Goal: Task Accomplishment & Management: Use online tool/utility

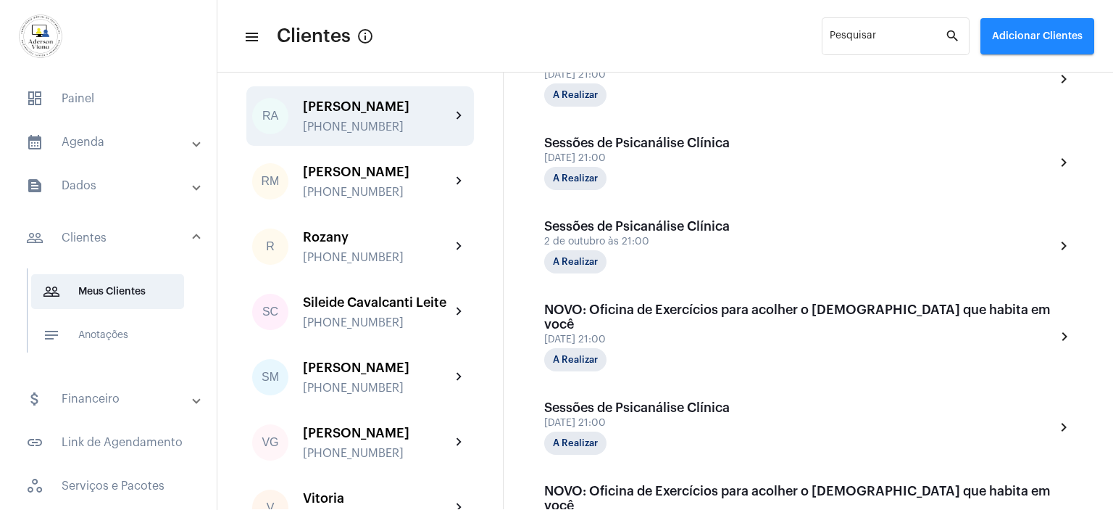
scroll to position [2319, 0]
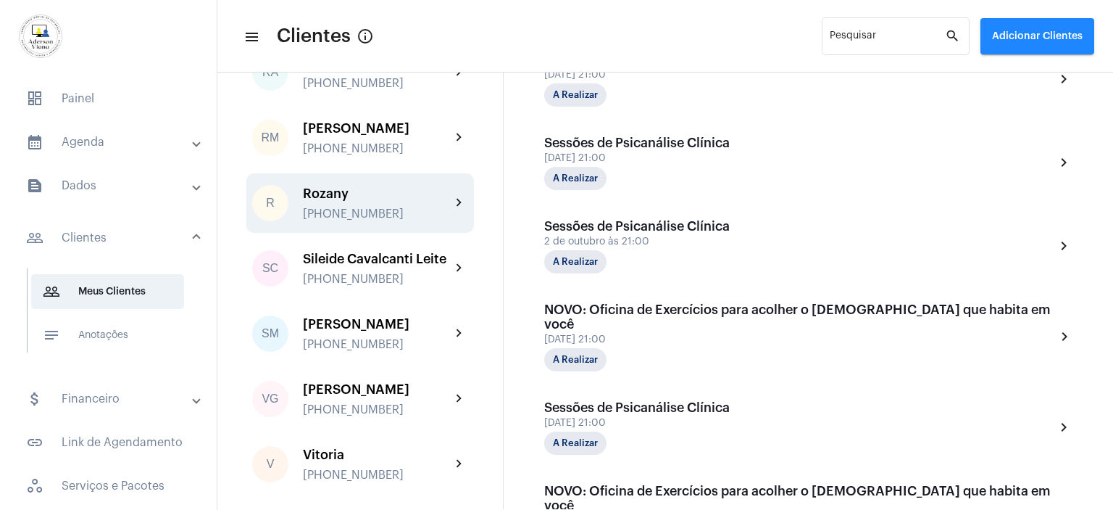
click at [391, 220] on div "Rozany [PHONE_NUMBER]" at bounding box center [377, 203] width 148 height 34
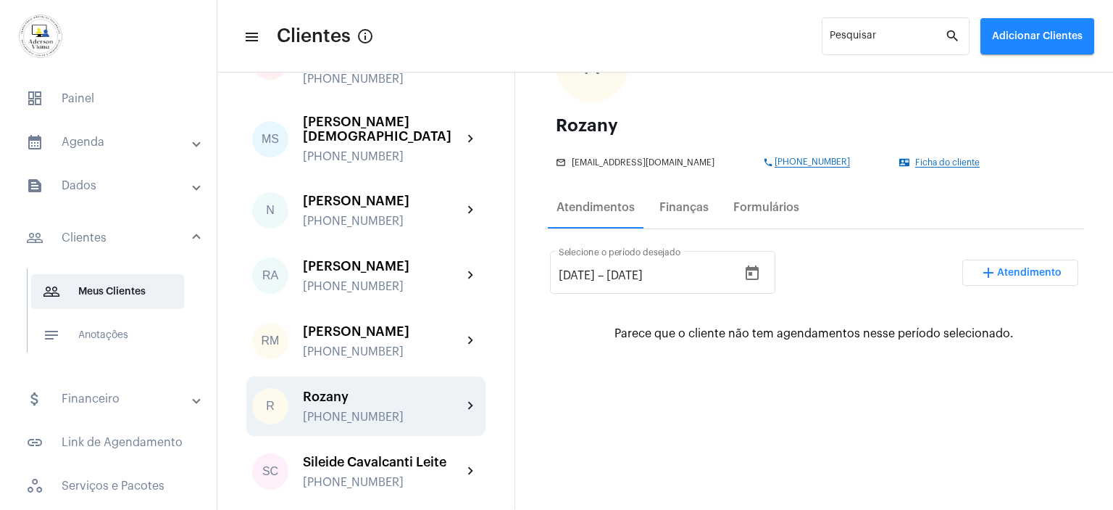
click at [88, 144] on mat-panel-title "calendar_month_outlined Agenda" at bounding box center [109, 141] width 167 height 17
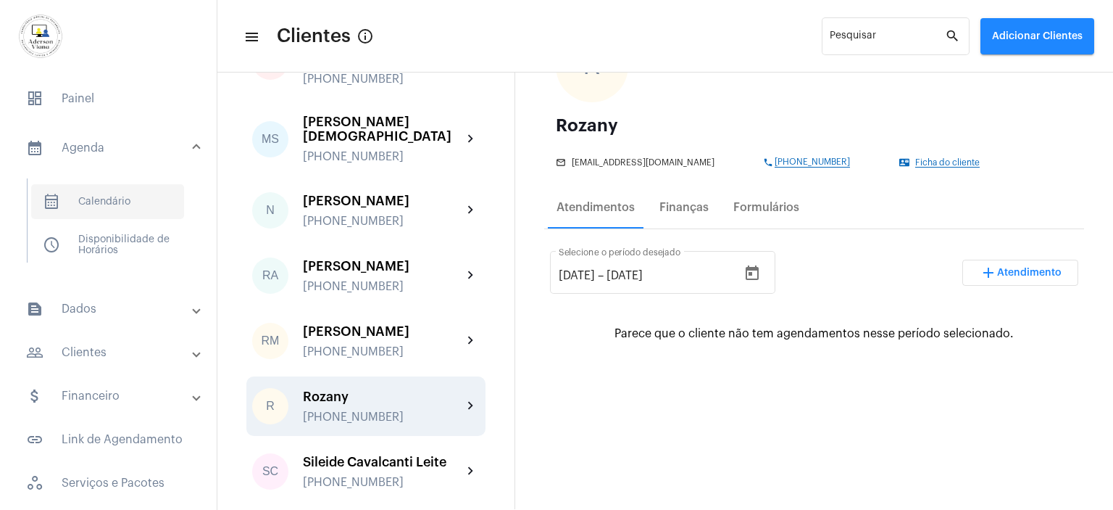
click at [118, 200] on span "calendar_month_outlined Calendário" at bounding box center [107, 201] width 153 height 35
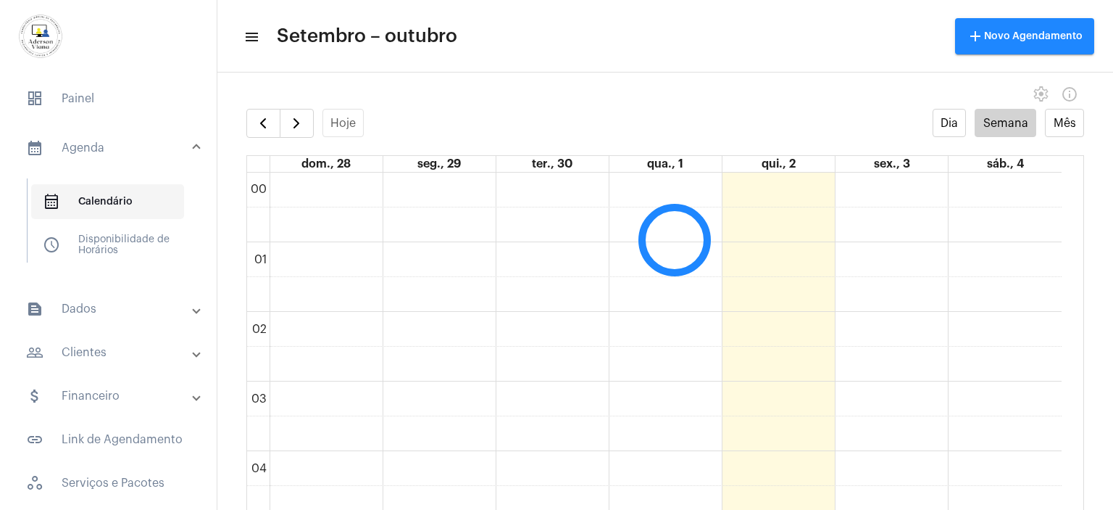
scroll to position [419, 0]
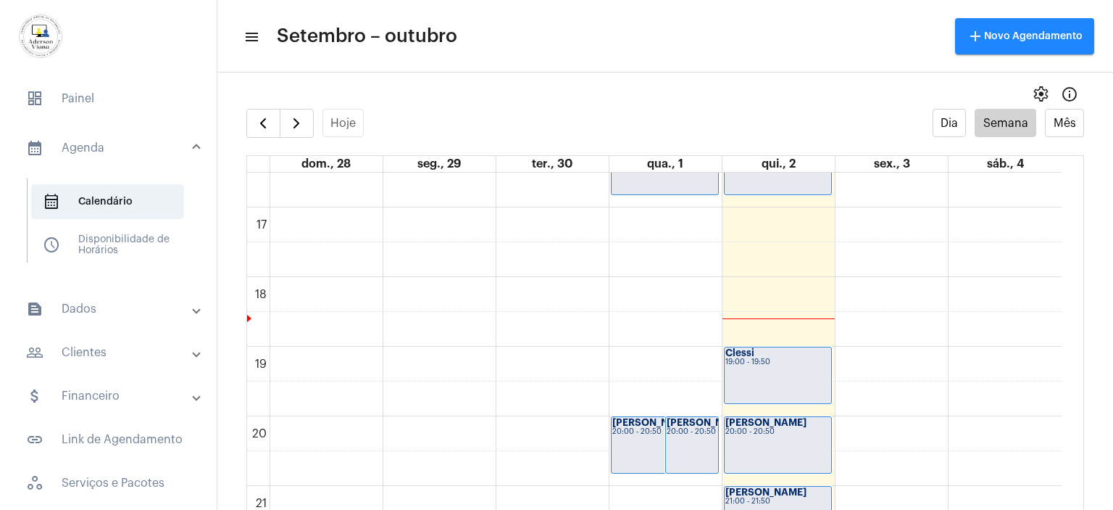
scroll to position [1230, 0]
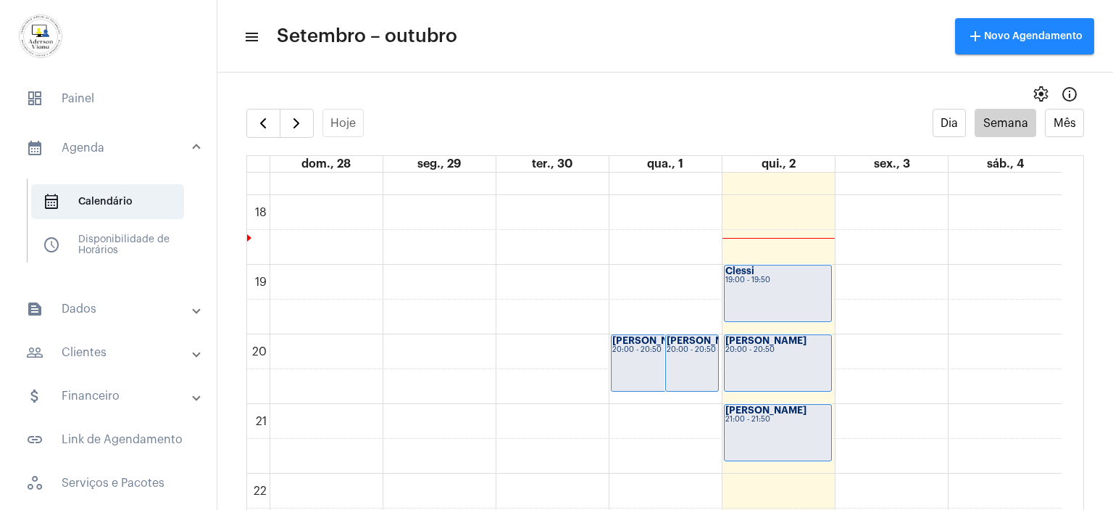
click at [75, 353] on mat-panel-title "people_outline Clientes" at bounding box center [109, 352] width 167 height 17
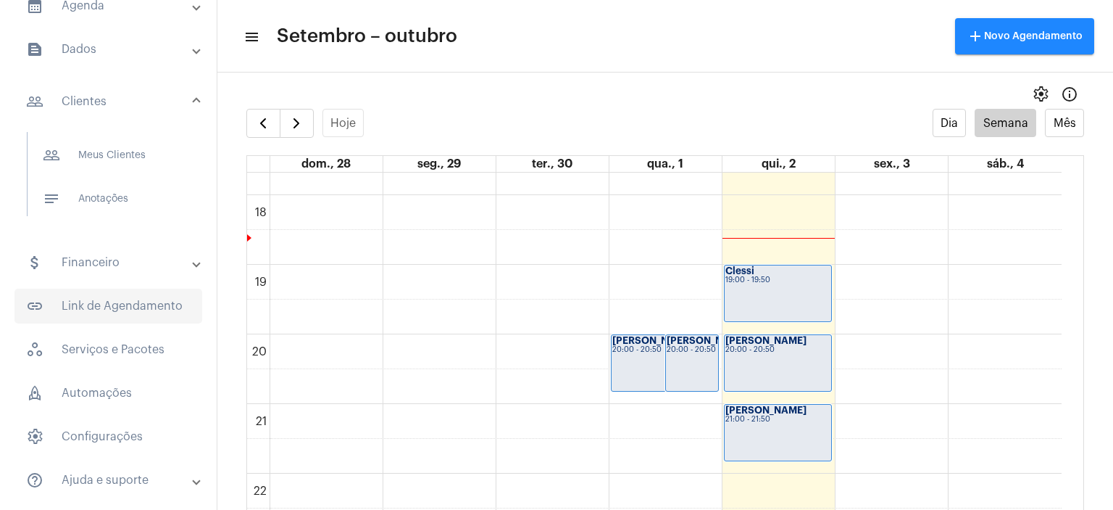
scroll to position [145, 0]
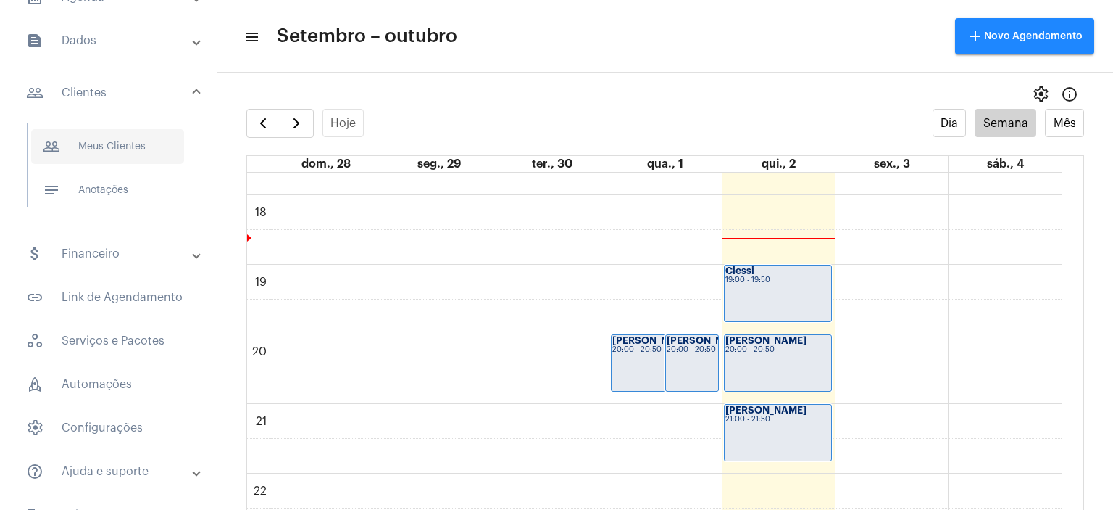
click at [109, 150] on span "people_outline Meus Clientes" at bounding box center [107, 146] width 153 height 35
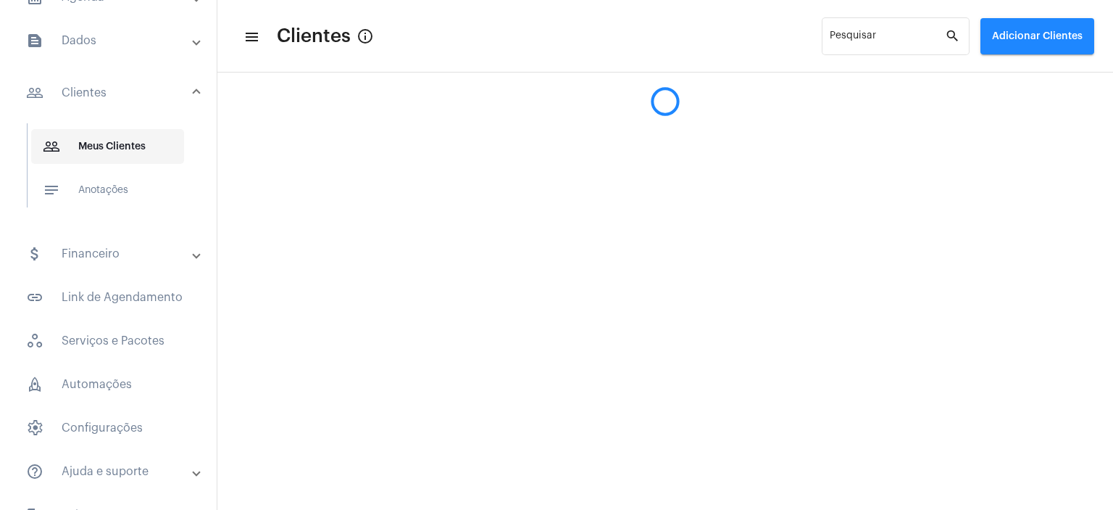
click at [109, 150] on span "people_outline Meus Clientes" at bounding box center [107, 146] width 153 height 35
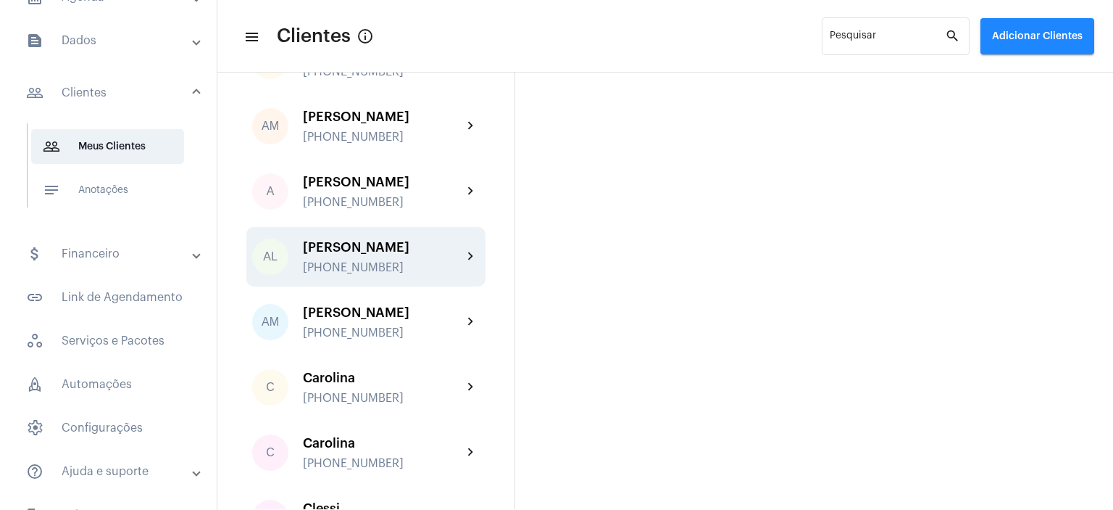
scroll to position [145, 0]
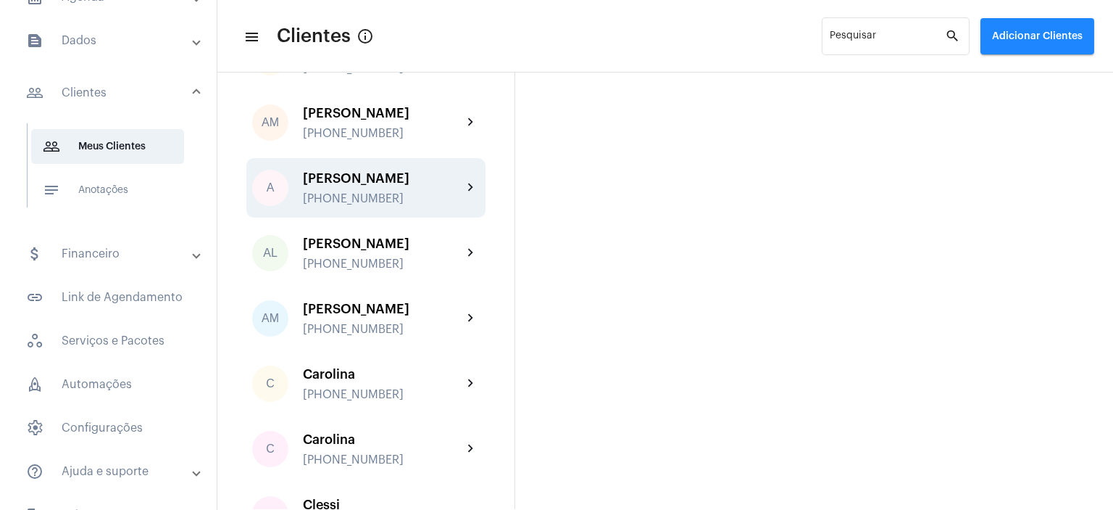
click at [336, 196] on div "[PHONE_NUMBER]" at bounding box center [382, 198] width 159 height 13
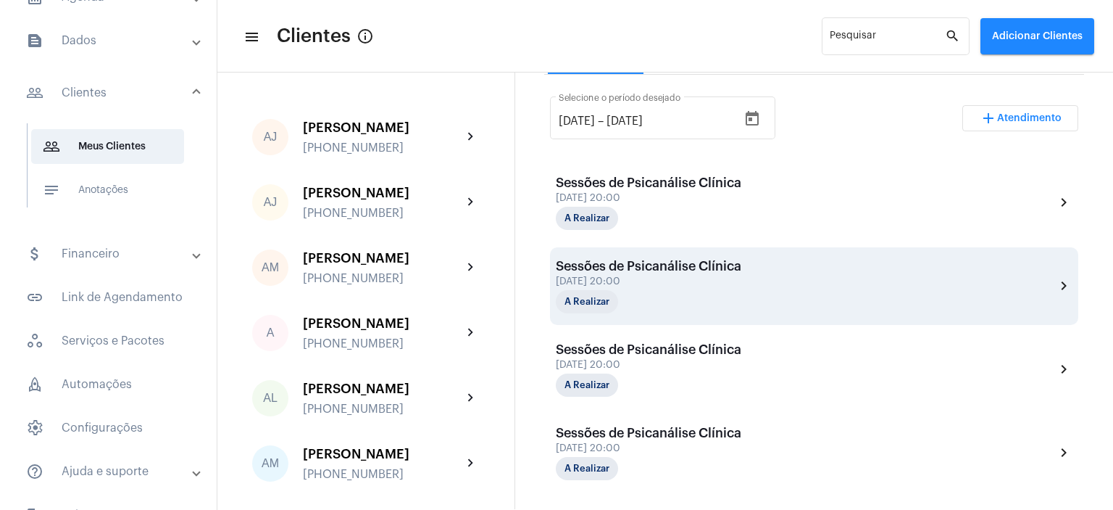
scroll to position [435, 0]
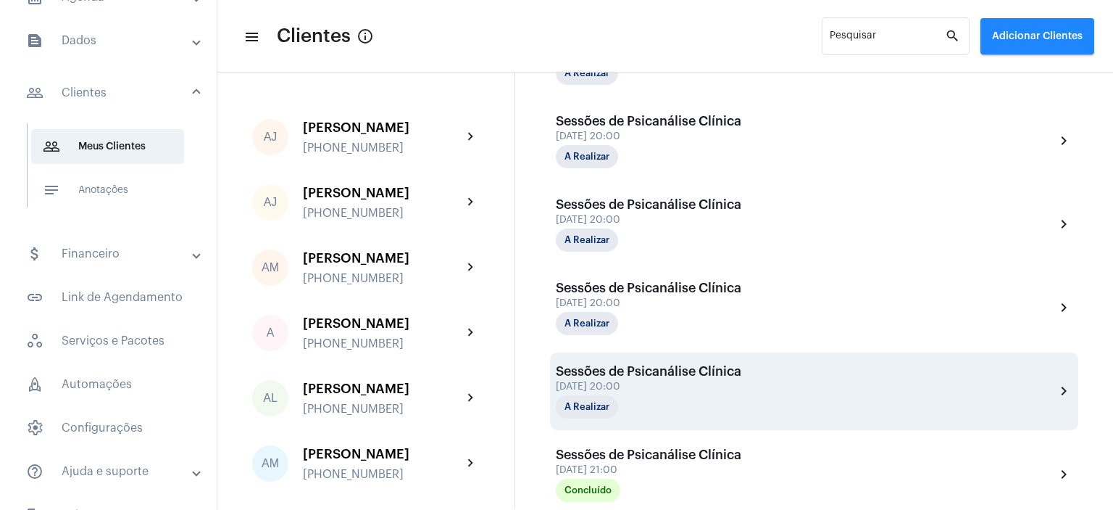
click at [653, 382] on div "[DATE] 20:00" at bounding box center [649, 386] width 186 height 11
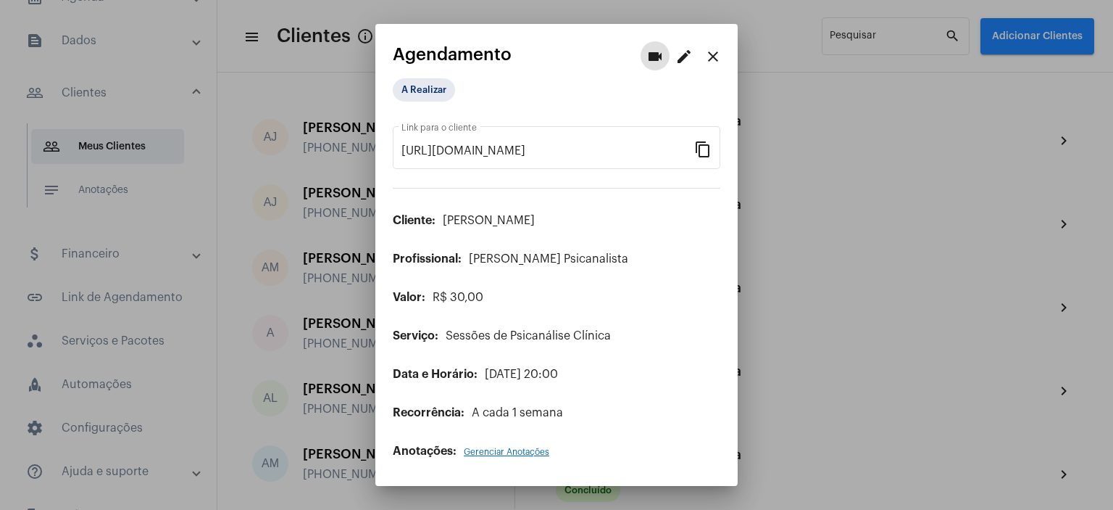
click at [680, 54] on mat-icon "edit" at bounding box center [683, 56] width 17 height 17
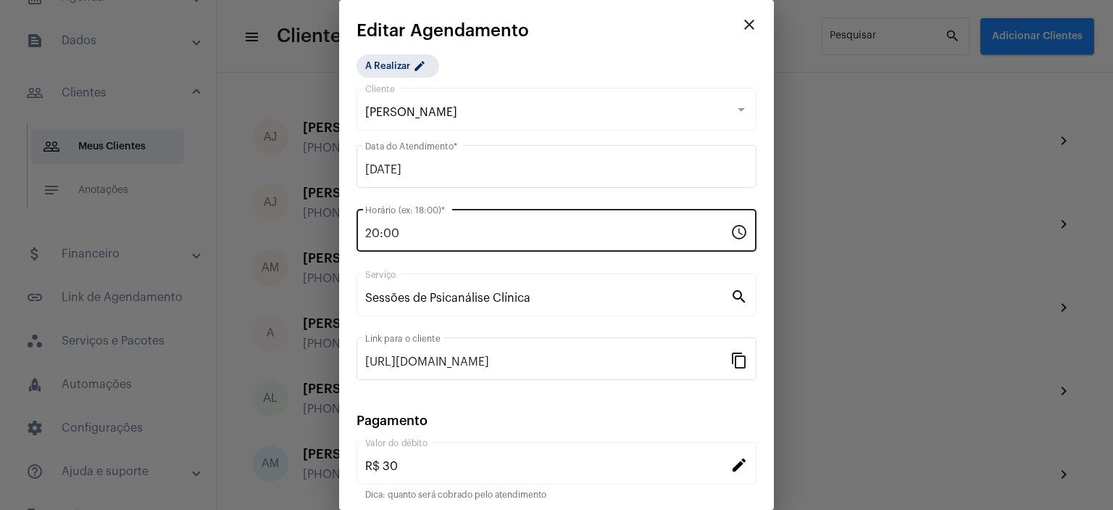
click at [408, 231] on input "20:00" at bounding box center [547, 233] width 365 height 13
click at [731, 234] on mat-icon "schedule" at bounding box center [739, 231] width 17 height 17
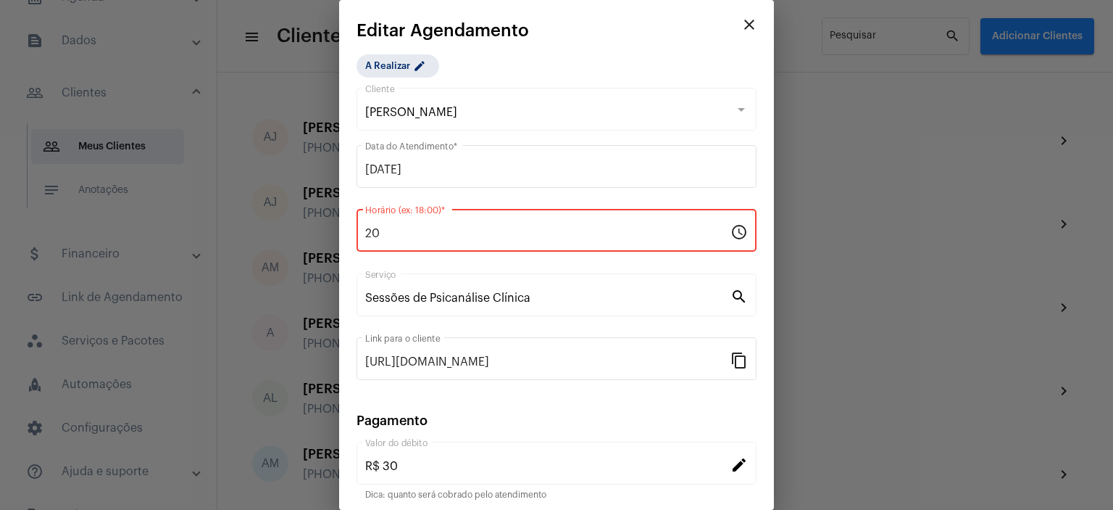
type input "2"
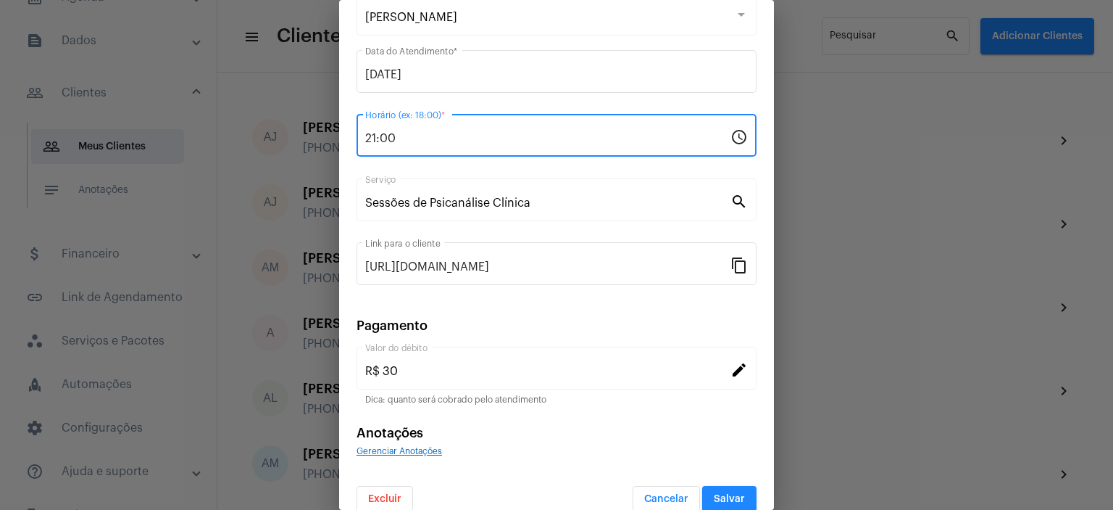
scroll to position [112, 0]
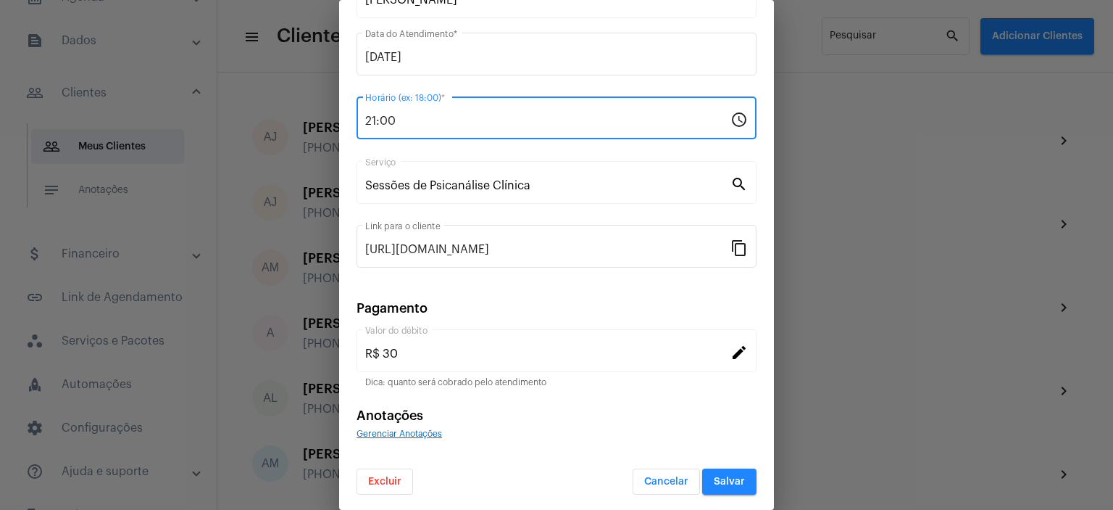
type input "21:00"
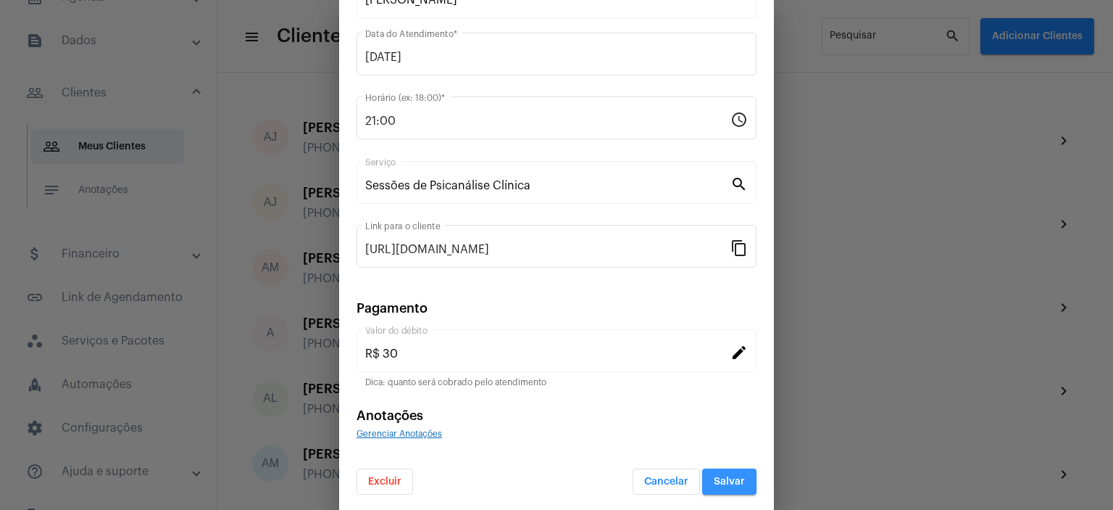
click at [723, 468] on button "Salvar" at bounding box center [729, 481] width 54 height 26
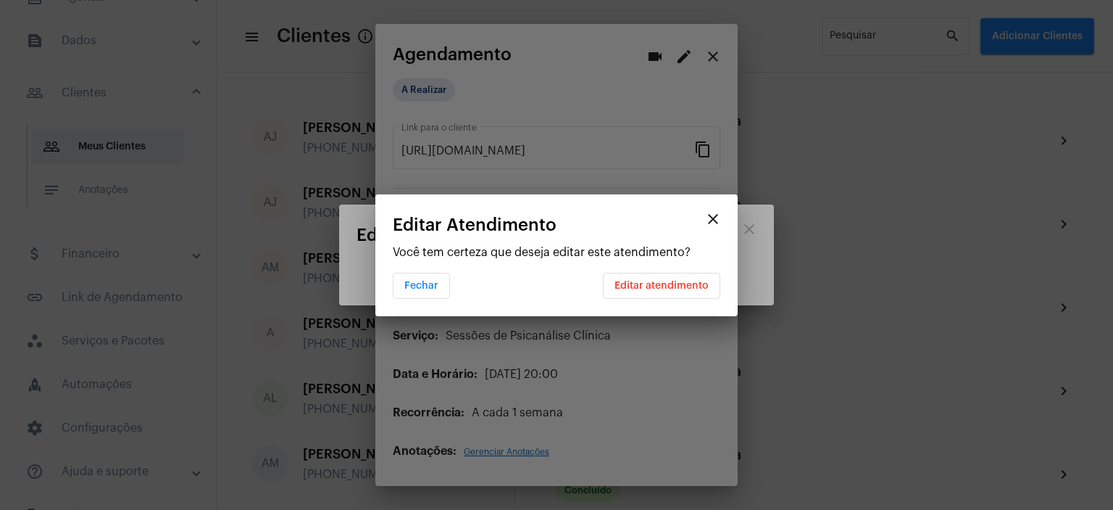
scroll to position [0, 0]
click at [704, 283] on span "Editar atendimento" at bounding box center [662, 285] width 94 height 10
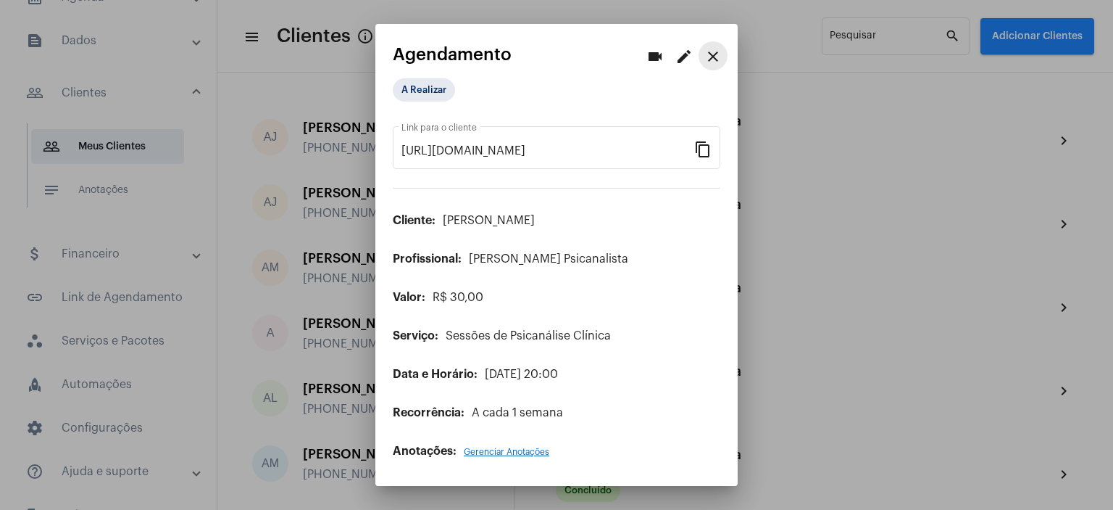
click at [721, 57] on mat-icon "close" at bounding box center [712, 56] width 17 height 17
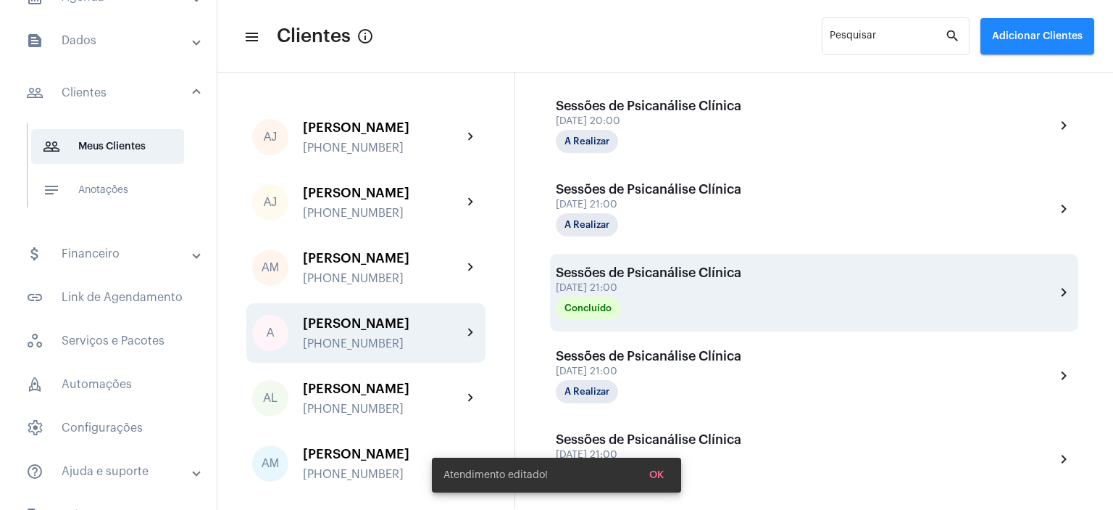
scroll to position [652, 0]
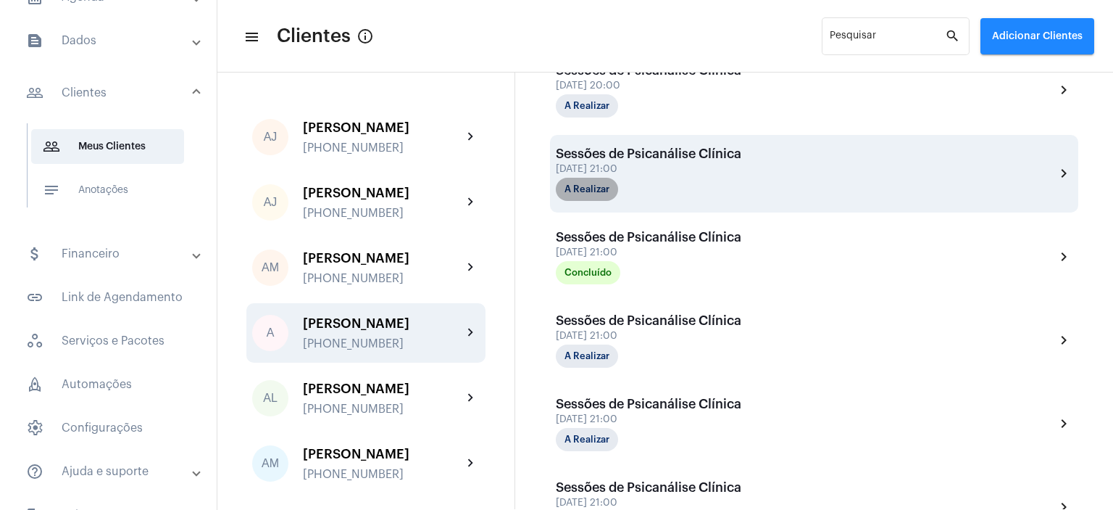
click at [612, 186] on mat-chip "A Realizar" at bounding box center [587, 189] width 62 height 23
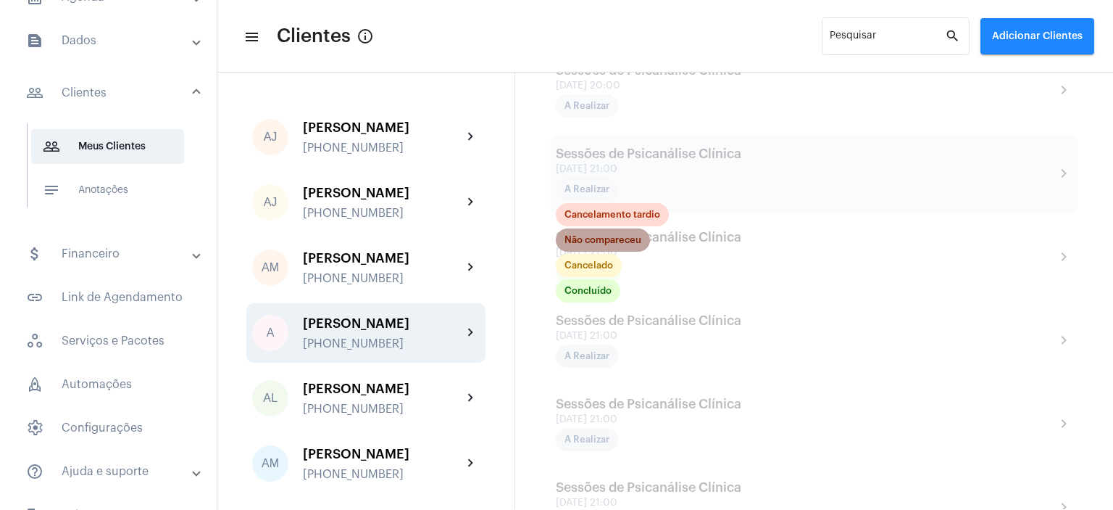
click at [635, 237] on mat-chip "Não compareceu" at bounding box center [603, 239] width 94 height 23
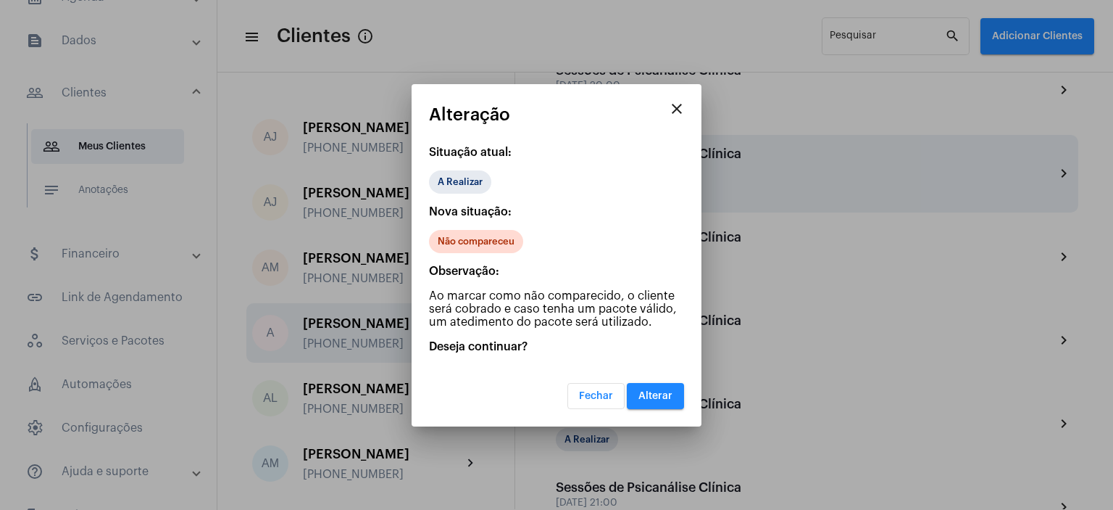
click at [654, 394] on span "Alterar" at bounding box center [656, 396] width 34 height 10
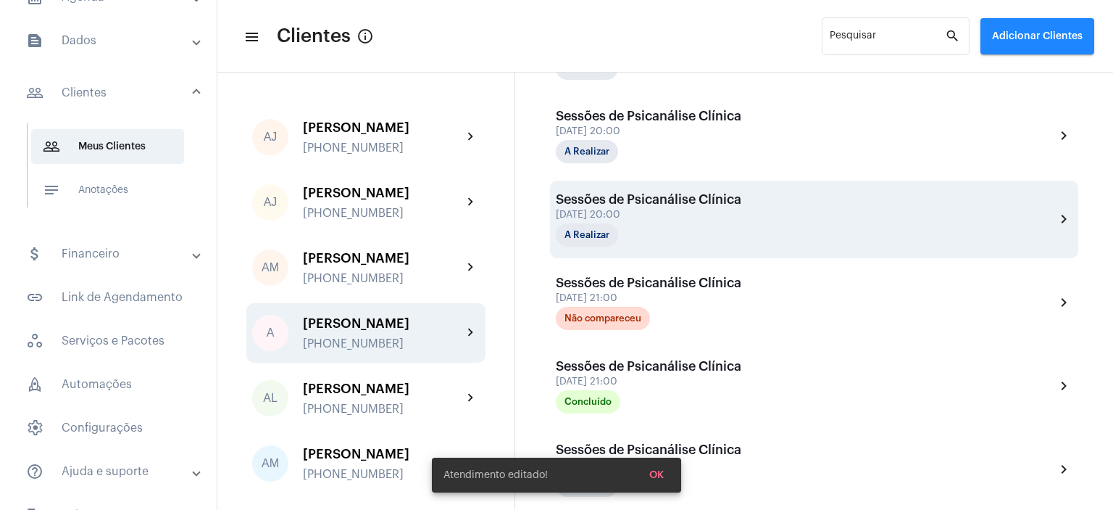
scroll to position [548, 0]
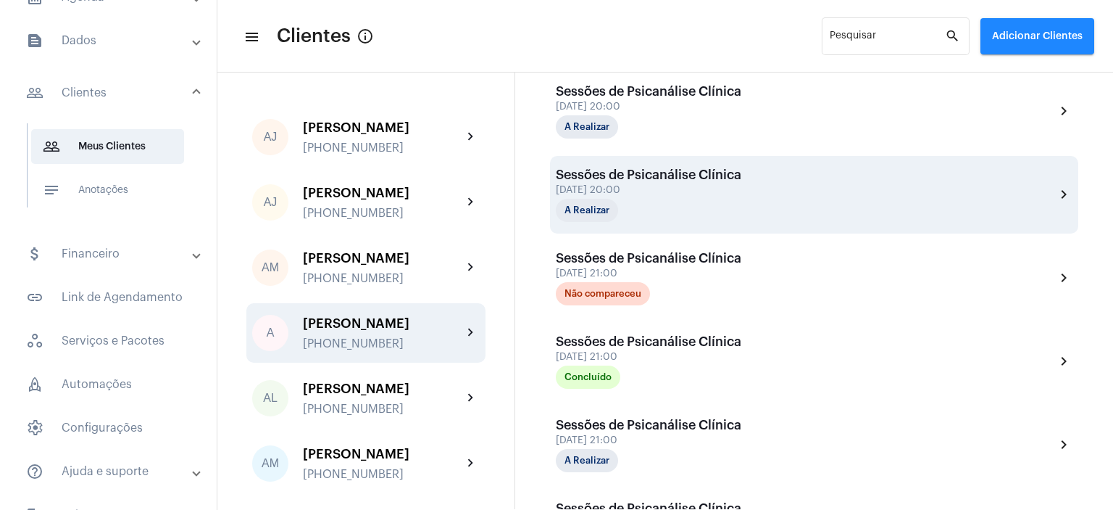
click at [644, 191] on div "[DATE] 20:00" at bounding box center [649, 190] width 186 height 11
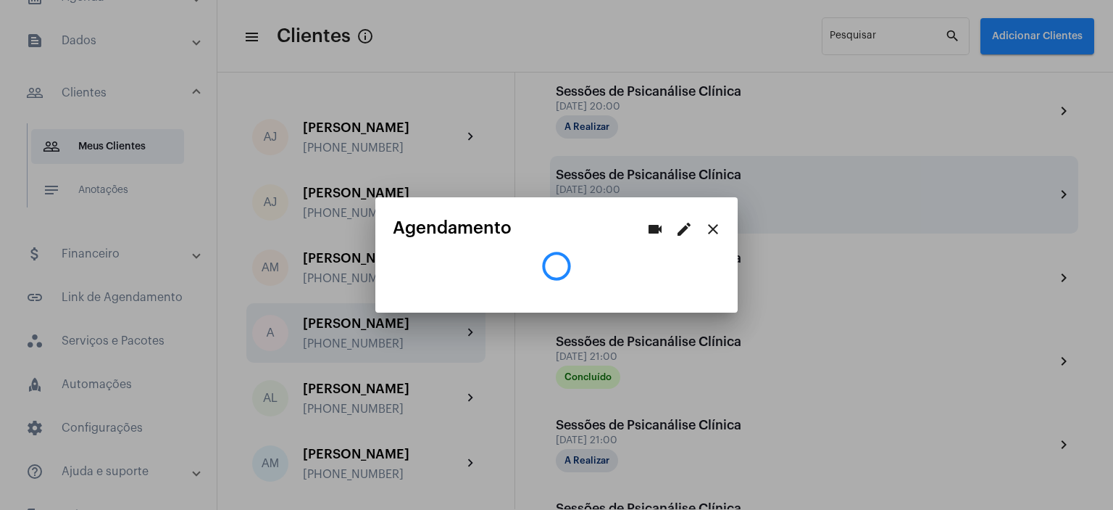
click at [644, 191] on div at bounding box center [556, 255] width 1113 height 510
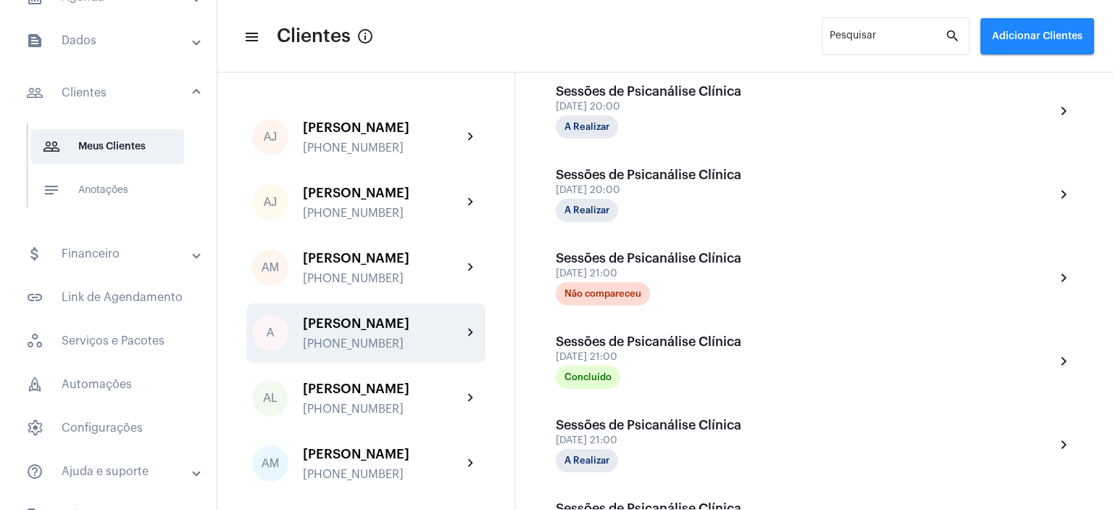
click at [644, 191] on div "[DATE] 20:00" at bounding box center [649, 190] width 186 height 11
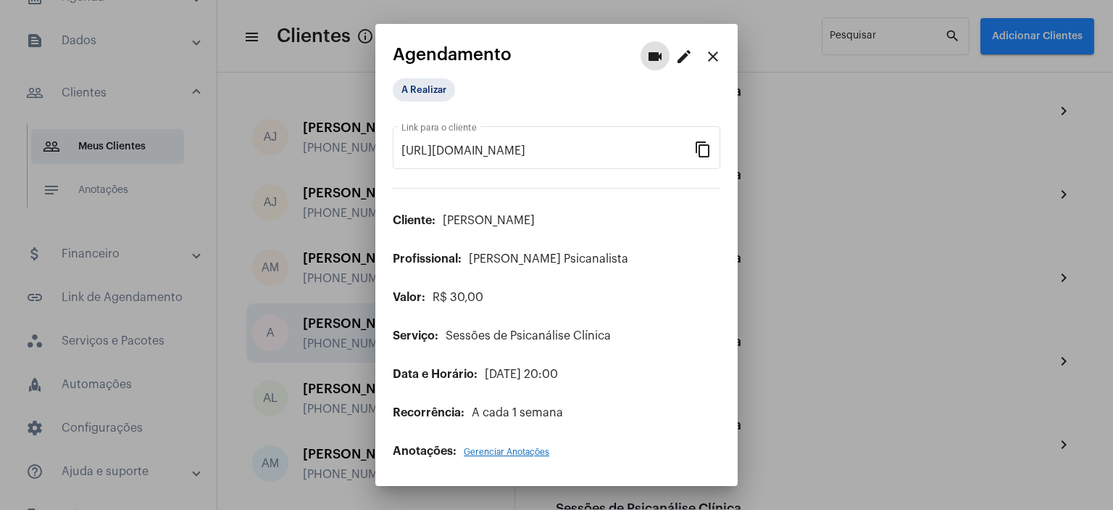
click at [681, 57] on mat-icon "edit" at bounding box center [683, 56] width 17 height 17
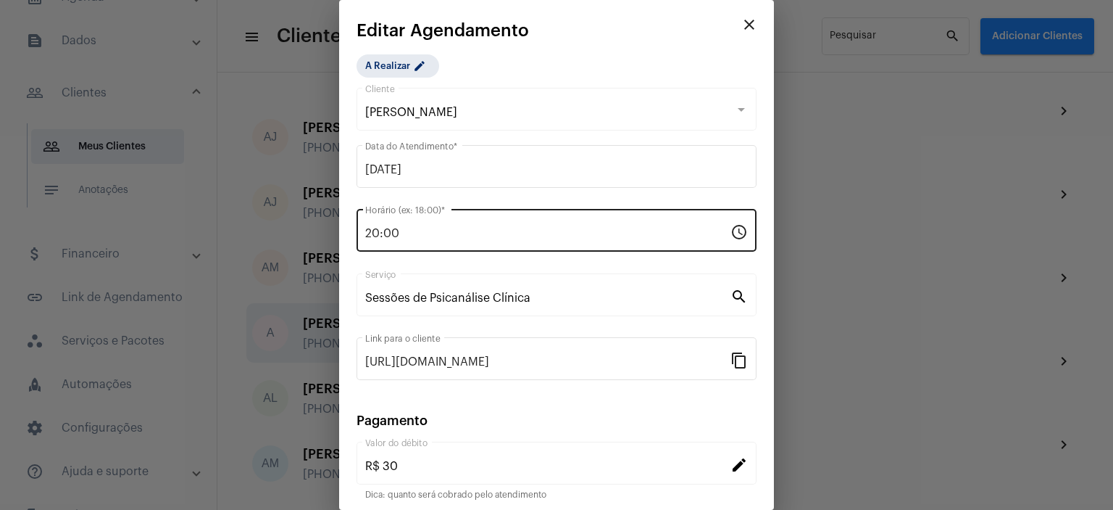
click at [403, 238] on input "20:00" at bounding box center [547, 233] width 365 height 13
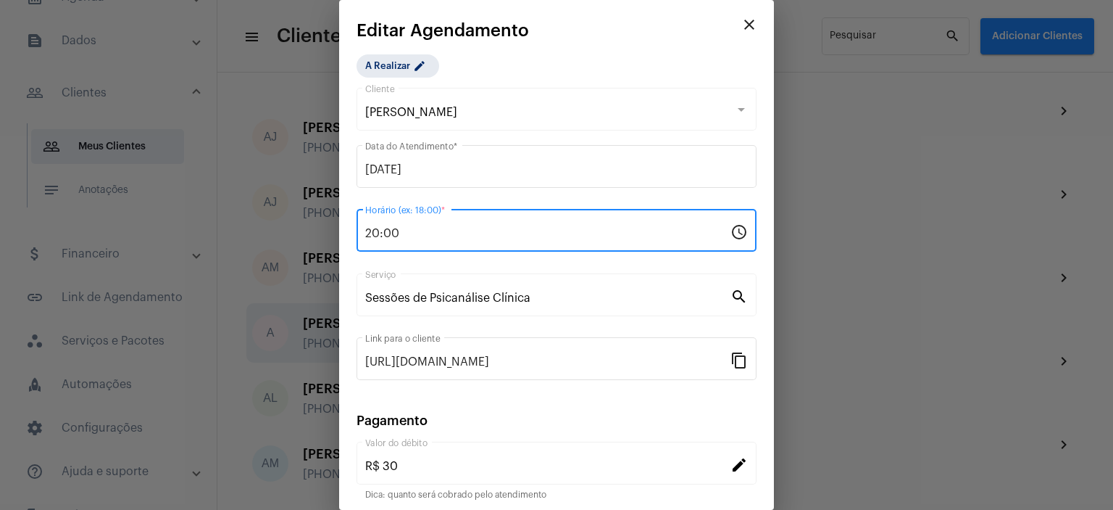
click at [403, 238] on input "20:00" at bounding box center [547, 233] width 365 height 13
drag, startPoint x: 368, startPoint y: 233, endPoint x: 397, endPoint y: 237, distance: 29.3
click at [397, 237] on input "00" at bounding box center [547, 233] width 365 height 13
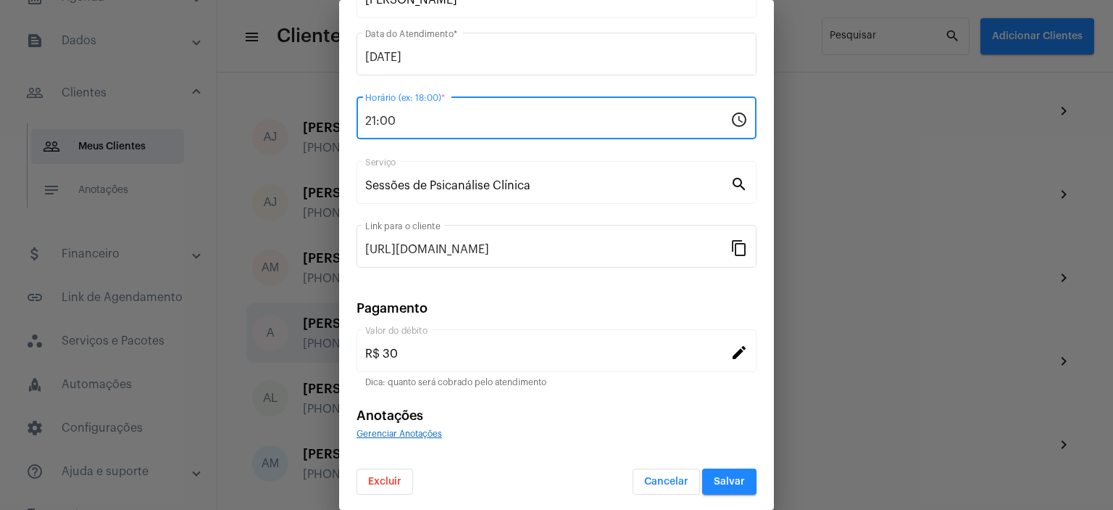
type input "21:00"
click at [722, 486] on button "Salvar" at bounding box center [729, 481] width 54 height 26
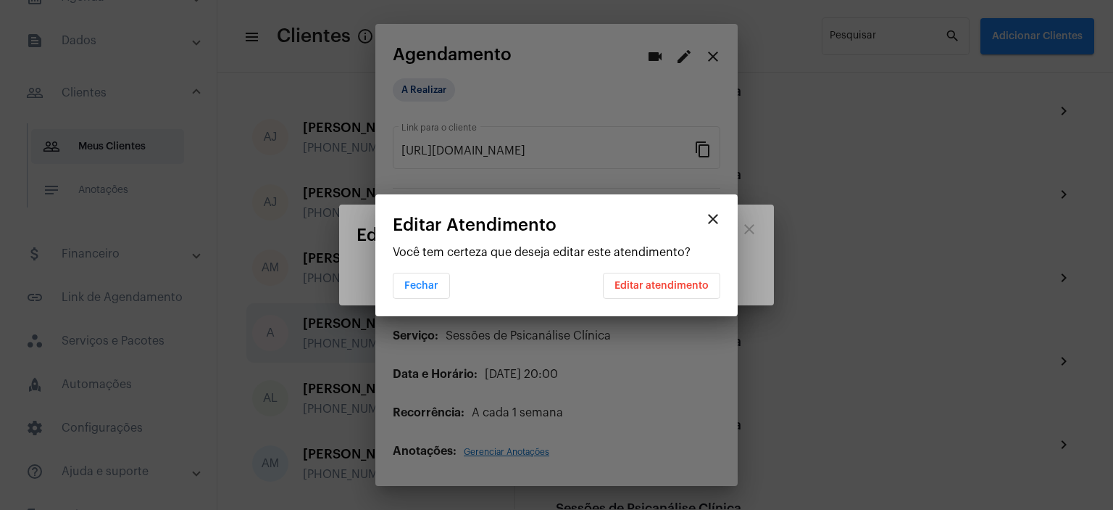
scroll to position [0, 0]
click at [661, 286] on span "Editar atendimento" at bounding box center [662, 285] width 94 height 10
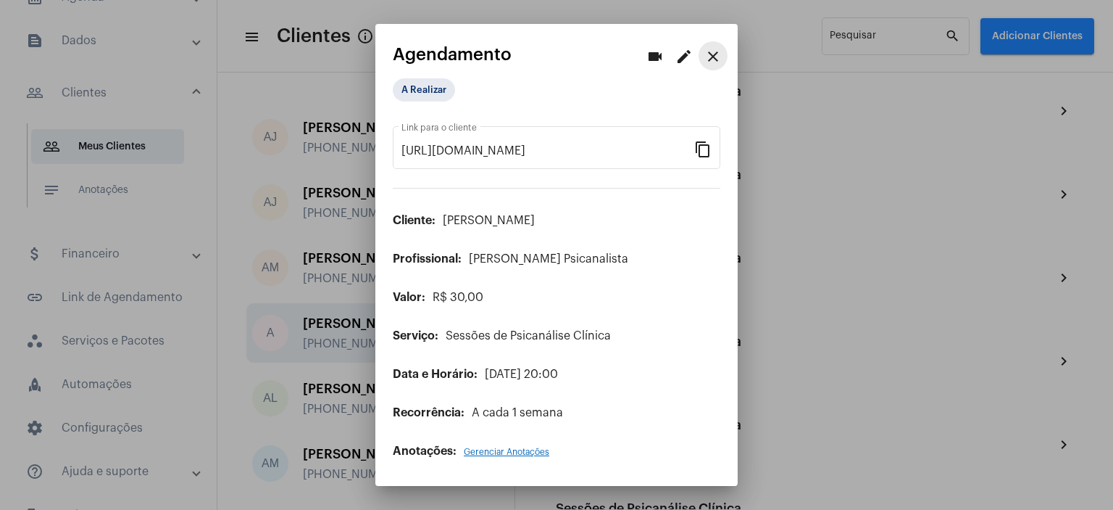
click at [718, 56] on mat-icon "close" at bounding box center [712, 56] width 17 height 17
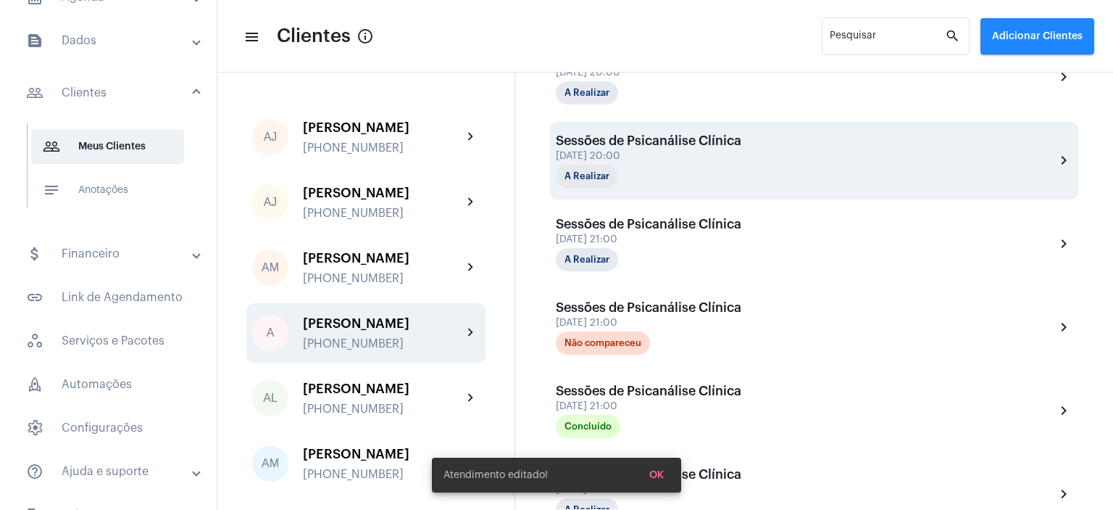
scroll to position [475, 0]
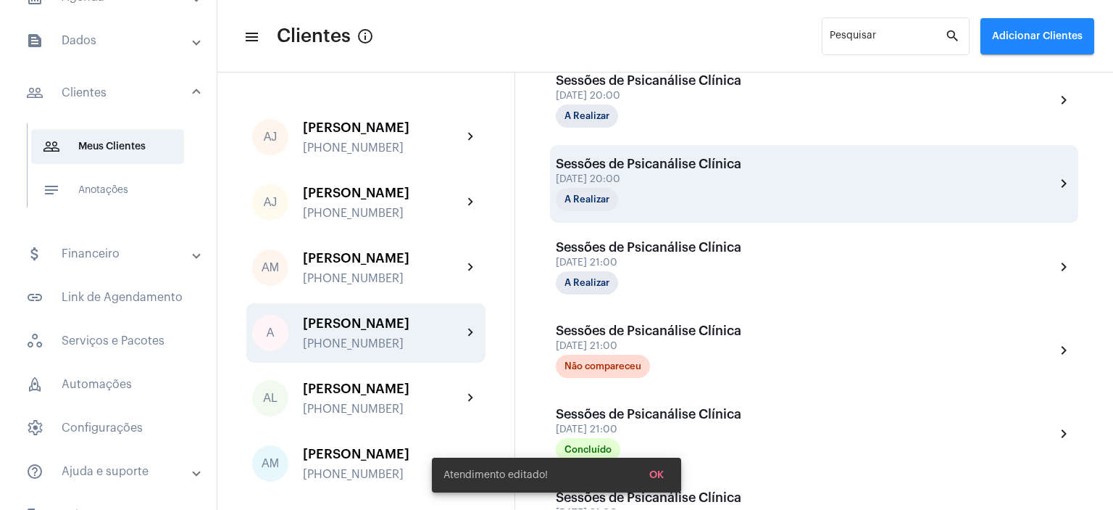
click at [632, 184] on div "Sessões de Psicanálise Clínica [DATE] 20:00 A Realizar" at bounding box center [649, 184] width 186 height 54
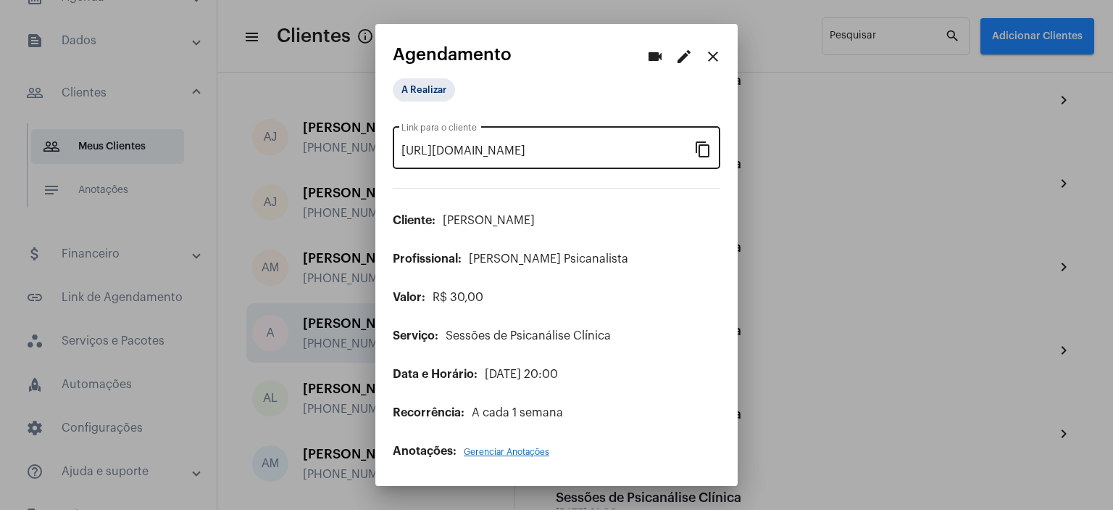
click at [699, 151] on mat-icon "content_copy" at bounding box center [702, 148] width 17 height 17
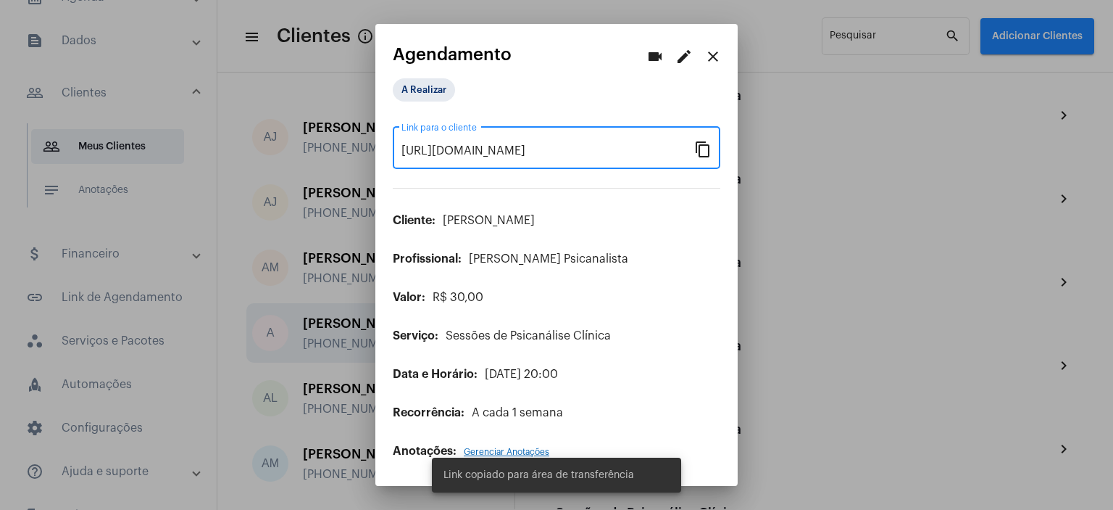
scroll to position [620, 0]
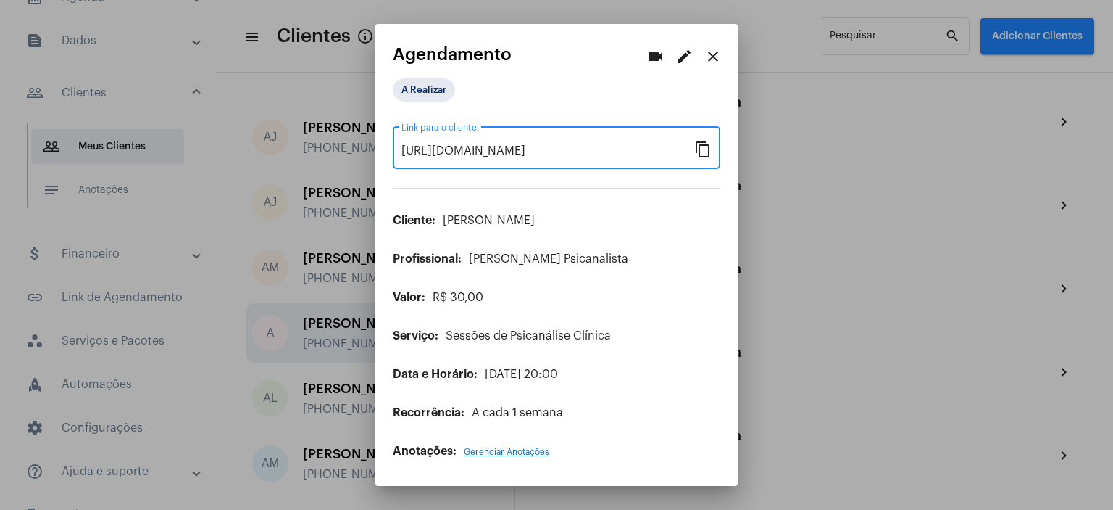
click at [683, 51] on mat-icon "edit" at bounding box center [683, 56] width 17 height 17
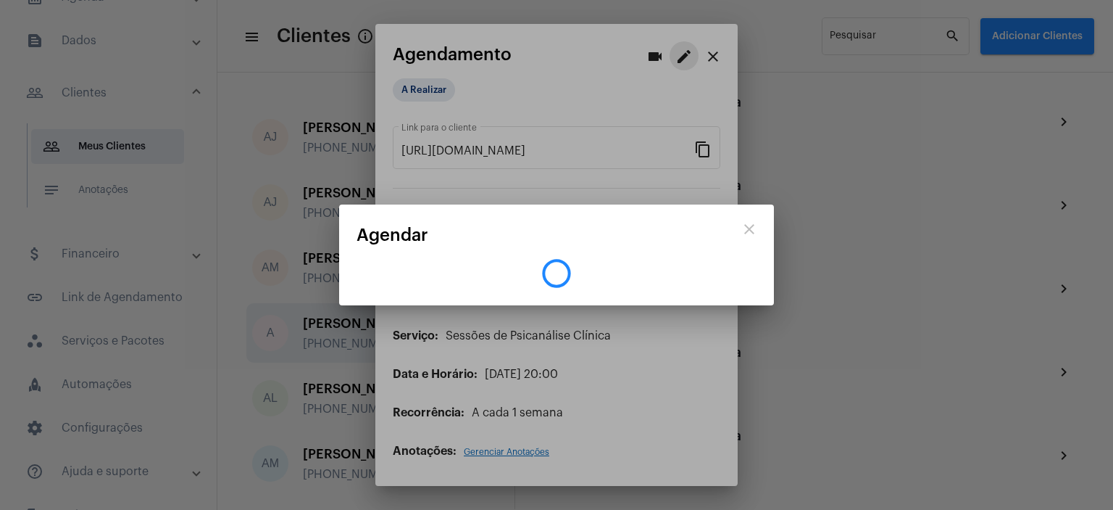
click at [683, 51] on div at bounding box center [556, 255] width 1113 height 510
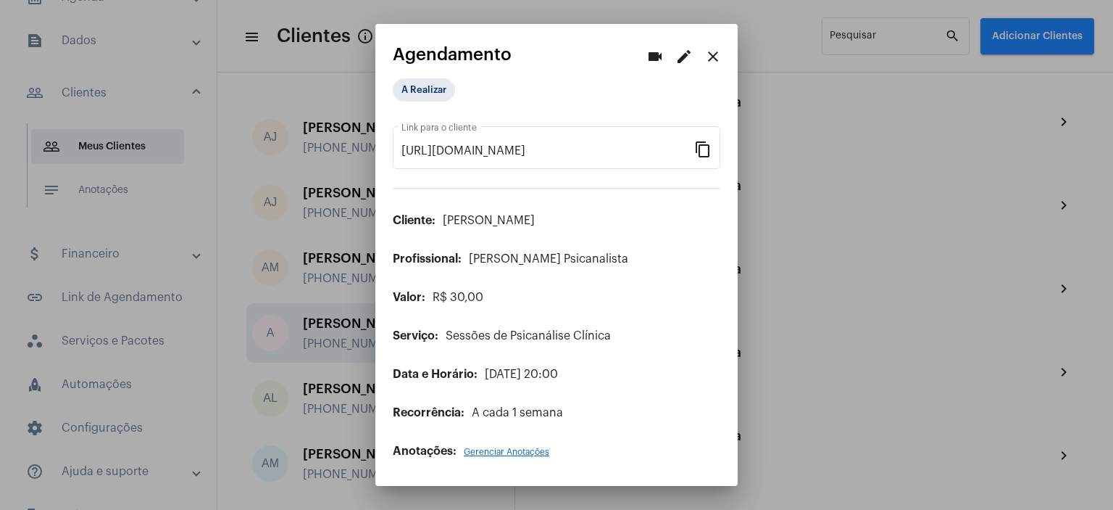
click at [683, 55] on mat-icon "edit" at bounding box center [683, 56] width 17 height 17
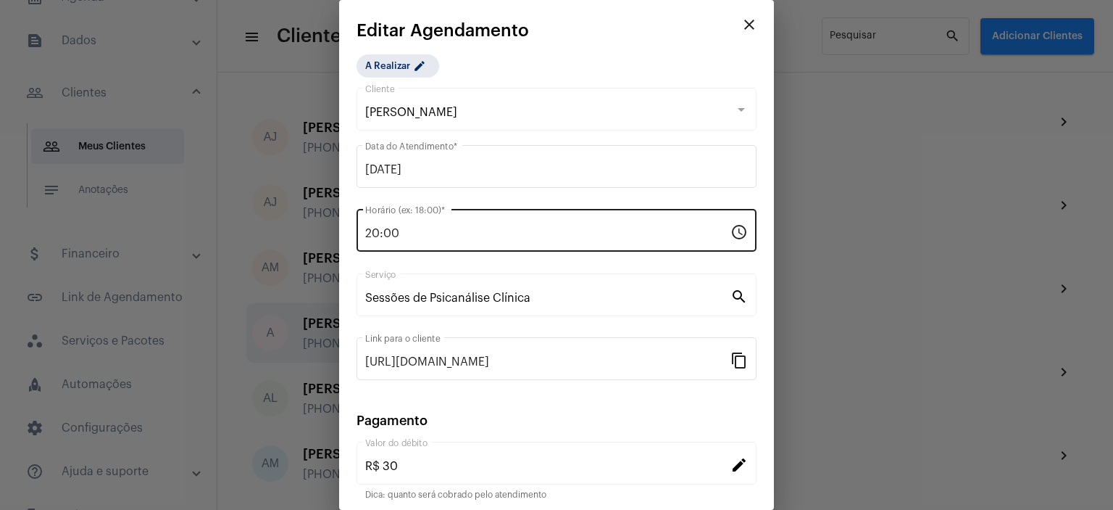
click at [362, 233] on div "20:00 Horário (ex: 18:00) * schedule" at bounding box center [557, 229] width 400 height 46
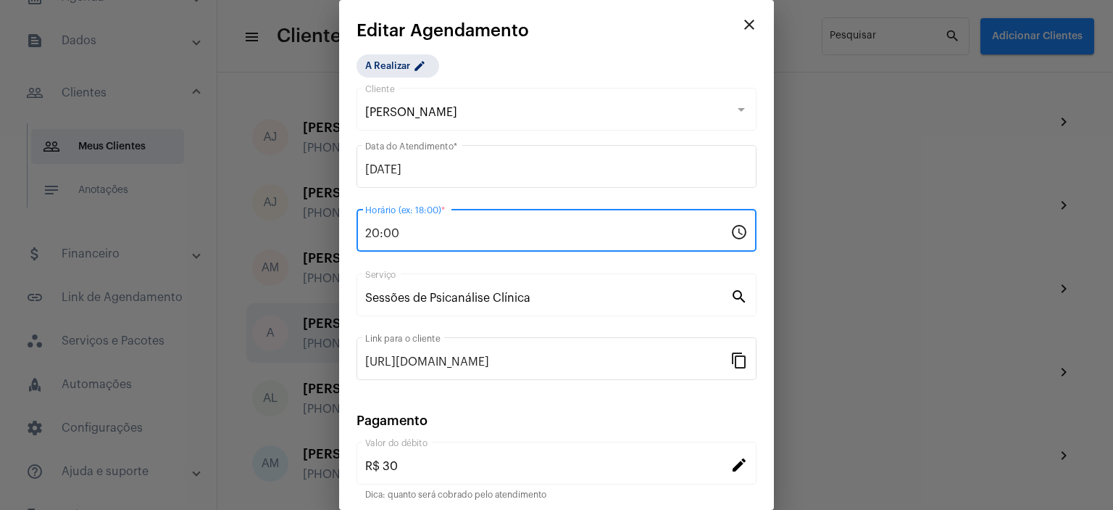
click at [362, 233] on div "20:00 Horário (ex: 18:00) * schedule" at bounding box center [557, 229] width 400 height 46
click at [374, 233] on input "20:00" at bounding box center [547, 233] width 365 height 13
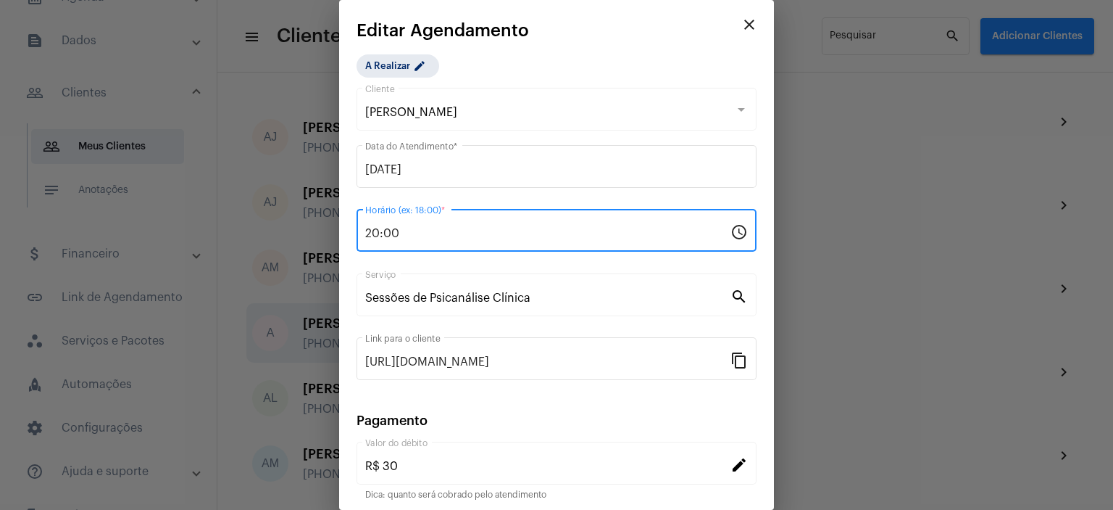
click at [386, 234] on input "20:00" at bounding box center [547, 233] width 365 height 13
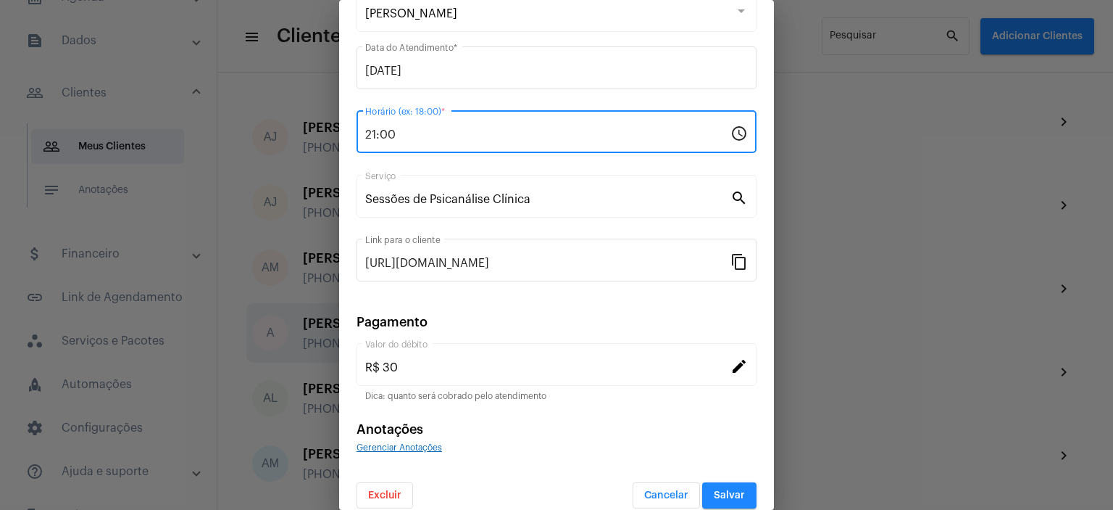
scroll to position [112, 0]
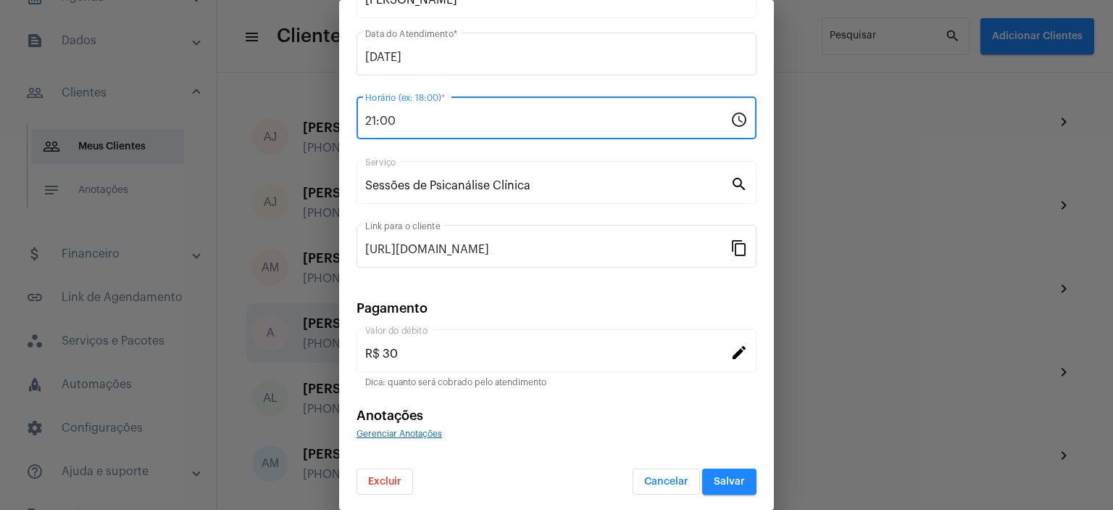
type input "21:00"
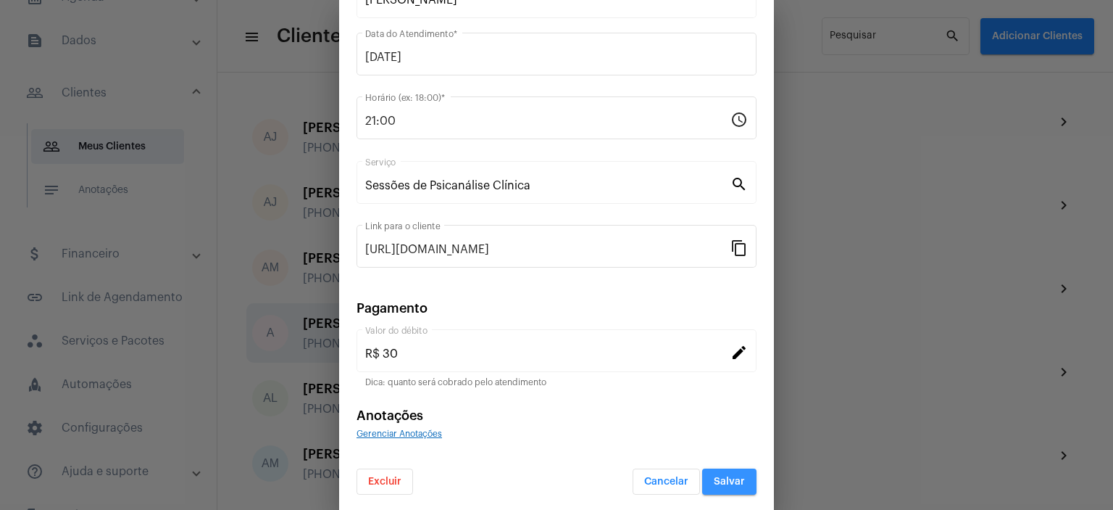
click at [727, 476] on span "Salvar" at bounding box center [729, 481] width 31 height 10
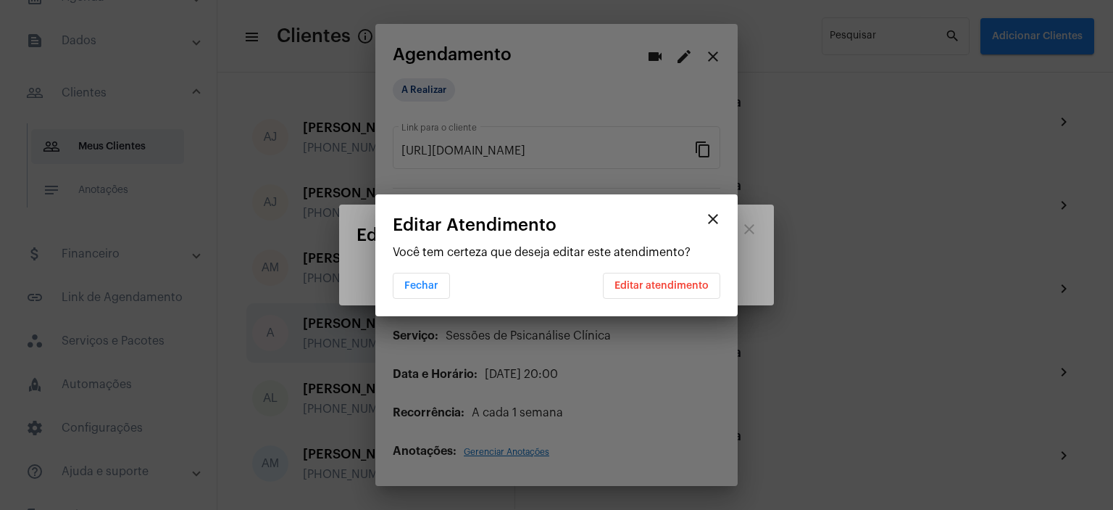
scroll to position [0, 0]
click at [676, 291] on button "Editar atendimento" at bounding box center [661, 286] width 117 height 26
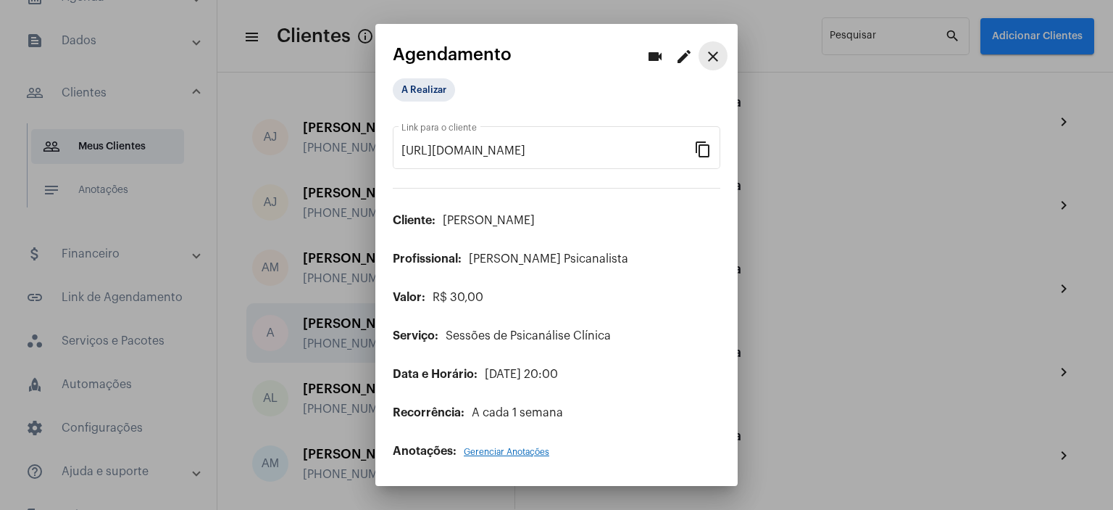
click at [716, 56] on mat-icon "close" at bounding box center [712, 56] width 17 height 17
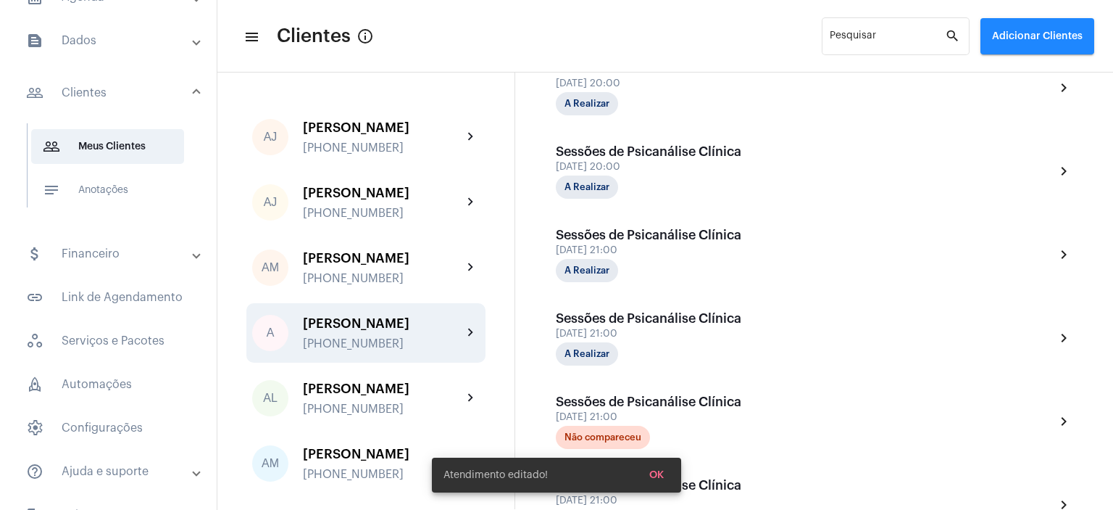
scroll to position [403, 0]
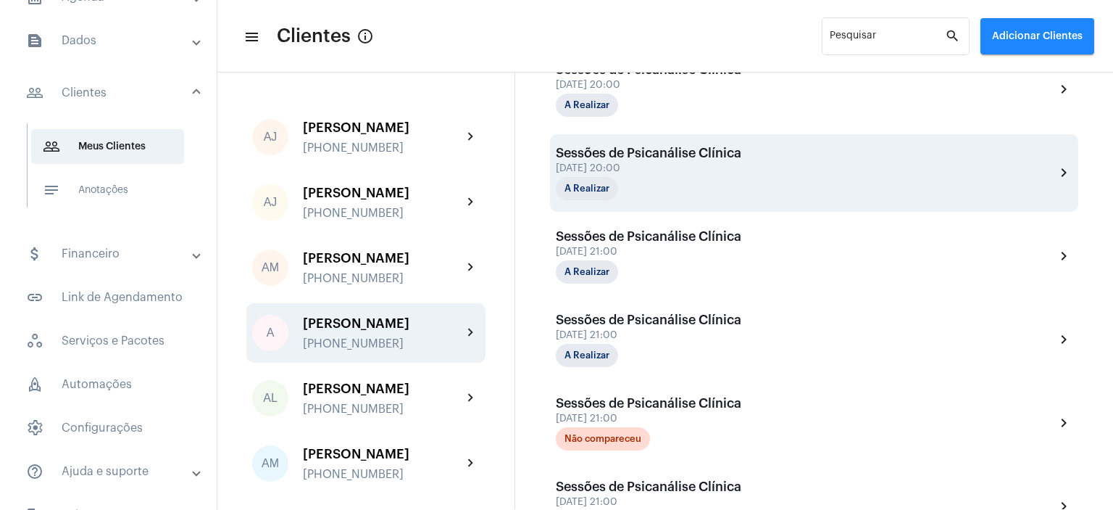
click at [652, 174] on div "Sessões de Psicanálise Clínica [DATE] 20:00 A Realizar" at bounding box center [649, 173] width 186 height 54
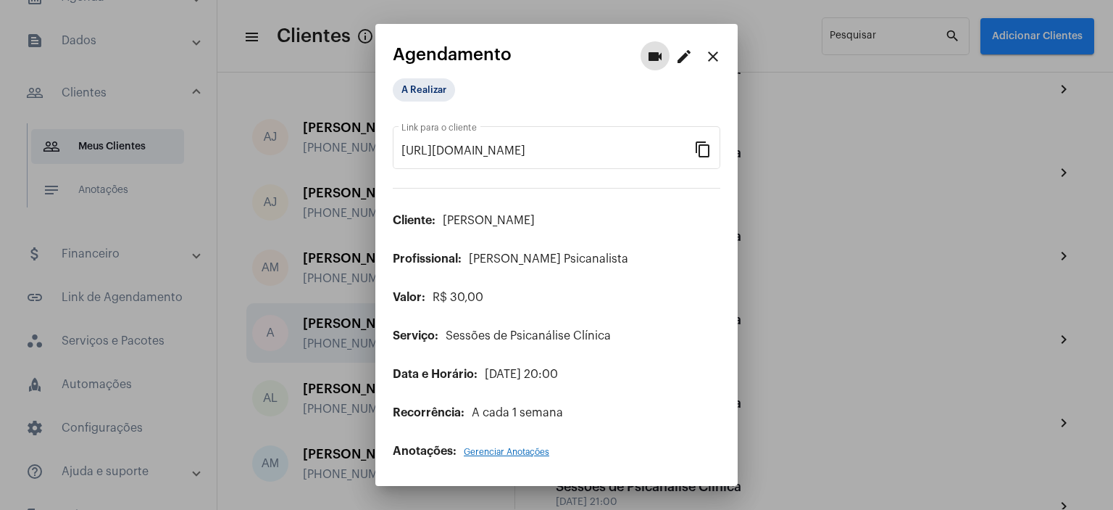
click at [678, 62] on mat-icon "edit" at bounding box center [683, 56] width 17 height 17
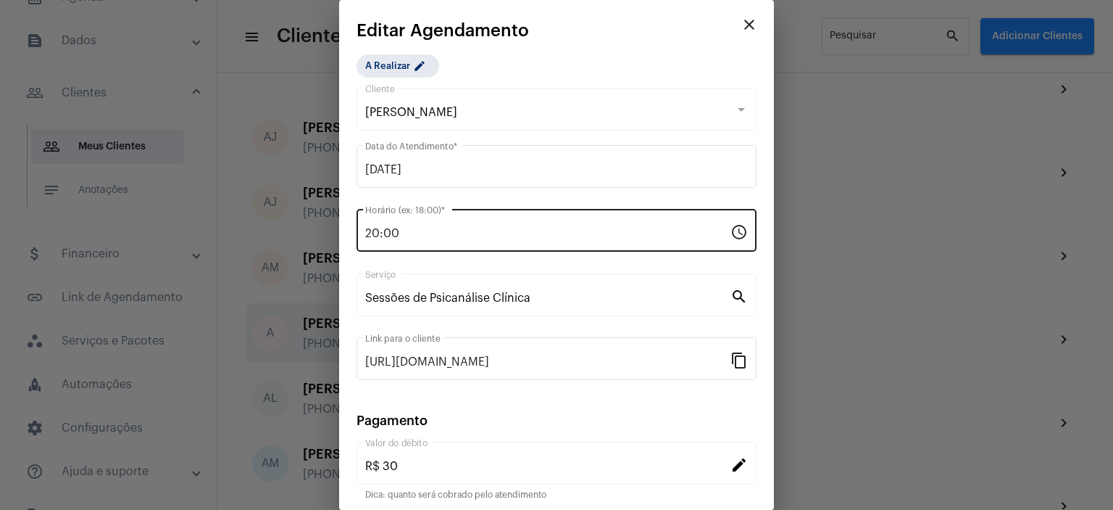
click at [391, 231] on input "20:00" at bounding box center [547, 233] width 365 height 13
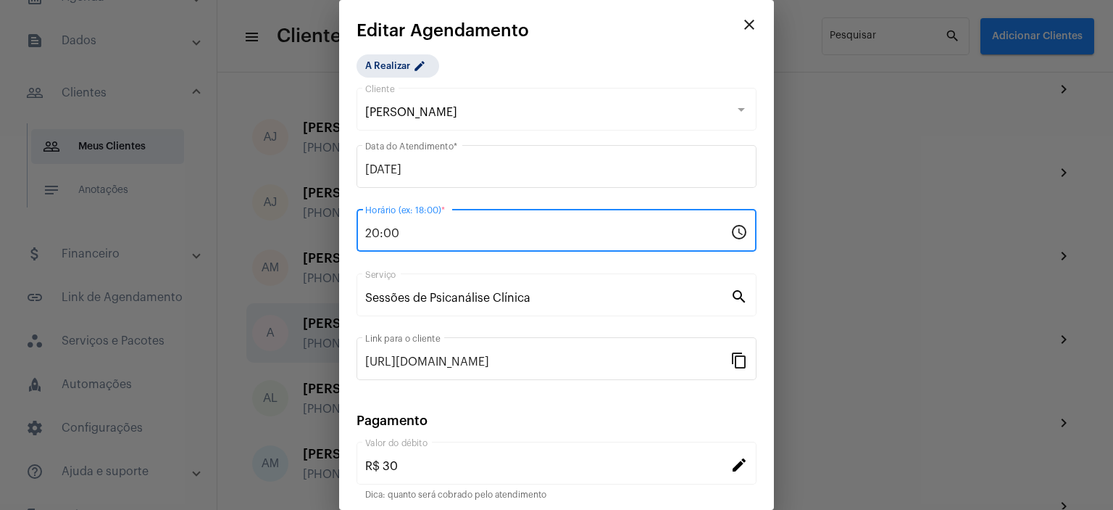
click at [391, 231] on input "20:00" at bounding box center [547, 233] width 365 height 13
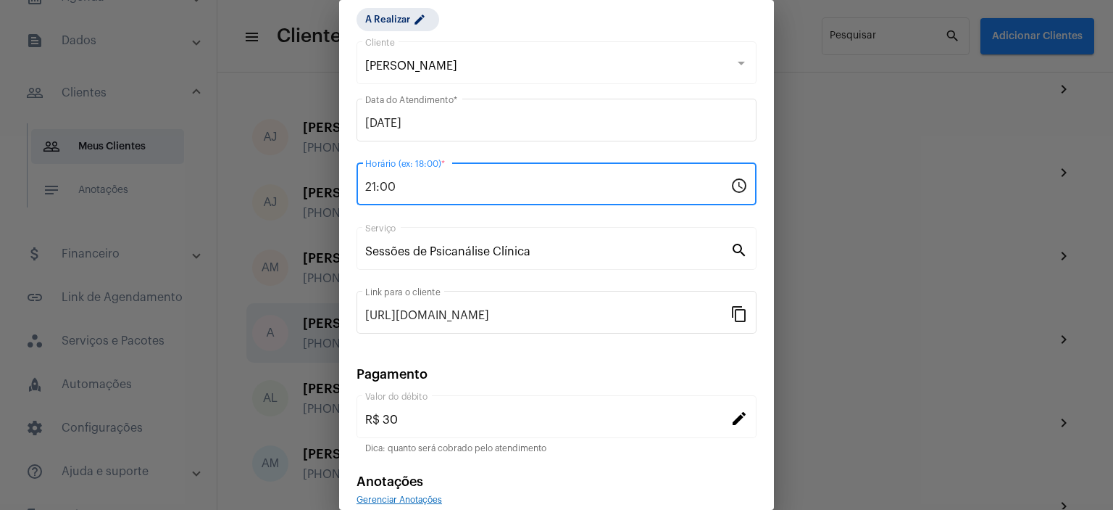
scroll to position [112, 0]
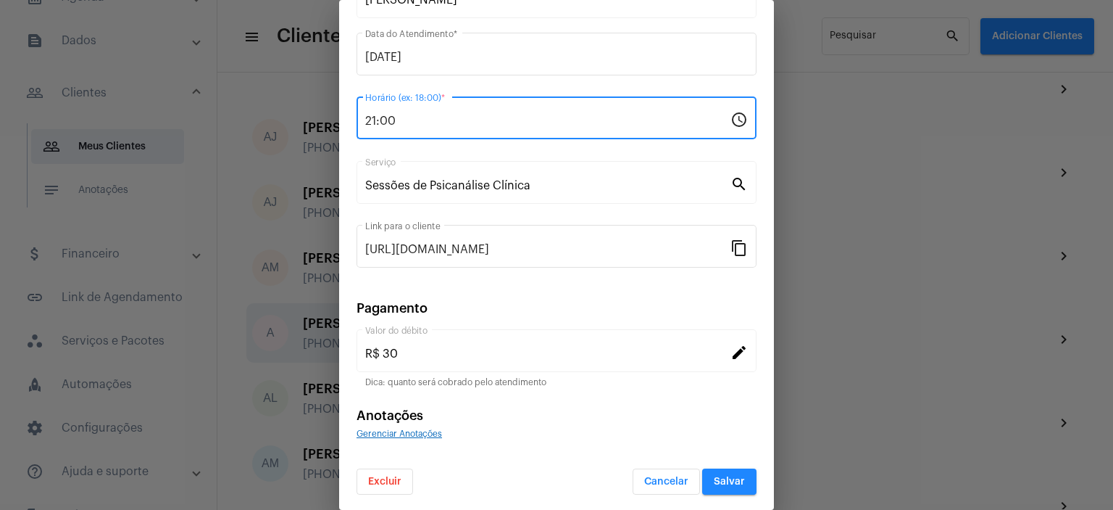
type input "21:00"
click at [725, 478] on span "Salvar" at bounding box center [729, 481] width 31 height 10
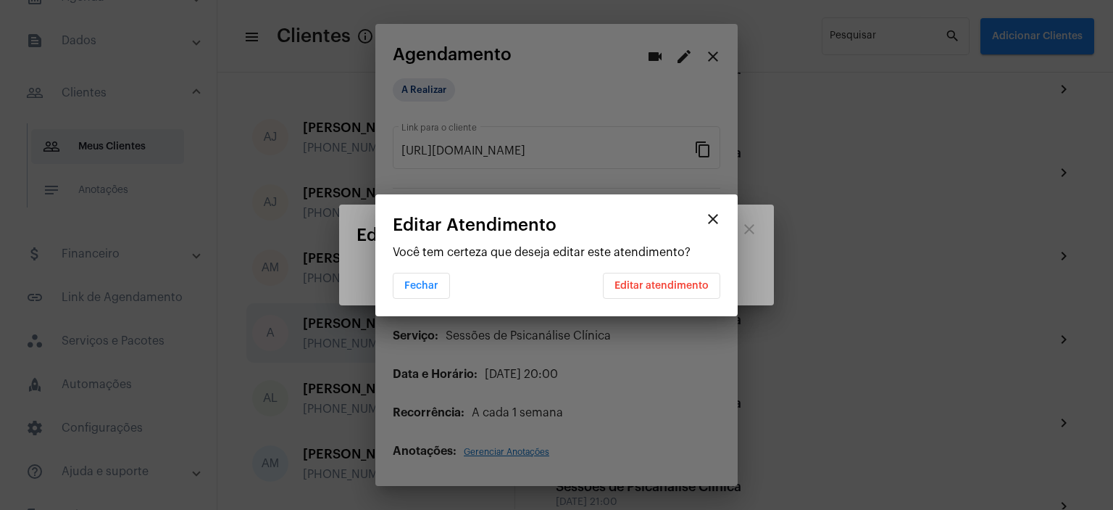
scroll to position [0, 0]
click at [652, 268] on app-confirm-edit-schedule "close Editar Atendimento Você tem certeza que deseja editar este atendimento? F…" at bounding box center [557, 256] width 328 height 83
click at [654, 291] on button "Editar atendimento" at bounding box center [661, 286] width 117 height 26
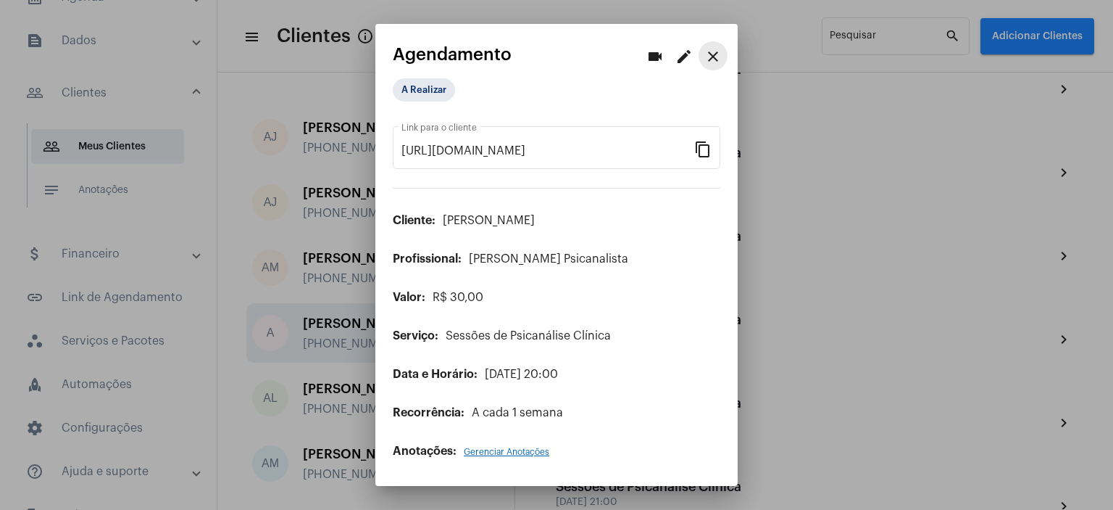
click at [710, 62] on mat-icon "close" at bounding box center [712, 56] width 17 height 17
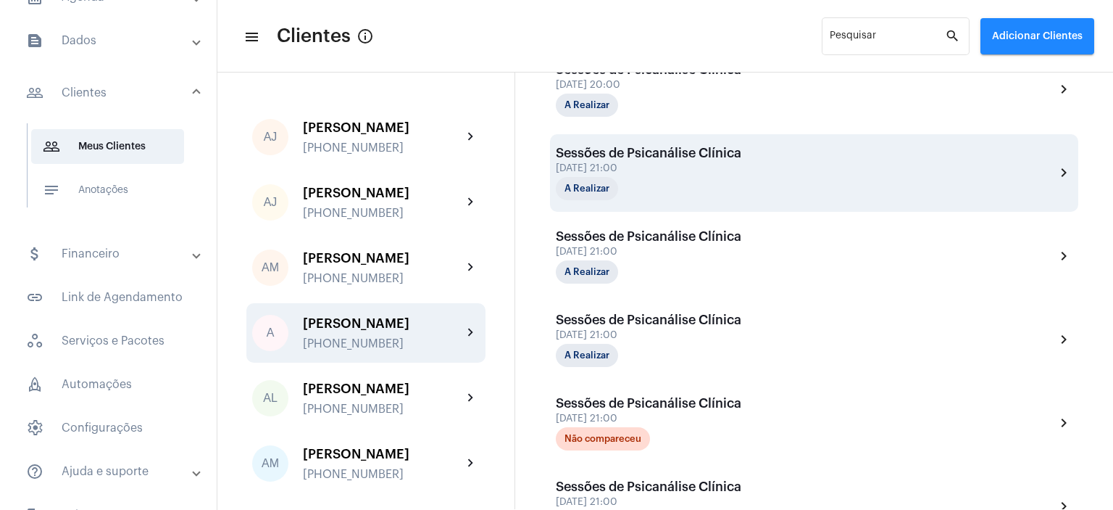
scroll to position [330, 0]
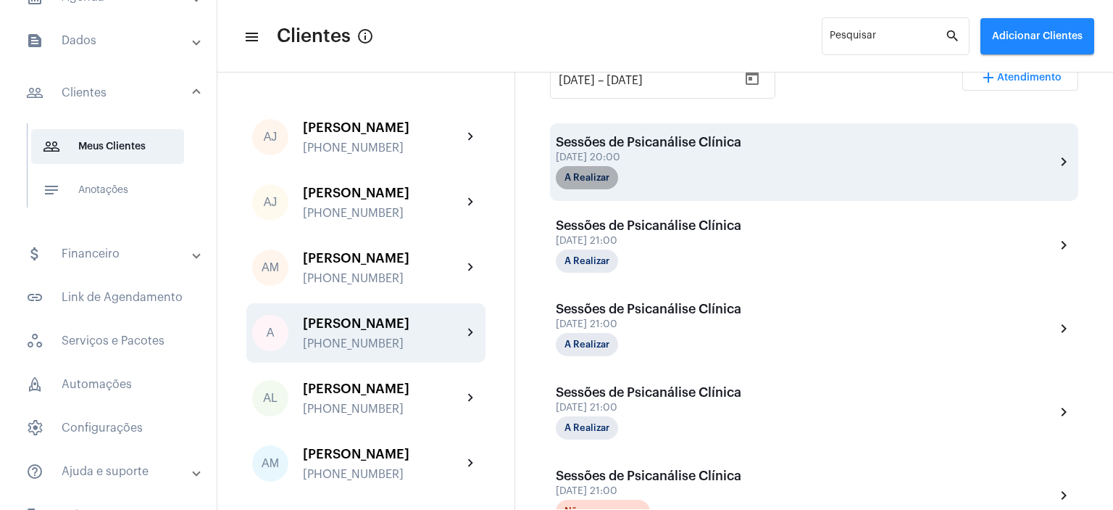
click at [610, 183] on mat-chip "A Realizar" at bounding box center [587, 177] width 62 height 23
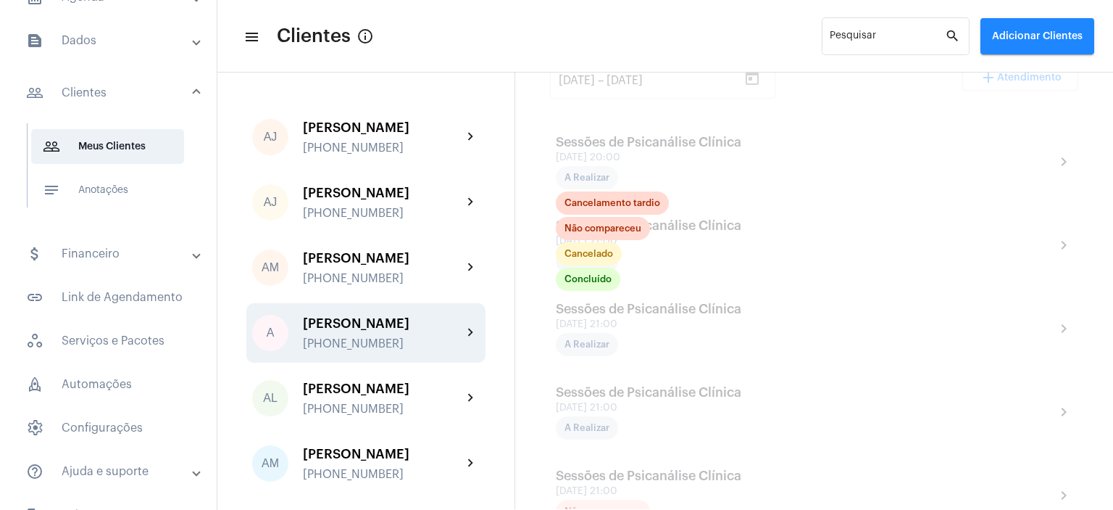
click at [649, 30] on mat-toolbar-row "menu Clientes info_outlined Pesquisar search Adicionar Clientes" at bounding box center [665, 36] width 896 height 46
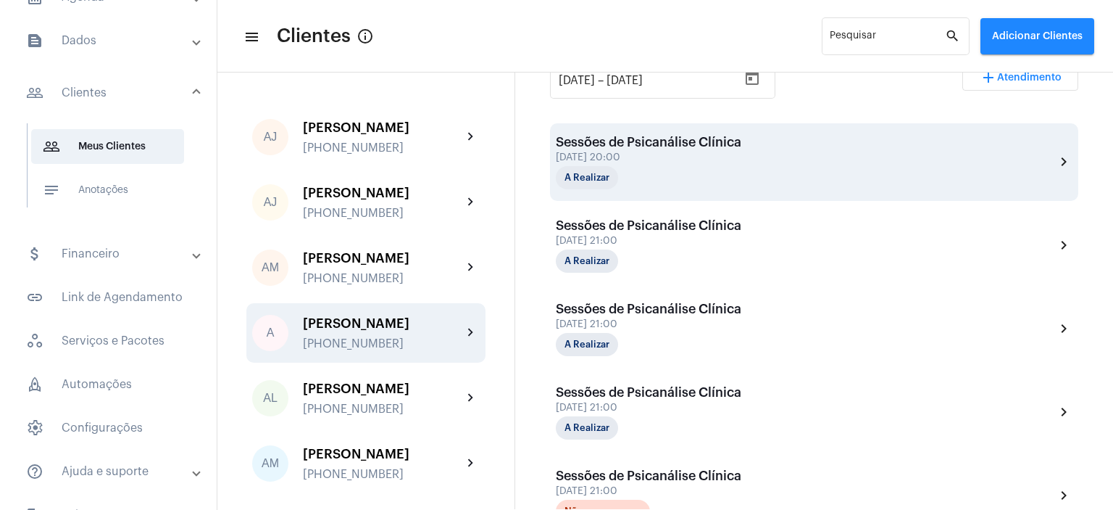
click at [645, 140] on div "Sessões de Psicanálise Clínica" at bounding box center [649, 142] width 186 height 14
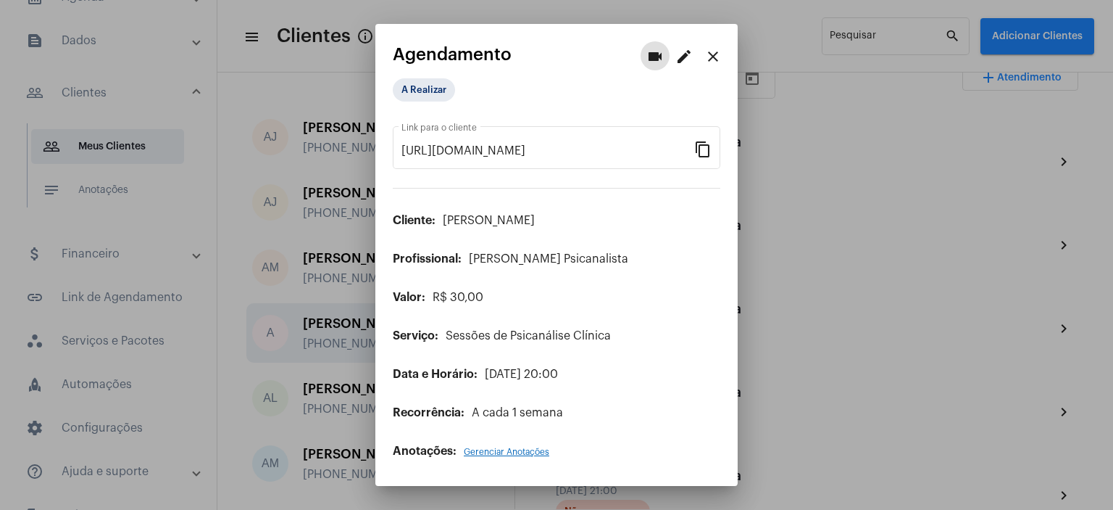
click at [681, 60] on mat-icon "edit" at bounding box center [683, 56] width 17 height 17
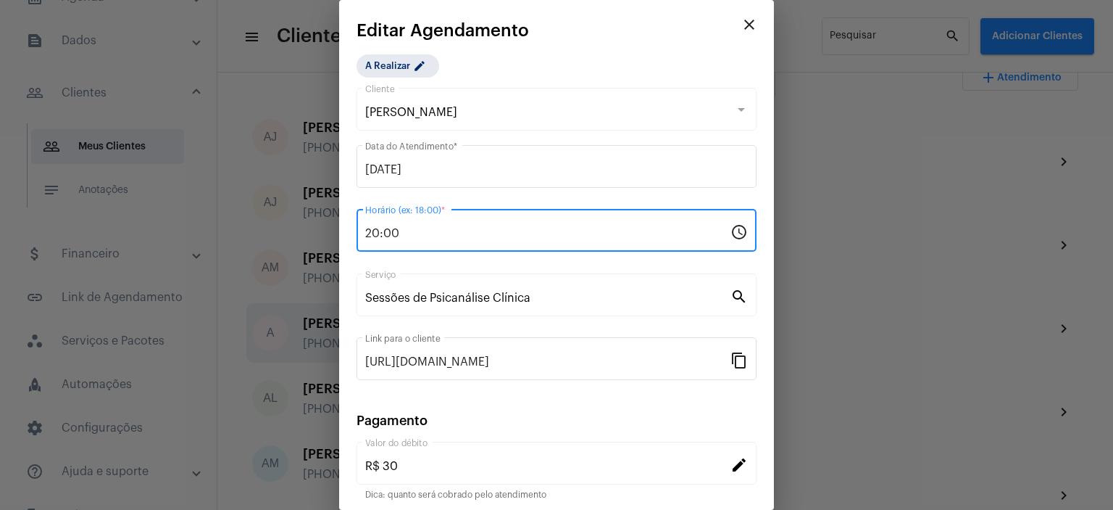
click at [370, 235] on input "20:00" at bounding box center [547, 233] width 365 height 13
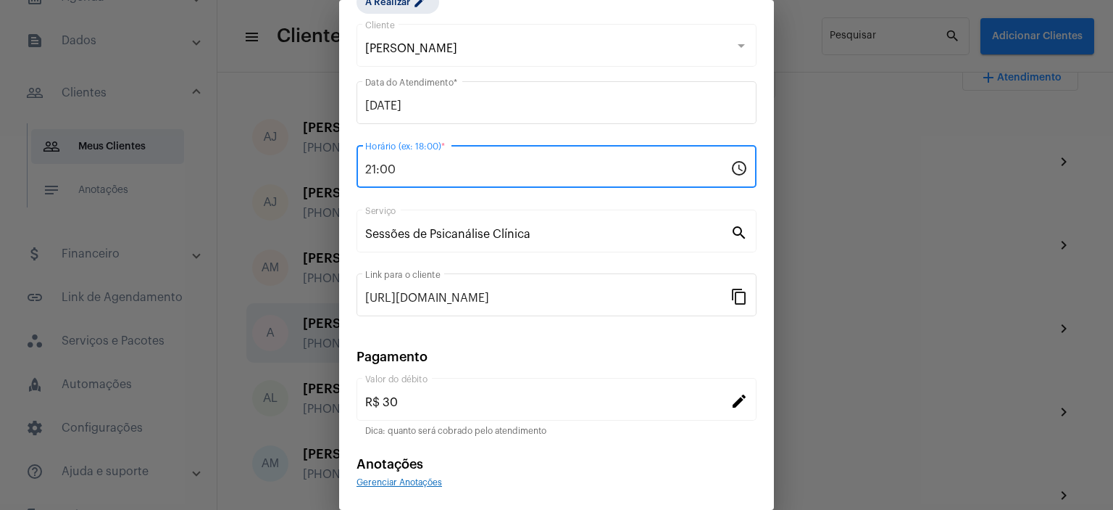
scroll to position [112, 0]
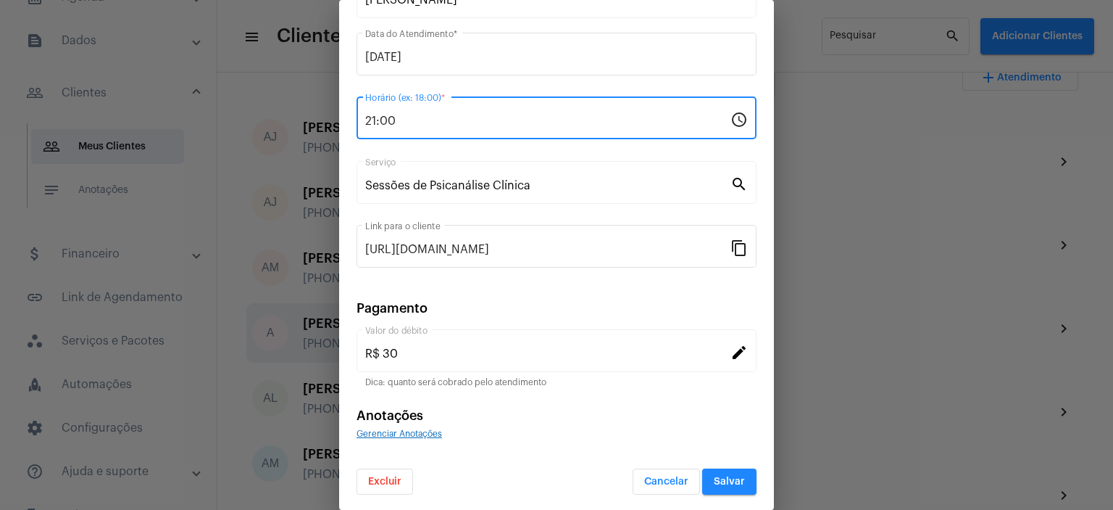
type input "21:00"
click at [714, 478] on span "Salvar" at bounding box center [729, 481] width 31 height 10
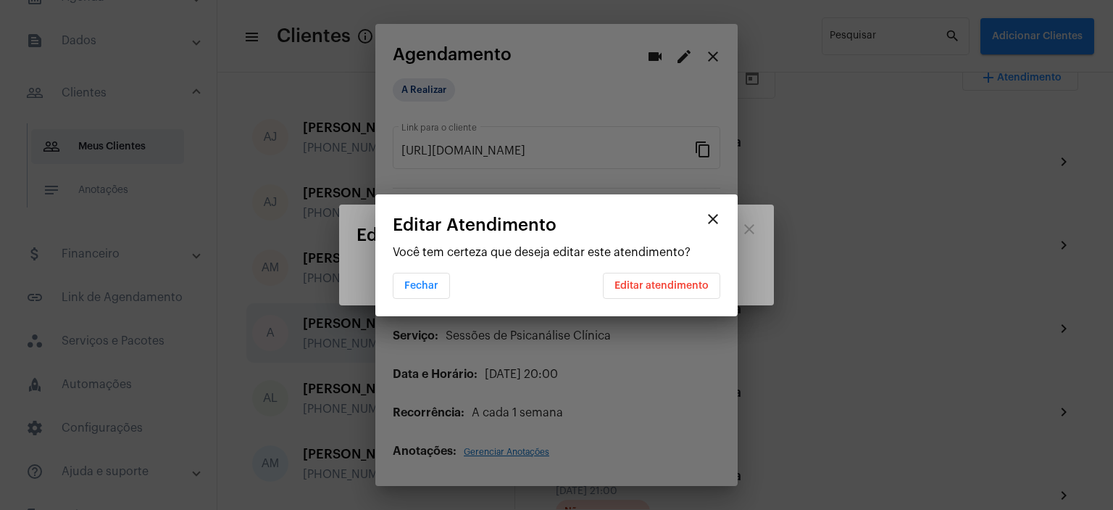
scroll to position [0, 0]
click at [694, 283] on span "Editar atendimento" at bounding box center [662, 285] width 94 height 10
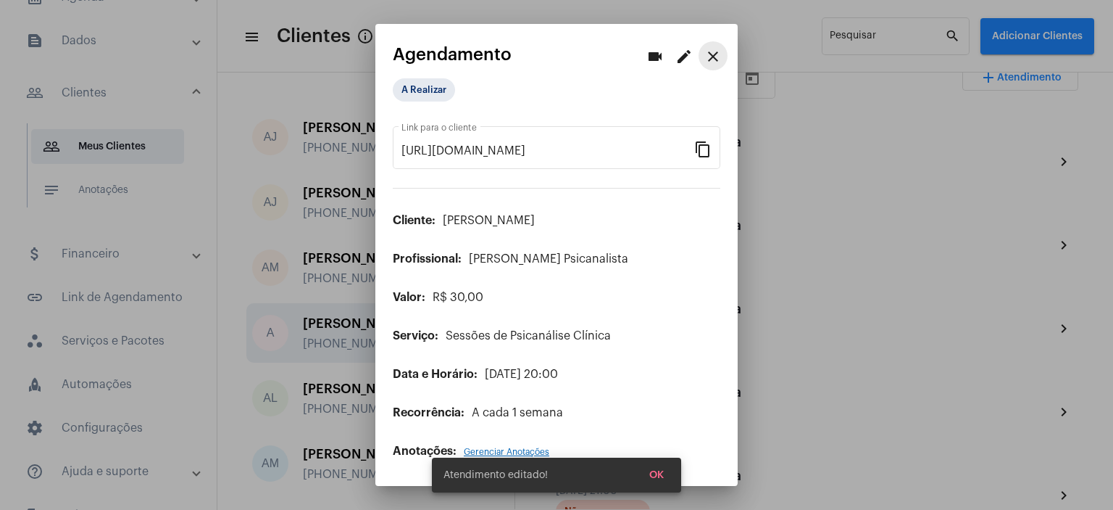
click at [712, 58] on mat-icon "close" at bounding box center [712, 56] width 17 height 17
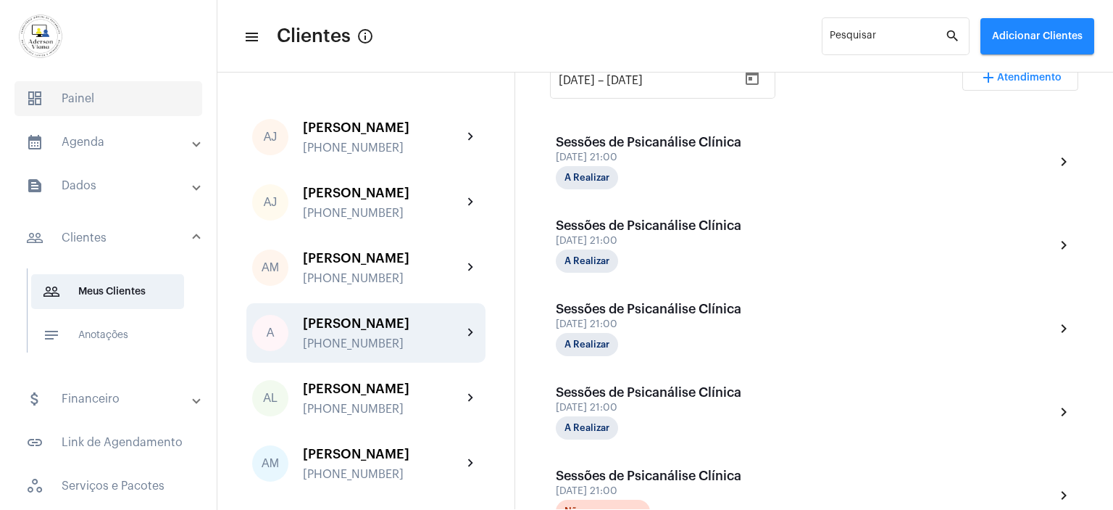
click at [75, 99] on span "dashboard Painel" at bounding box center [108, 98] width 188 height 35
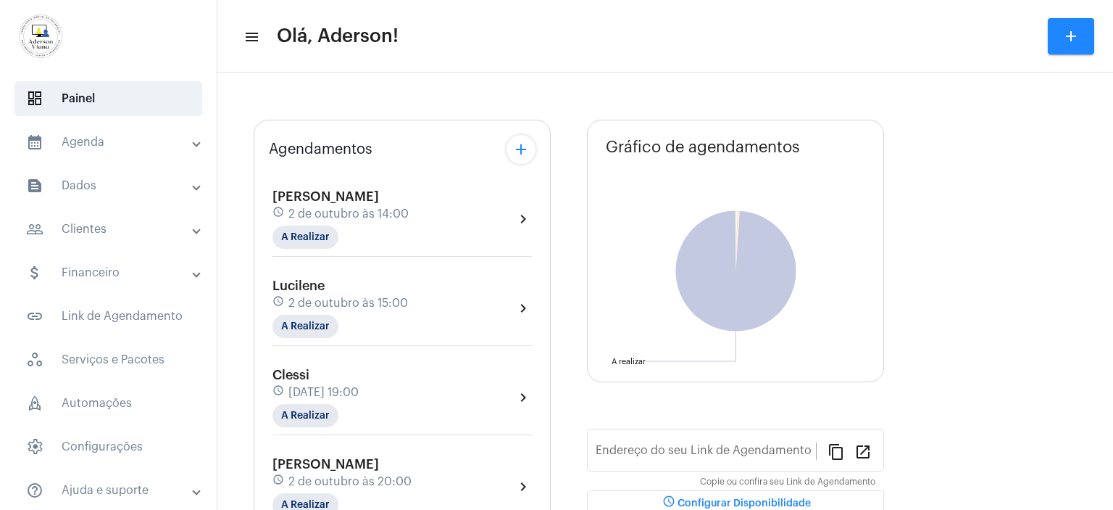
type input "[URL][DOMAIN_NAME]"
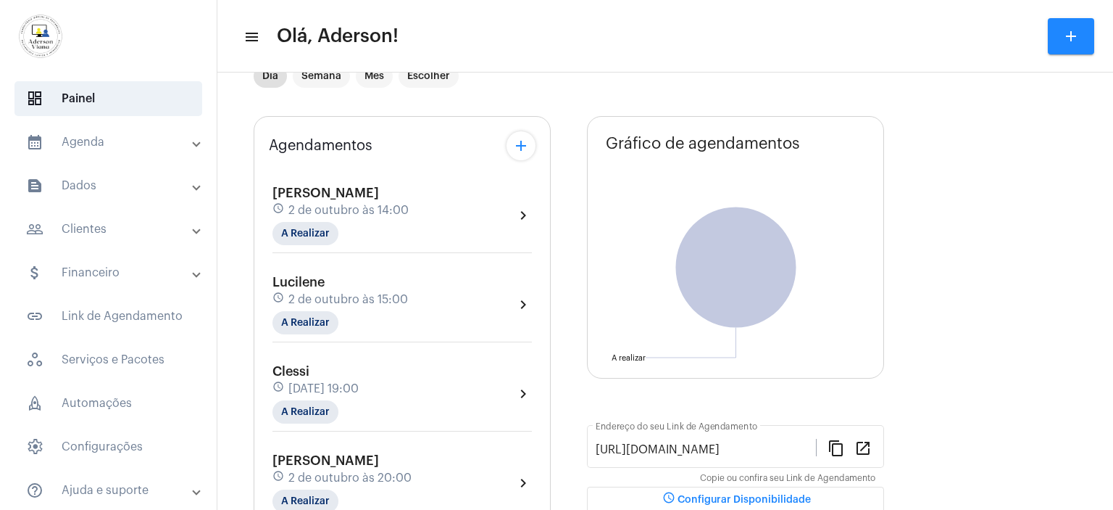
scroll to position [72, 0]
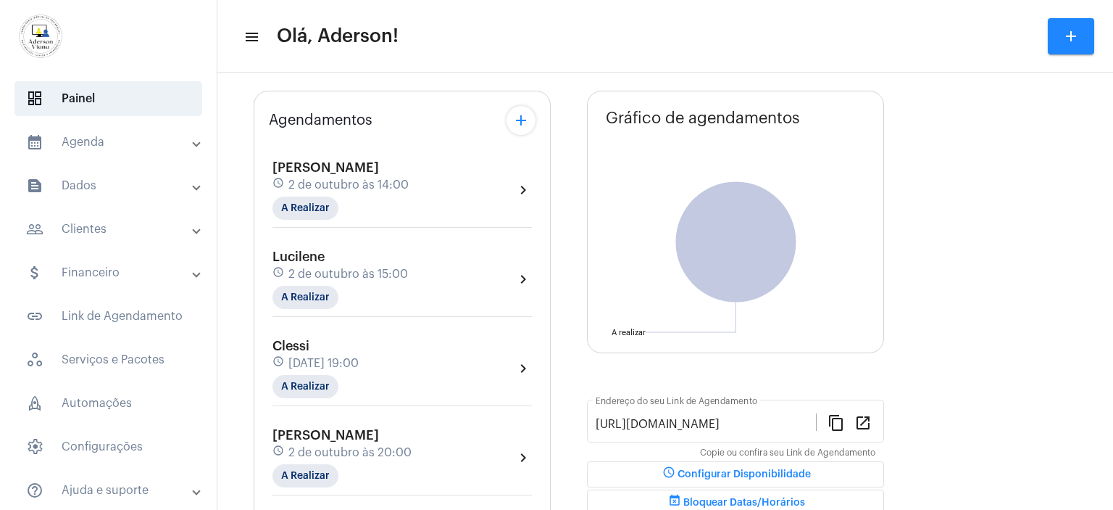
click at [81, 139] on mat-panel-title "calendar_month_outlined Agenda" at bounding box center [109, 141] width 167 height 17
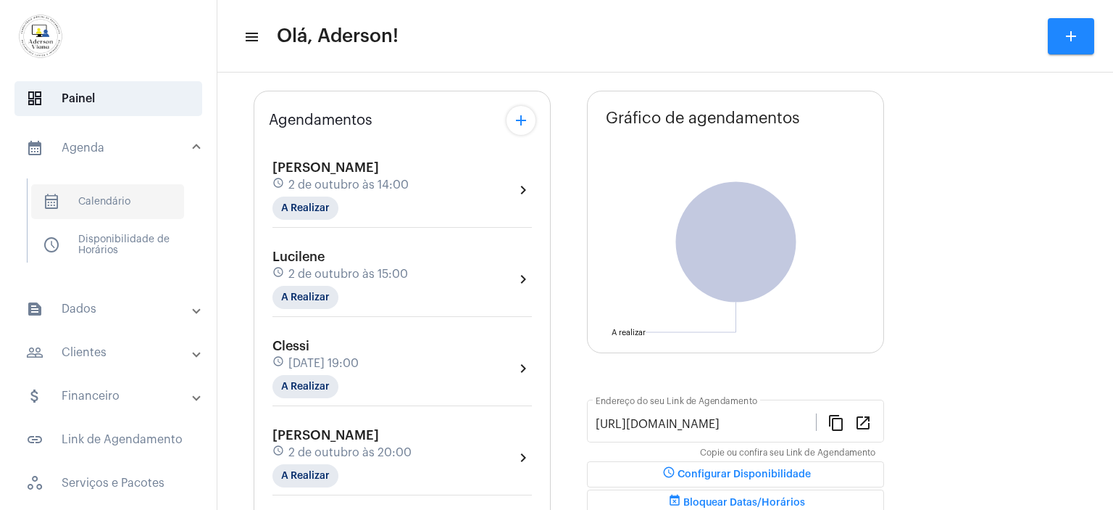
click at [122, 196] on span "calendar_month_outlined Calendário" at bounding box center [107, 201] width 153 height 35
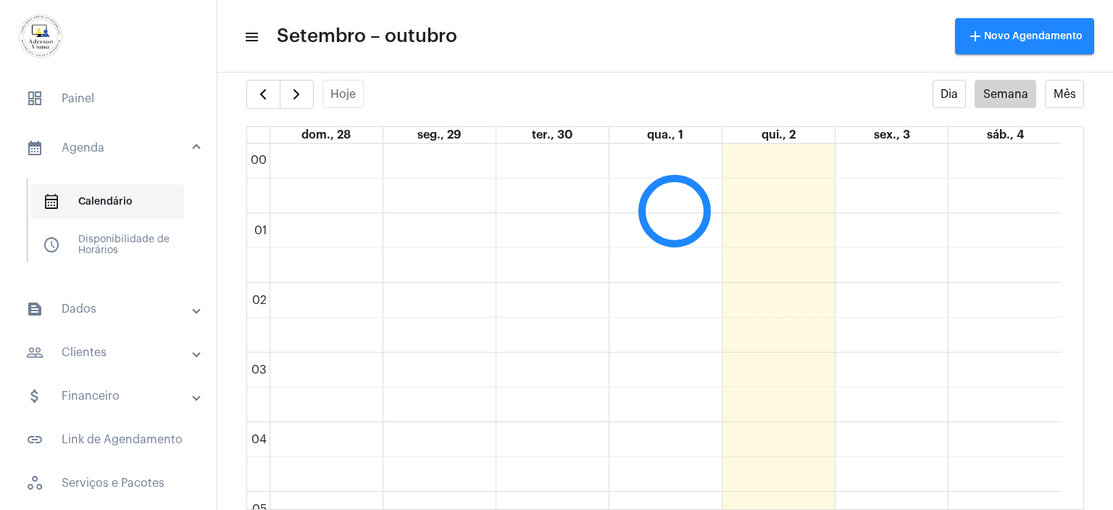
click at [122, 196] on span "calendar_month_outlined Calendário" at bounding box center [107, 201] width 153 height 35
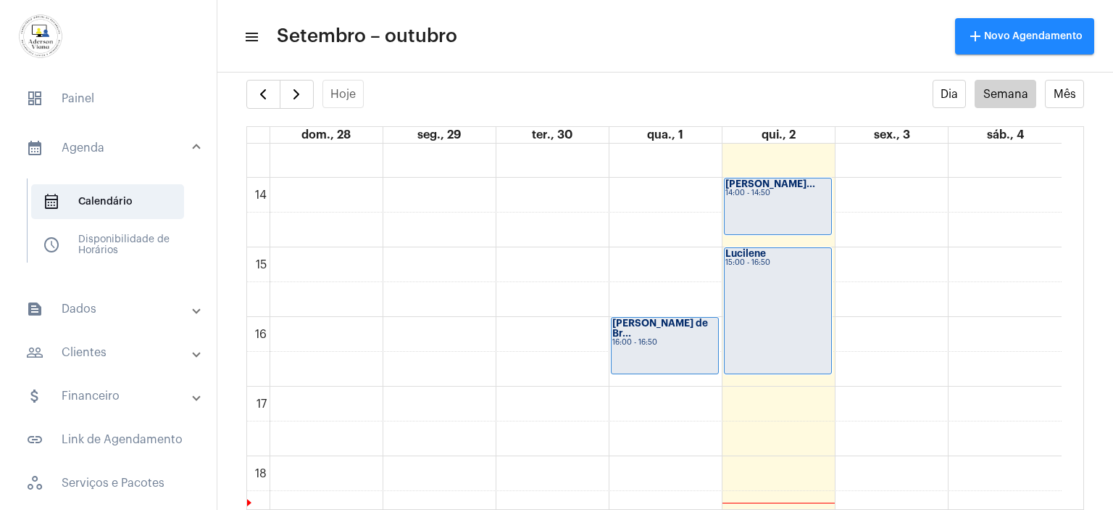
scroll to position [795, 0]
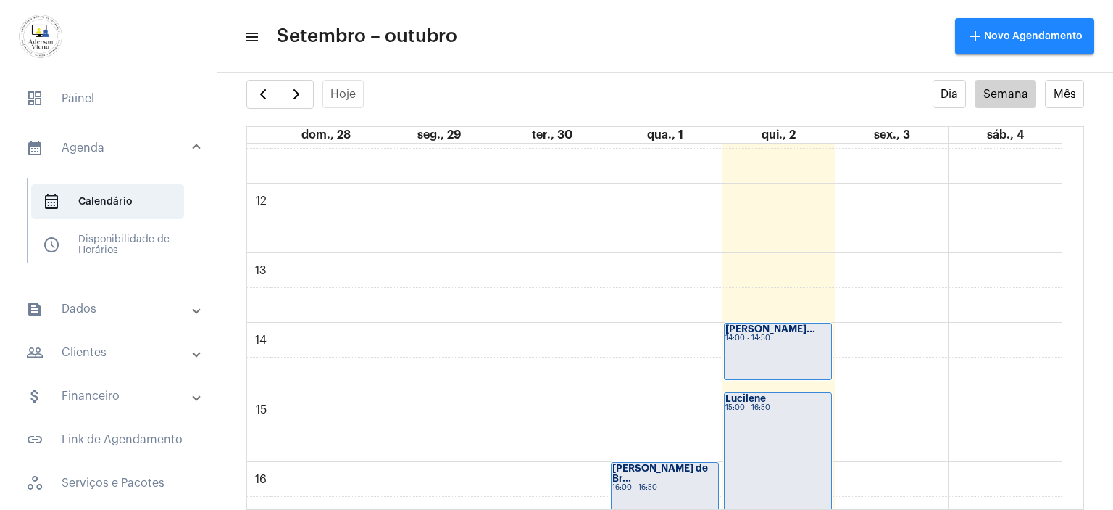
click at [749, 399] on strong "Lucilene" at bounding box center [745, 398] width 41 height 9
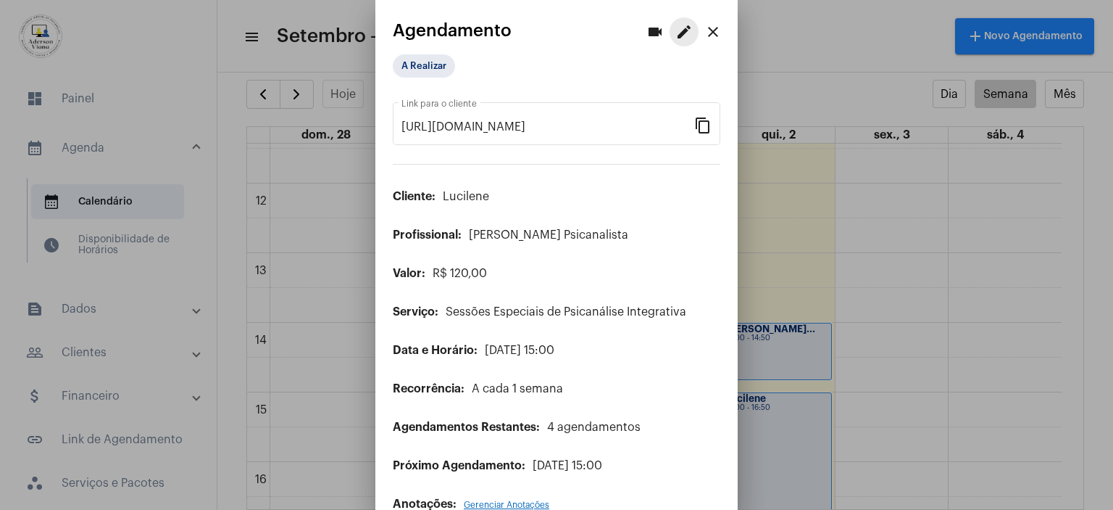
click at [675, 32] on mat-icon "edit" at bounding box center [683, 31] width 17 height 17
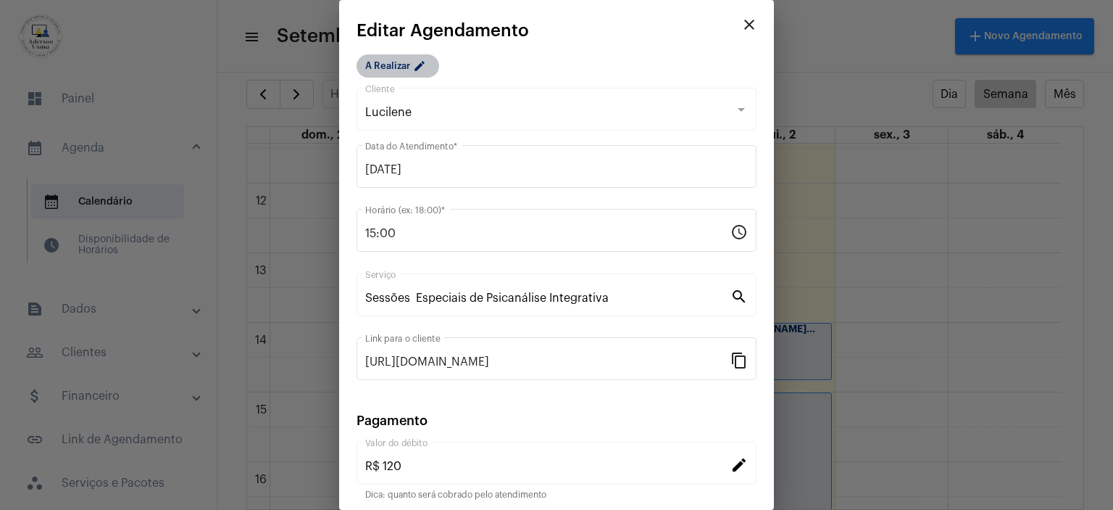
click at [393, 66] on mat-chip "A Realizar edit" at bounding box center [398, 65] width 83 height 23
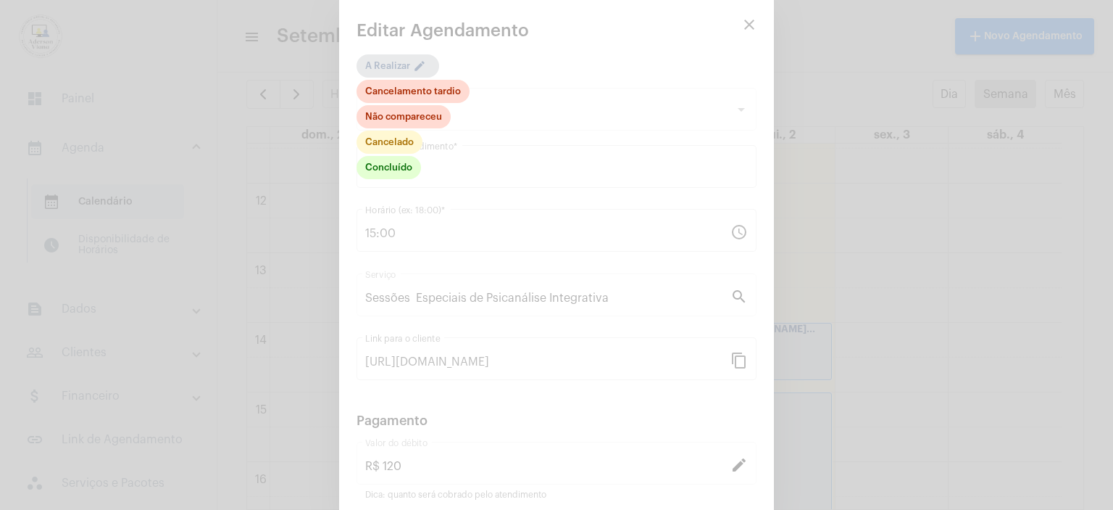
click at [393, 66] on div at bounding box center [556, 255] width 1113 height 510
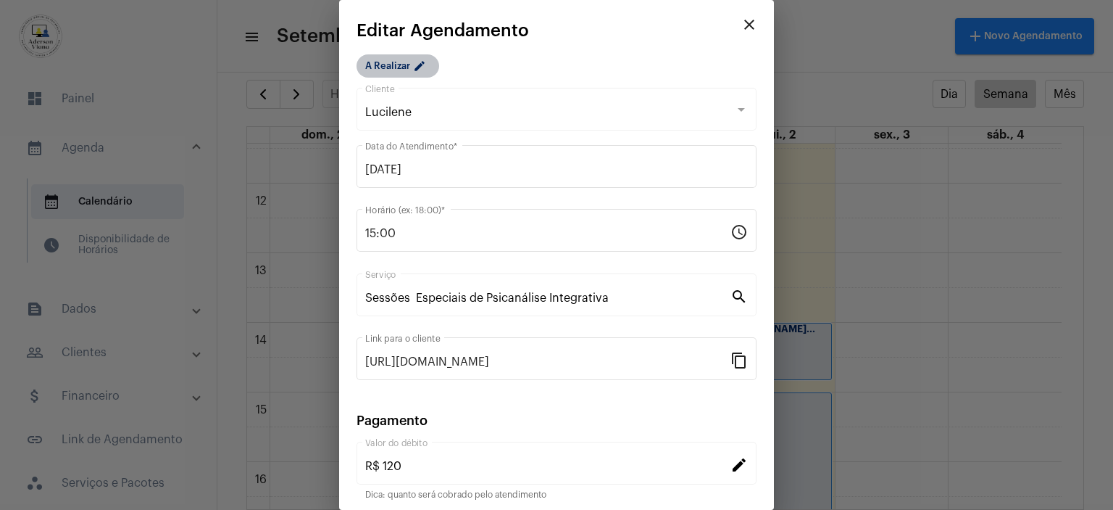
click at [407, 65] on mat-chip "A Realizar edit" at bounding box center [398, 65] width 83 height 23
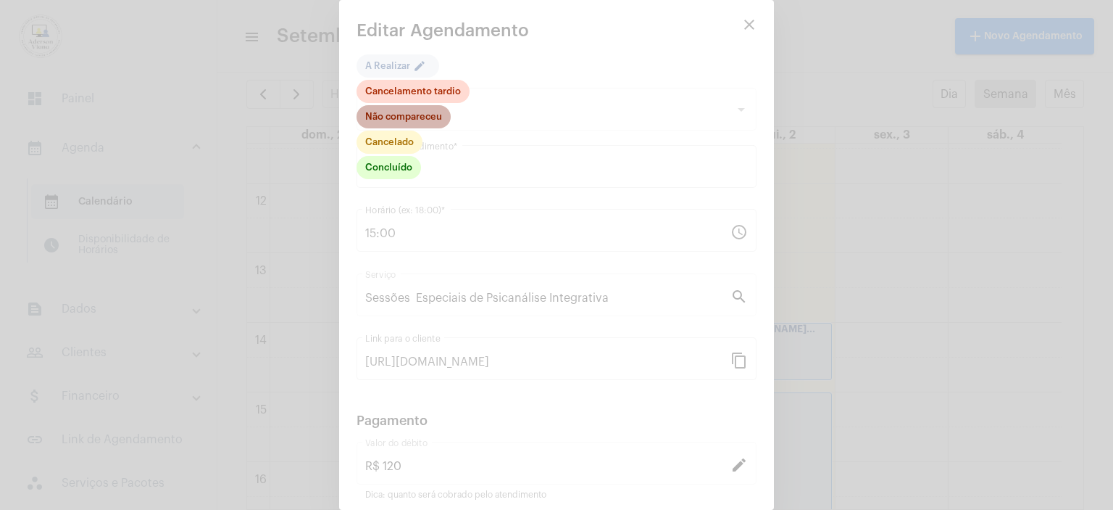
click at [431, 120] on mat-chip "Não compareceu" at bounding box center [404, 116] width 94 height 23
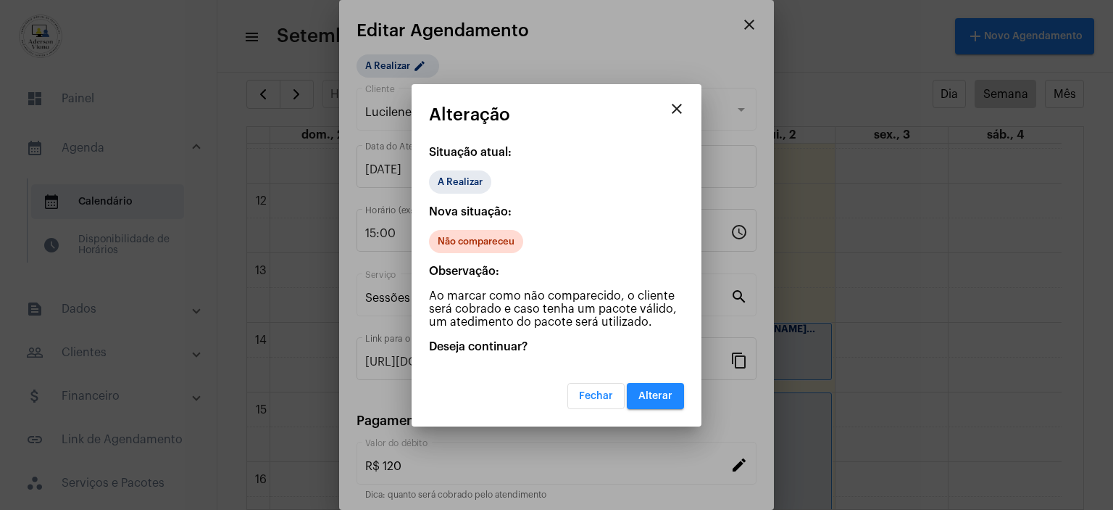
click at [652, 395] on span "Alterar" at bounding box center [656, 396] width 34 height 10
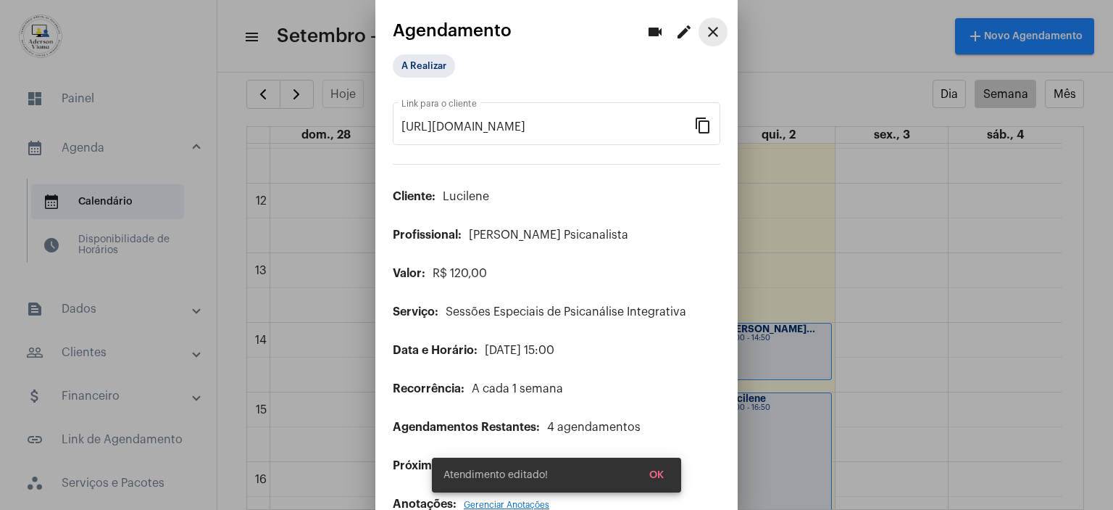
click at [704, 33] on mat-icon "close" at bounding box center [712, 31] width 17 height 17
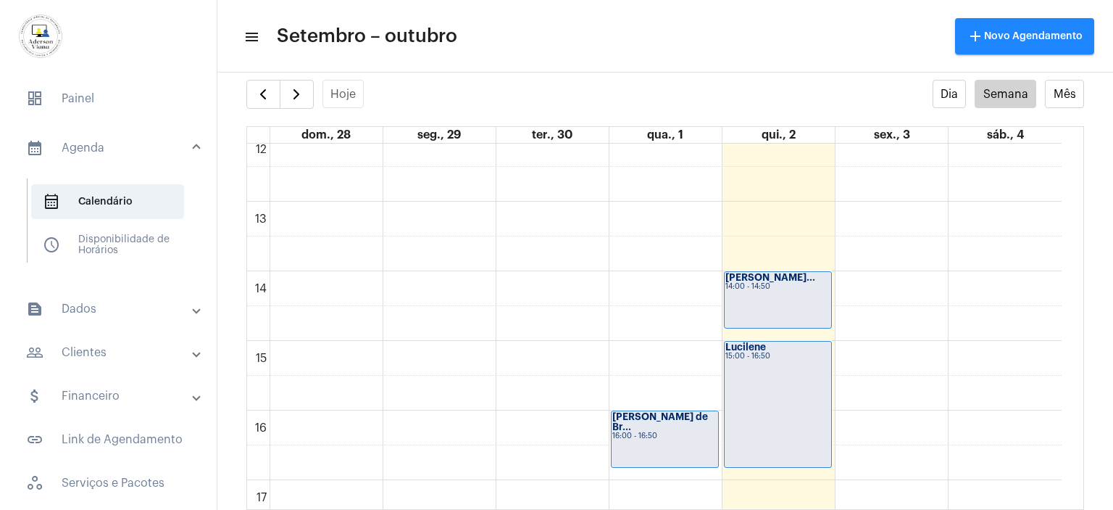
scroll to position [868, 0]
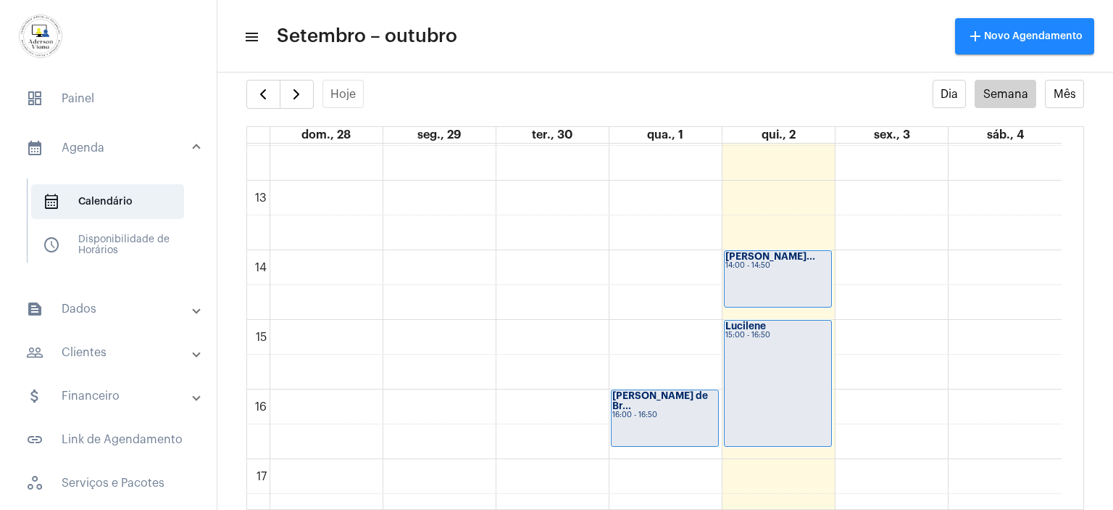
click at [768, 336] on div "15:00 - 16:50" at bounding box center [777, 335] width 105 height 8
click at [767, 334] on div "15:00 - 16:50" at bounding box center [777, 335] width 105 height 8
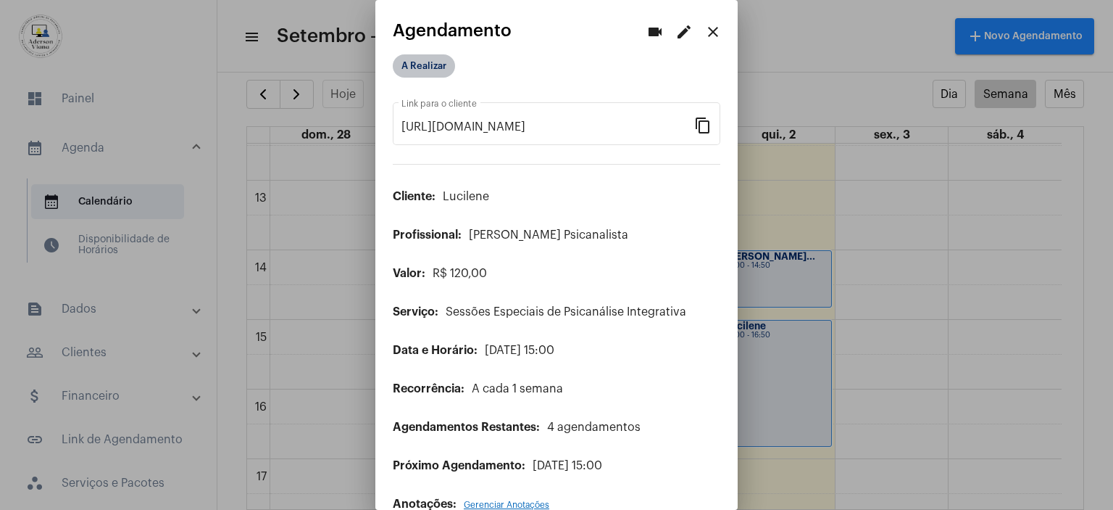
click at [413, 69] on mat-chip "A Realizar" at bounding box center [424, 65] width 62 height 23
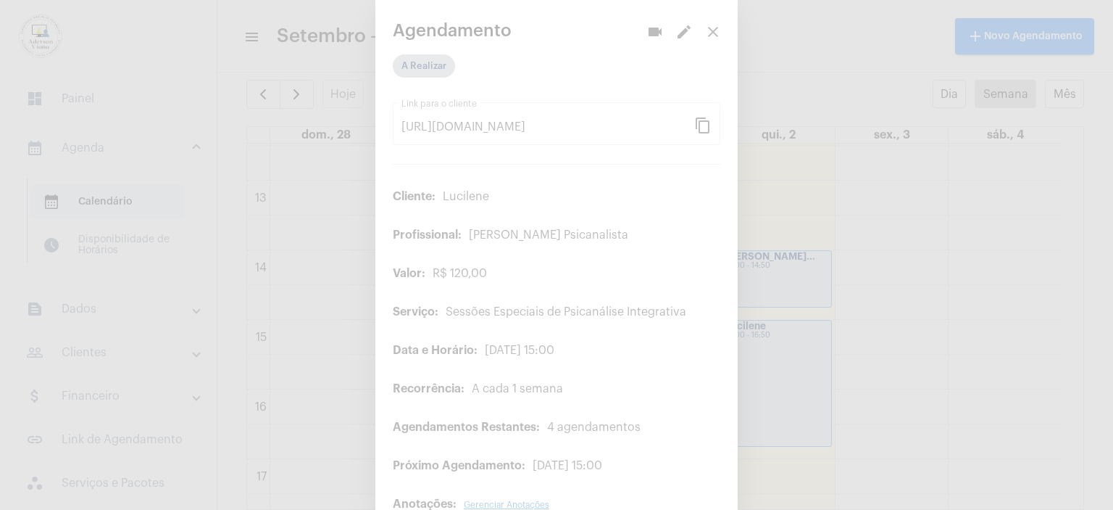
click at [413, 69] on div at bounding box center [556, 255] width 1113 height 510
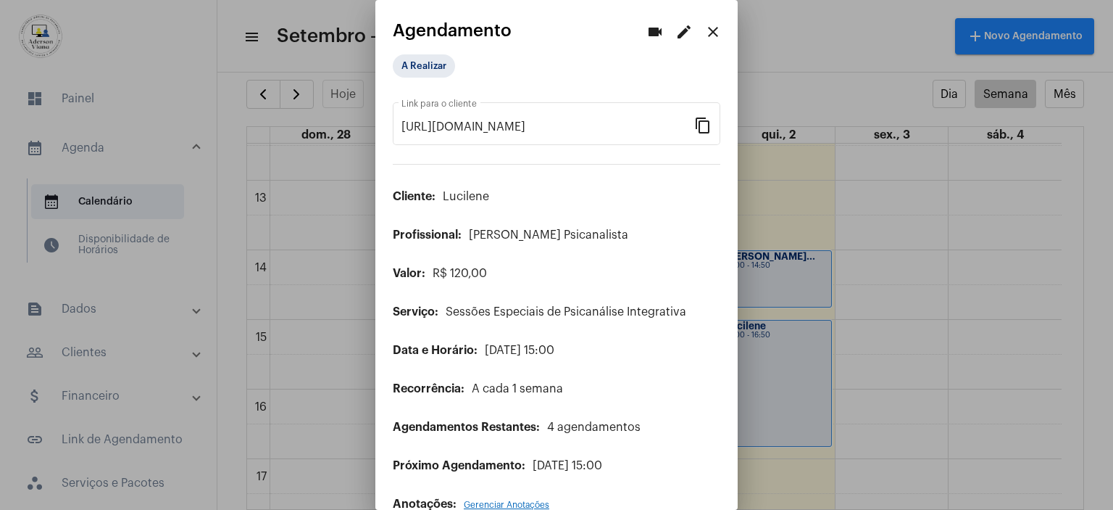
click at [704, 37] on mat-icon "close" at bounding box center [712, 31] width 17 height 17
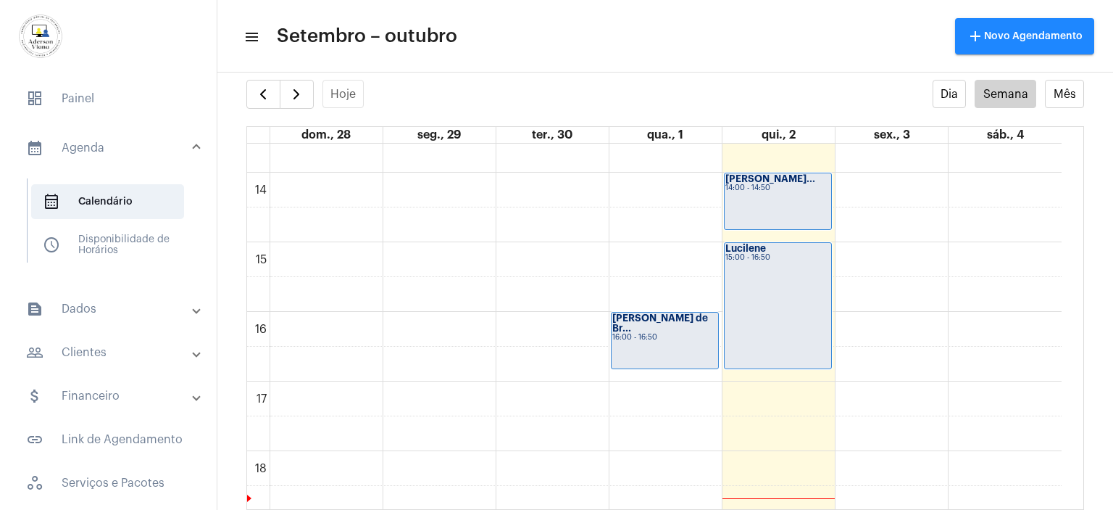
scroll to position [940, 0]
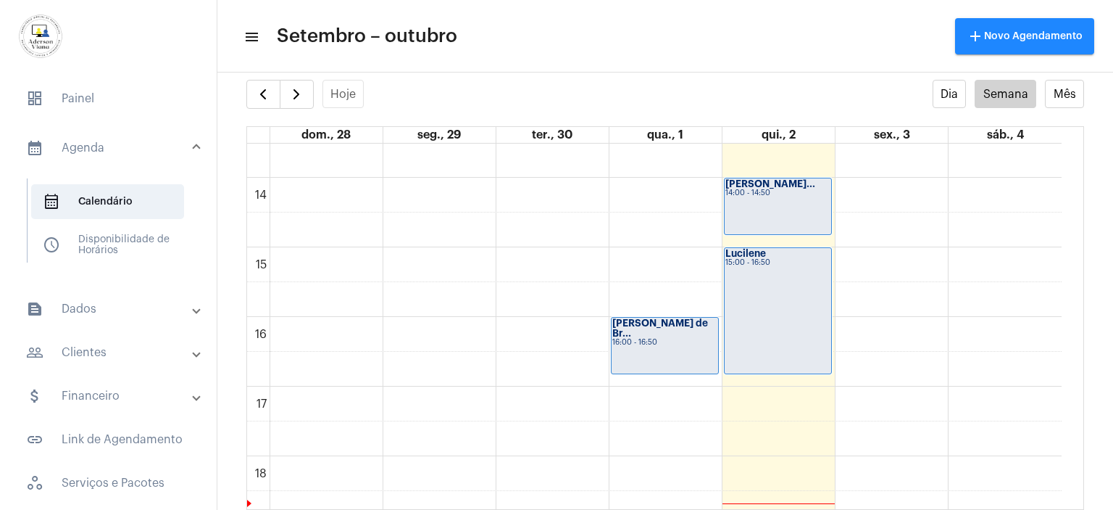
click at [644, 338] on div "16:00 - 16:50" at bounding box center [664, 342] width 105 height 8
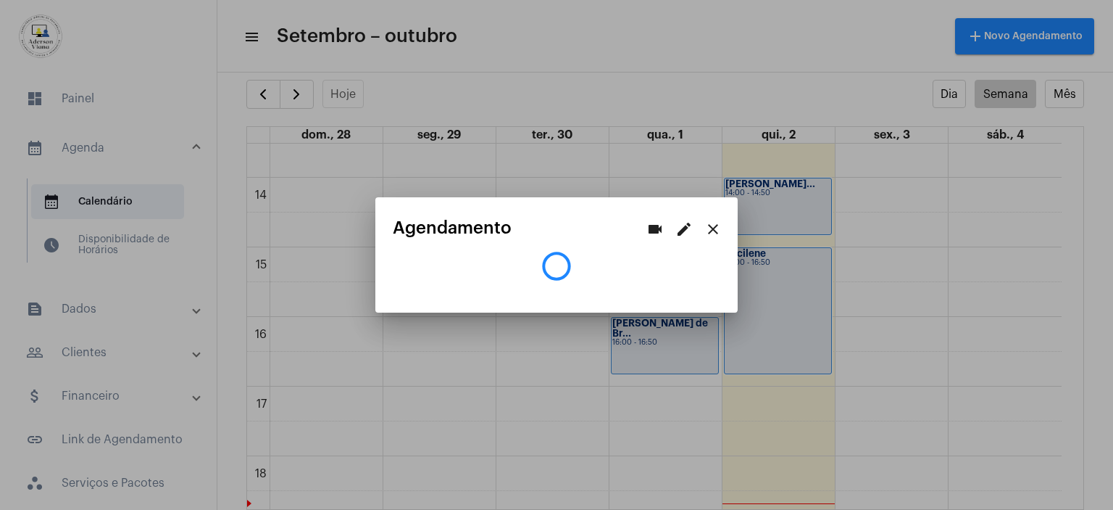
click at [644, 328] on div at bounding box center [556, 255] width 1113 height 510
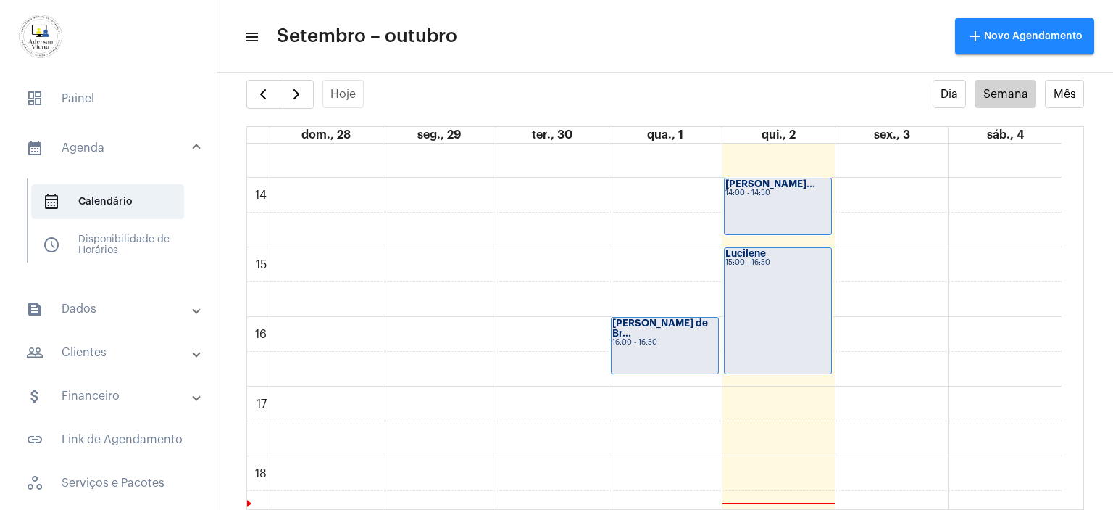
click at [644, 338] on div "16:00 - 16:50" at bounding box center [664, 342] width 105 height 8
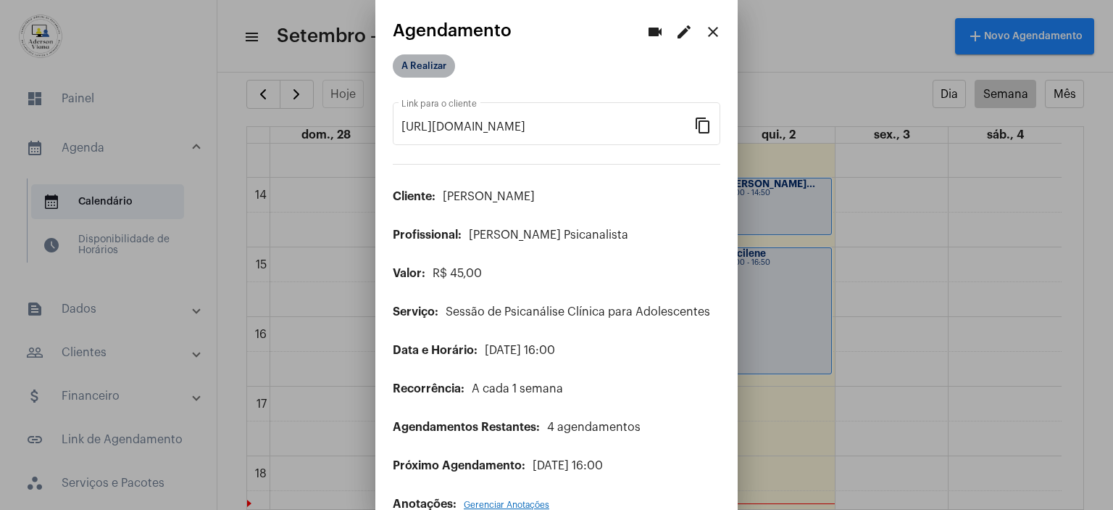
click at [419, 60] on mat-chip "A Realizar" at bounding box center [424, 65] width 62 height 23
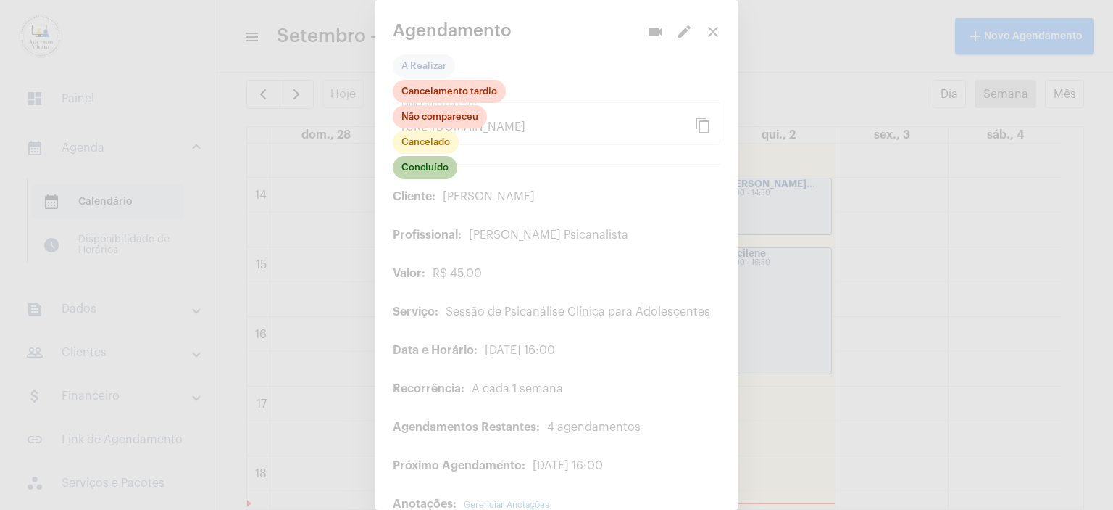
click at [425, 165] on mat-chip "Concluído" at bounding box center [425, 167] width 65 height 23
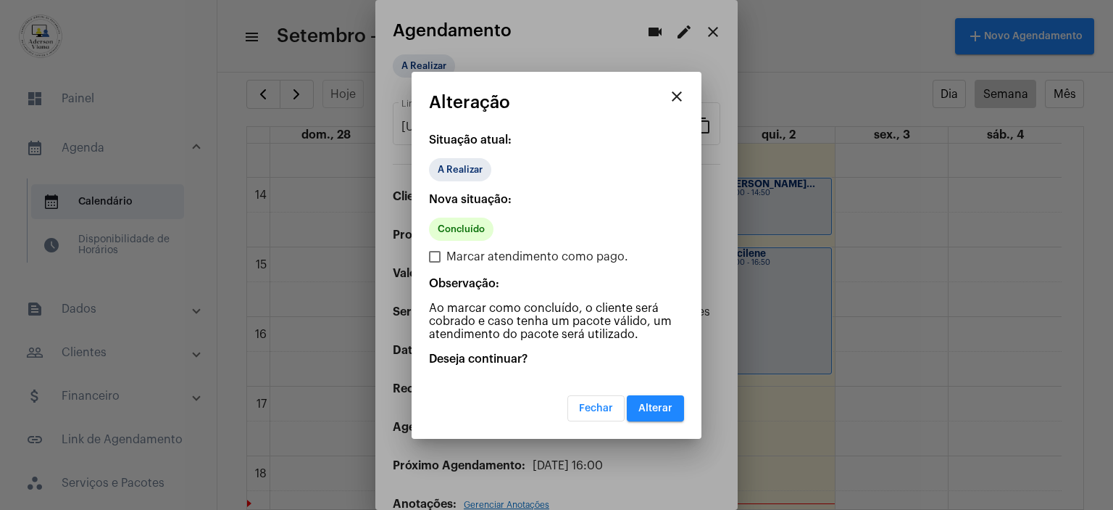
click at [653, 399] on button "Alterar" at bounding box center [655, 408] width 57 height 26
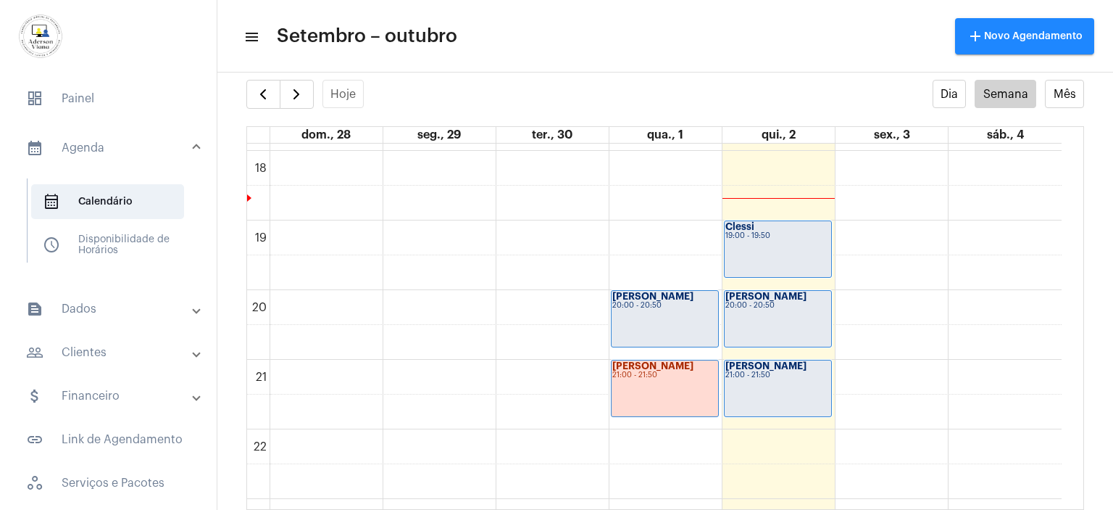
scroll to position [1302, 0]
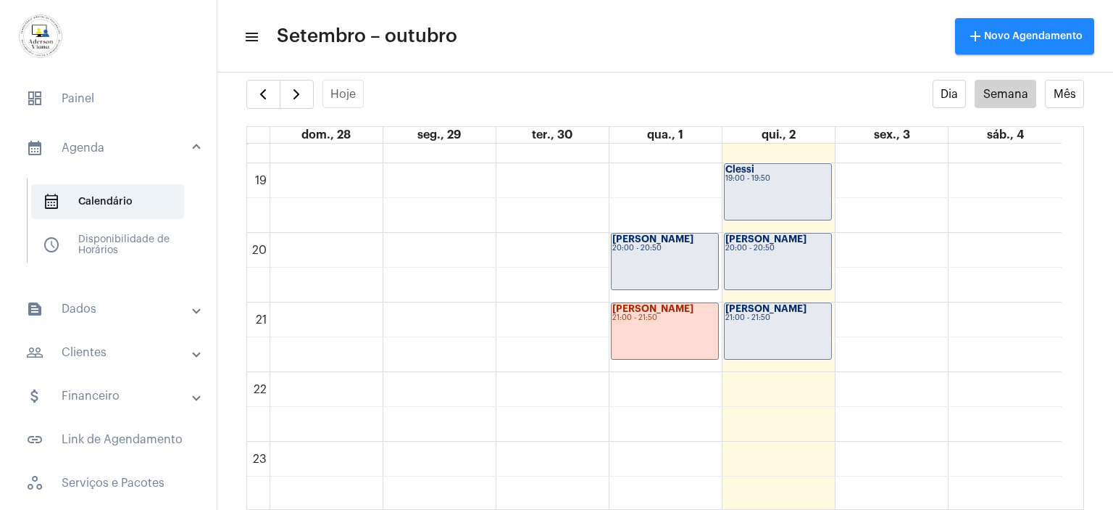
click at [645, 240] on strong "[PERSON_NAME]" at bounding box center [652, 238] width 81 height 9
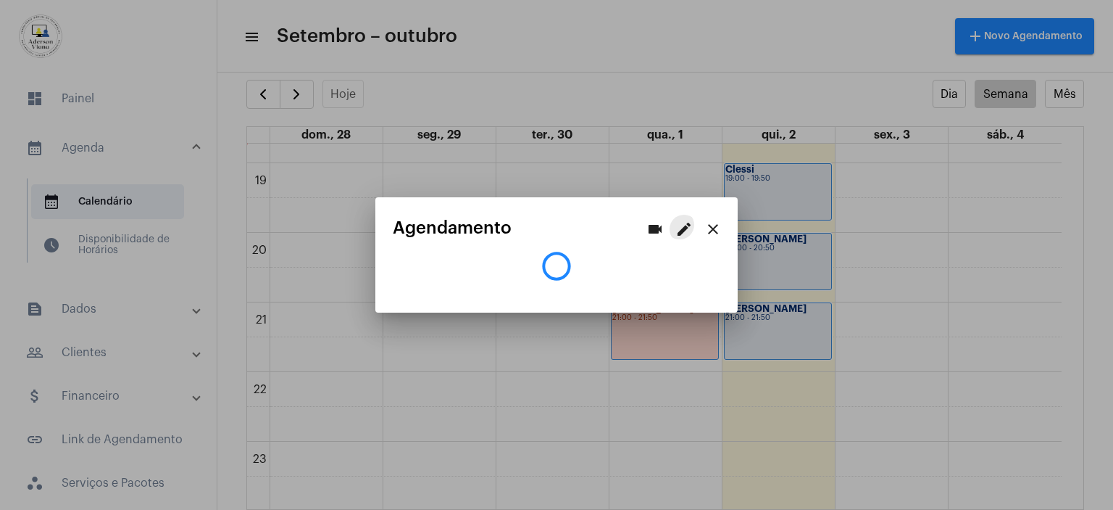
click at [645, 240] on div "videocam edit close" at bounding box center [684, 229] width 87 height 29
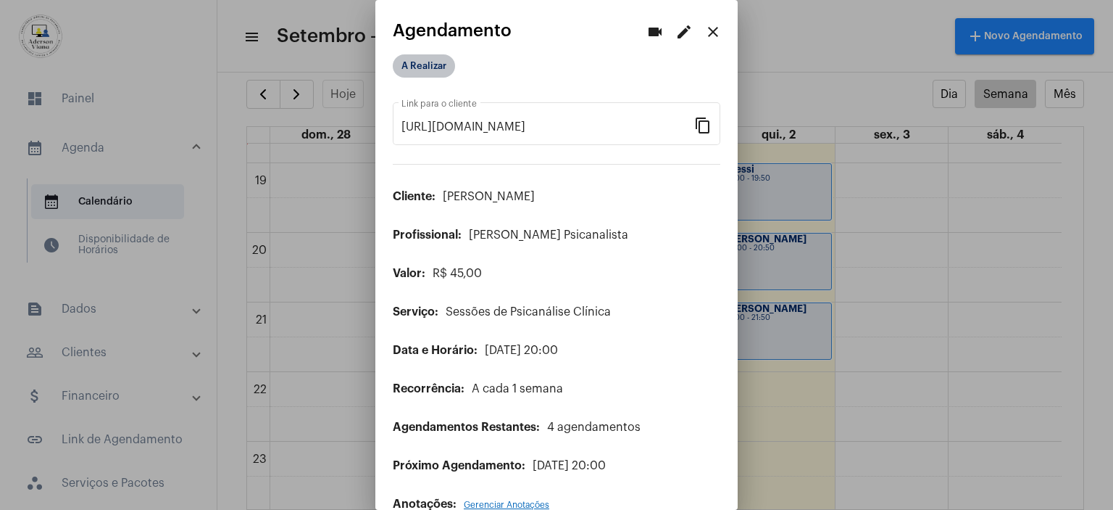
click at [430, 66] on mat-chip "A Realizar" at bounding box center [424, 65] width 62 height 23
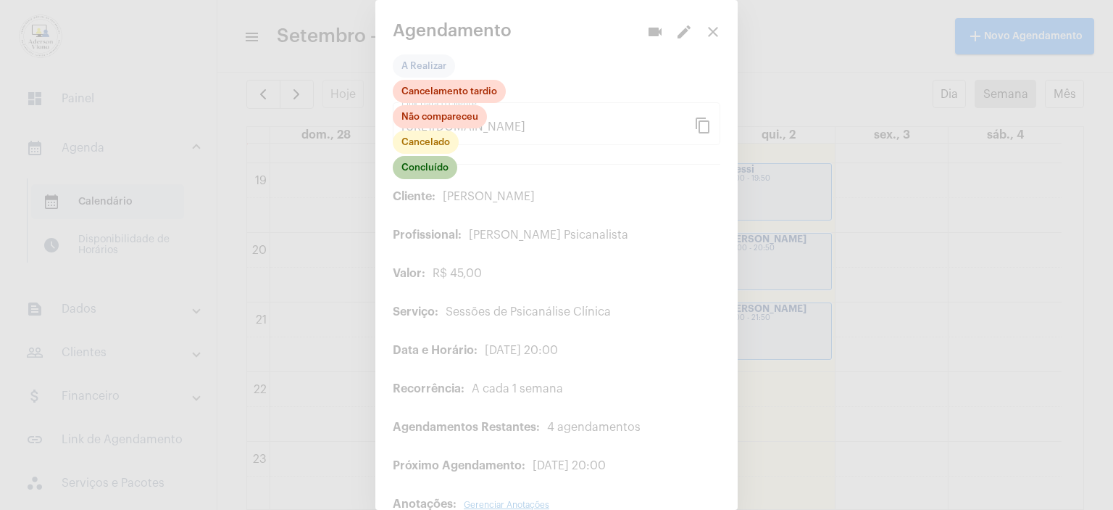
click at [441, 172] on mat-chip "Concluído" at bounding box center [425, 167] width 65 height 23
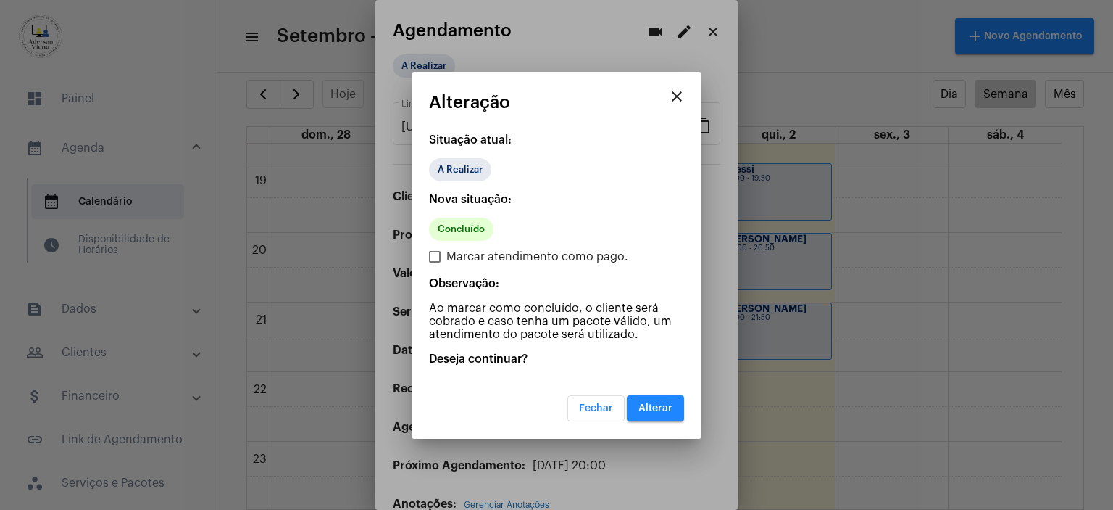
click at [657, 395] on button "Alterar" at bounding box center [655, 408] width 57 height 26
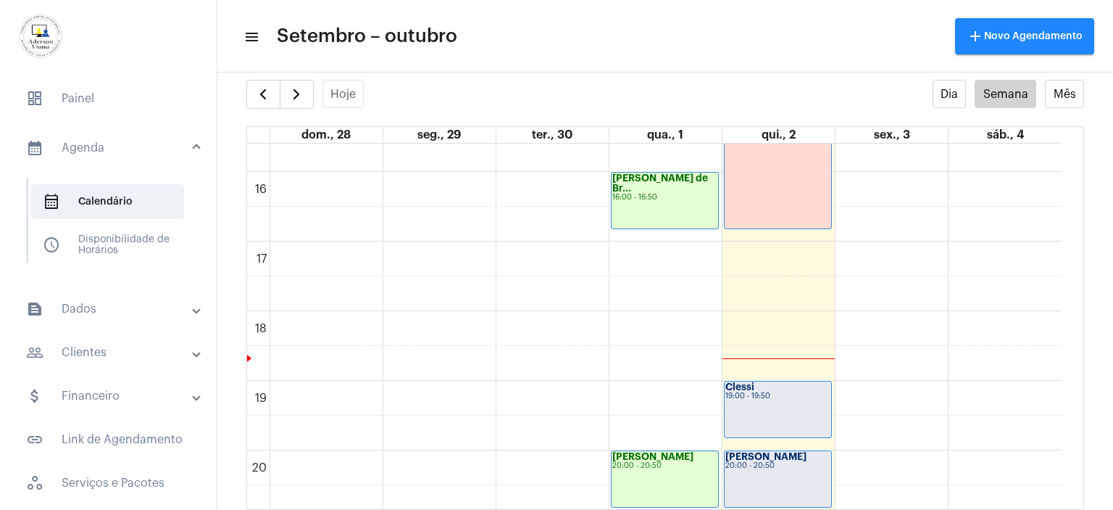
scroll to position [1012, 0]
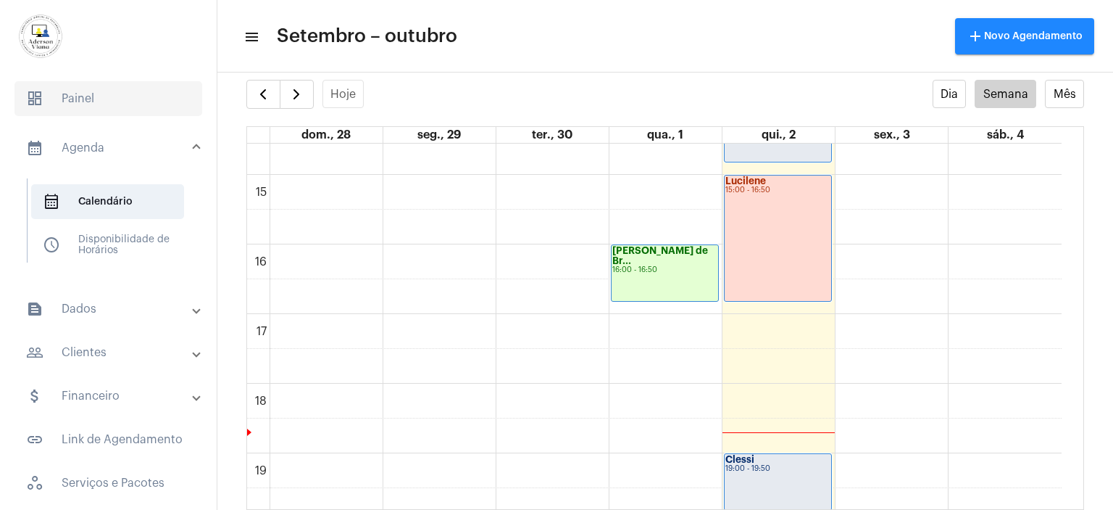
click at [84, 98] on span "dashboard Painel" at bounding box center [108, 98] width 188 height 35
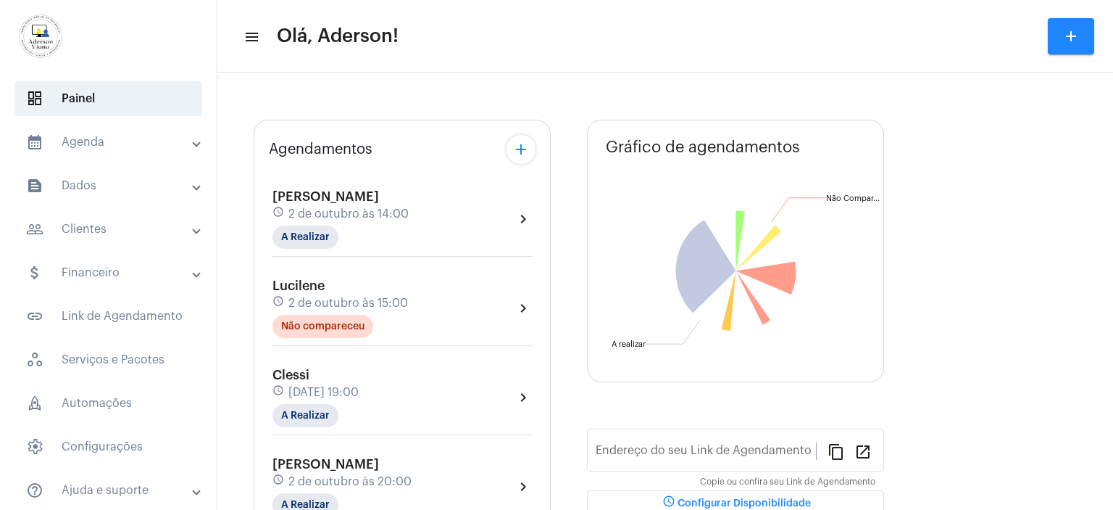
type input "[URL][DOMAIN_NAME]"
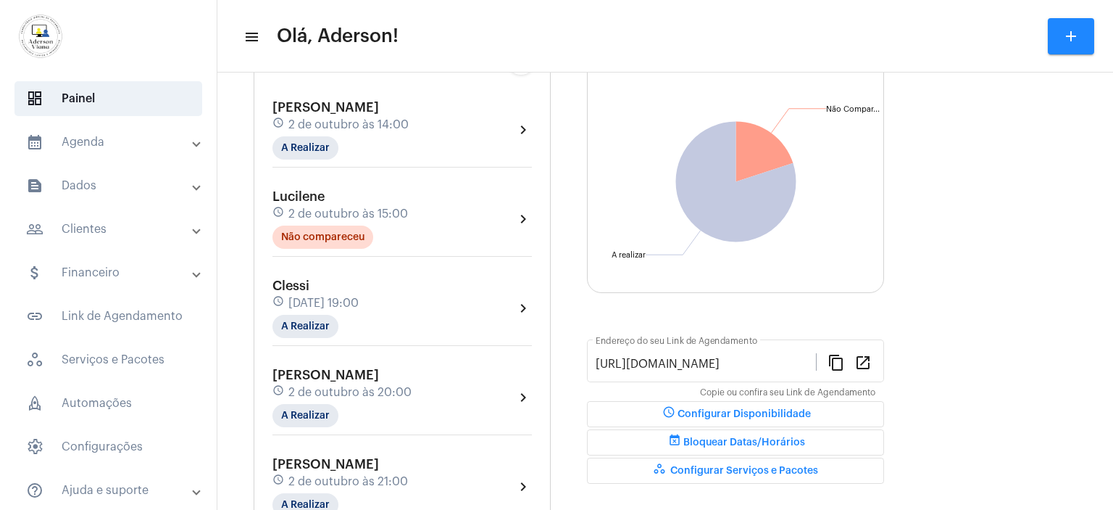
scroll to position [197, 0]
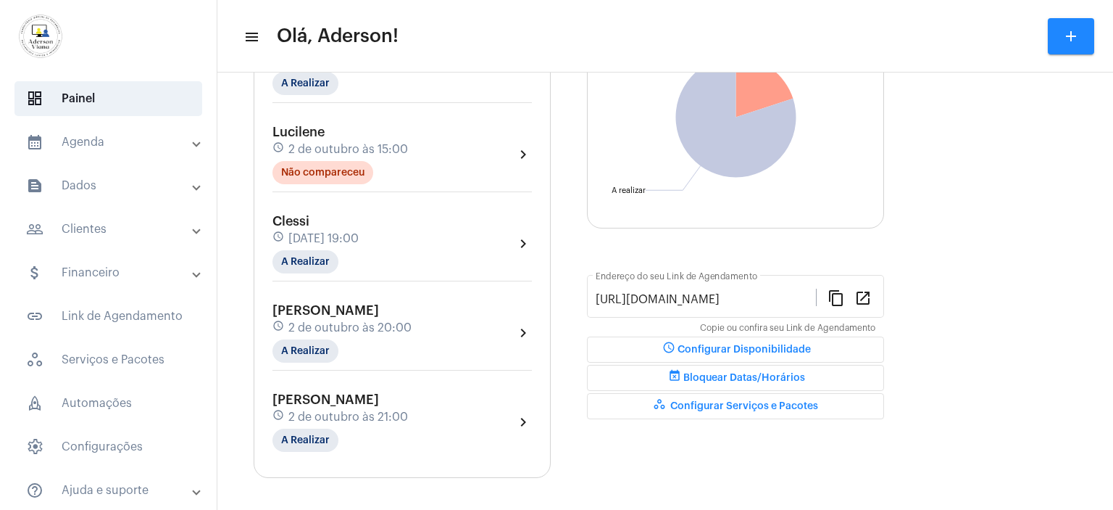
click at [305, 234] on span "[DATE] 19:00" at bounding box center [323, 238] width 70 height 13
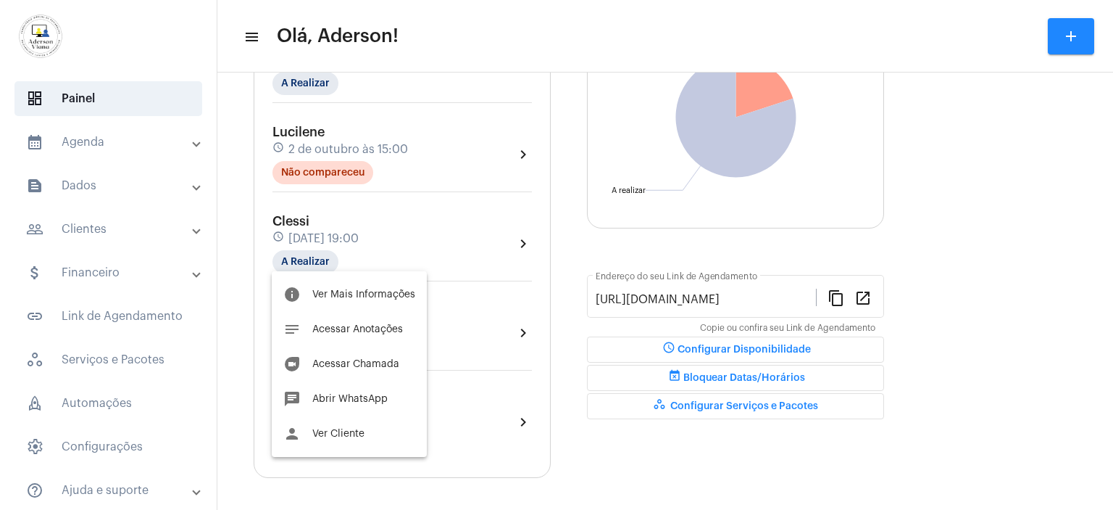
click at [305, 234] on body "dashboard Painel calendar_month_outlined Agenda calendar_month_outlined Calendá…" at bounding box center [556, 255] width 1113 height 510
click at [963, 84] on div at bounding box center [556, 255] width 1113 height 510
click at [963, 84] on div "Agendamentos add [PERSON_NAME] schedule [DATE] 14:00 A Realizar chevron_right L…" at bounding box center [665, 216] width 823 height 523
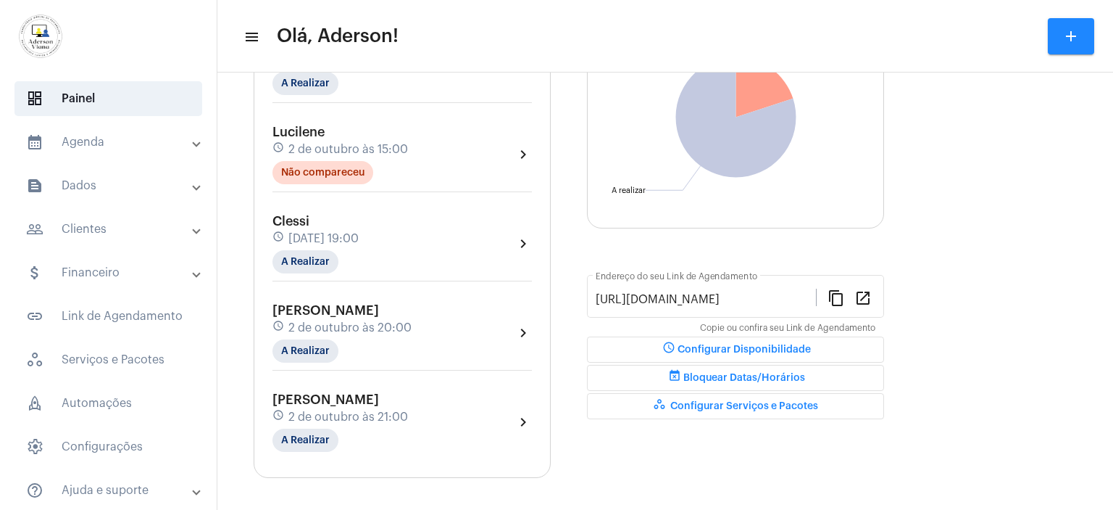
click at [304, 237] on span "[DATE] 19:00" at bounding box center [323, 238] width 70 height 13
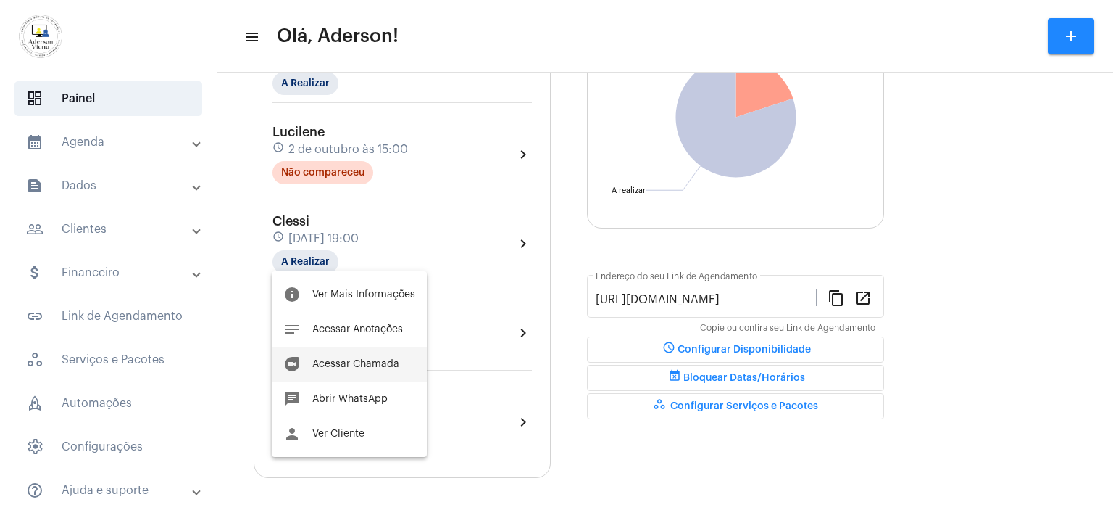
click at [377, 360] on span "Acessar Chamada" at bounding box center [355, 364] width 87 height 10
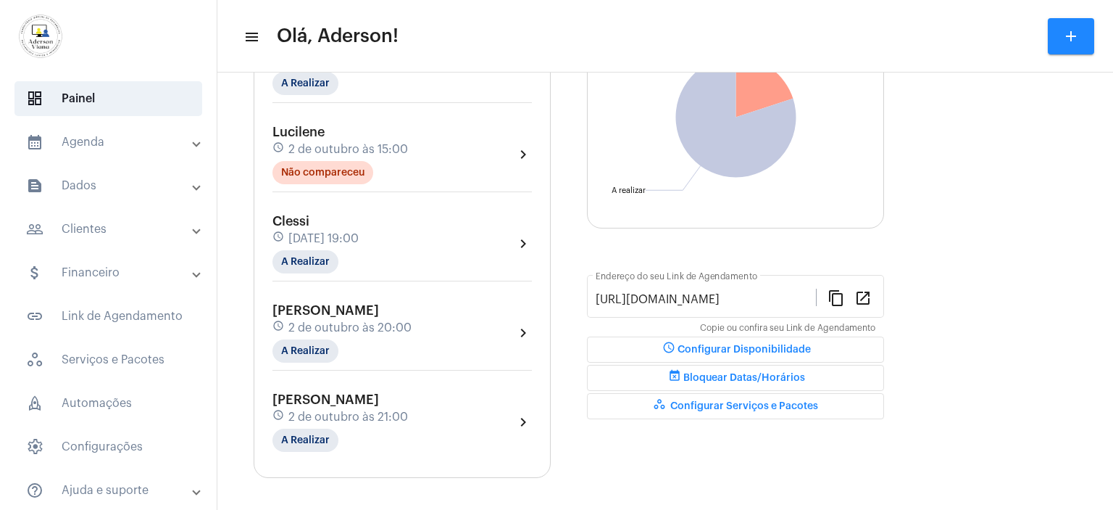
click at [377, 360] on div "[PERSON_NAME] schedule [DATE] 20:00 A Realizar chevron_right" at bounding box center [402, 336] width 267 height 75
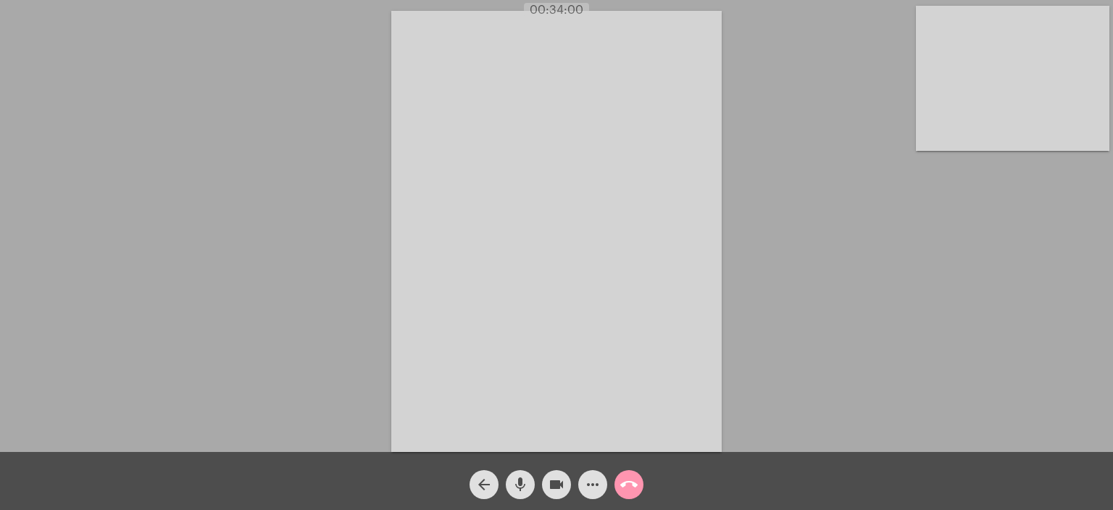
click at [523, 481] on mat-icon "mic" at bounding box center [520, 483] width 17 height 17
click at [522, 480] on mat-icon "mic_off" at bounding box center [520, 483] width 17 height 17
click at [564, 472] on span "videocam" at bounding box center [556, 484] width 17 height 29
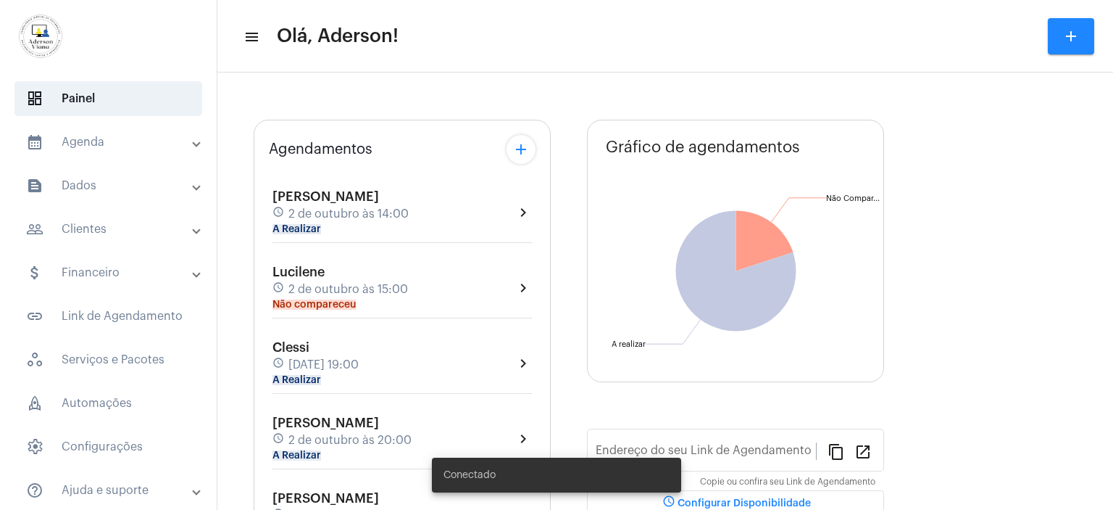
type input "[URL][DOMAIN_NAME]"
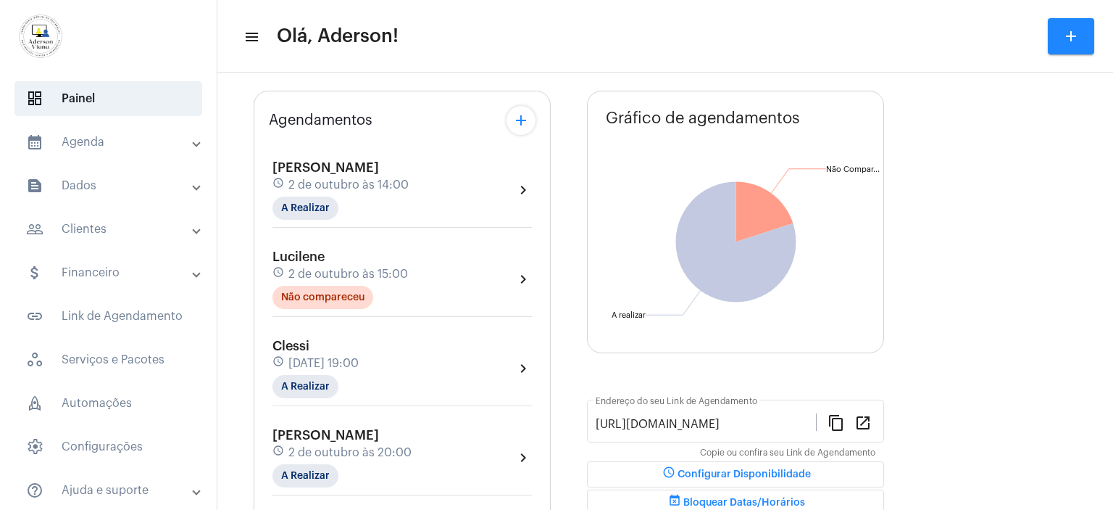
scroll to position [145, 0]
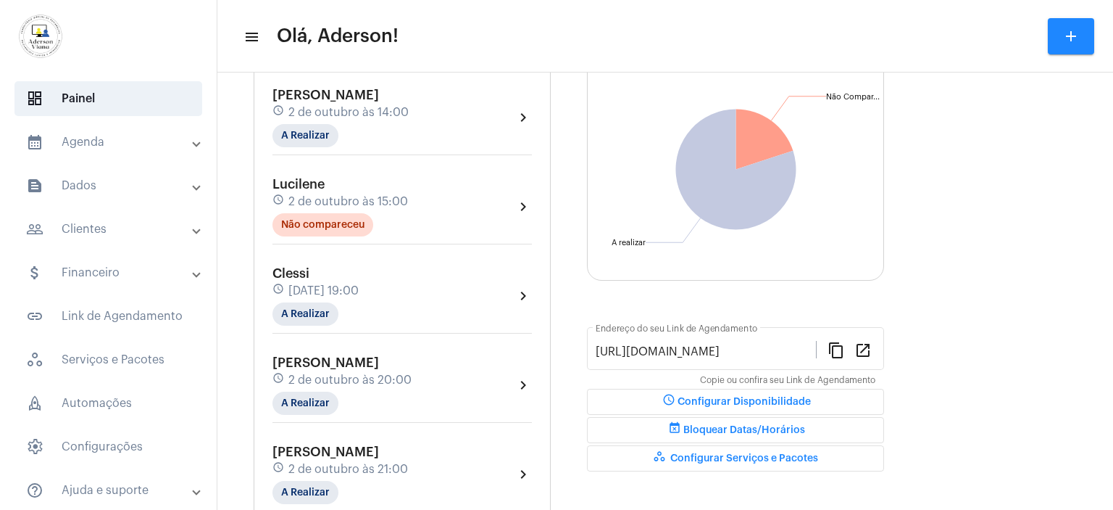
click at [342, 391] on div "John Fonseca schedule 2 de outubro às 20:00 A Realizar" at bounding box center [342, 384] width 139 height 59
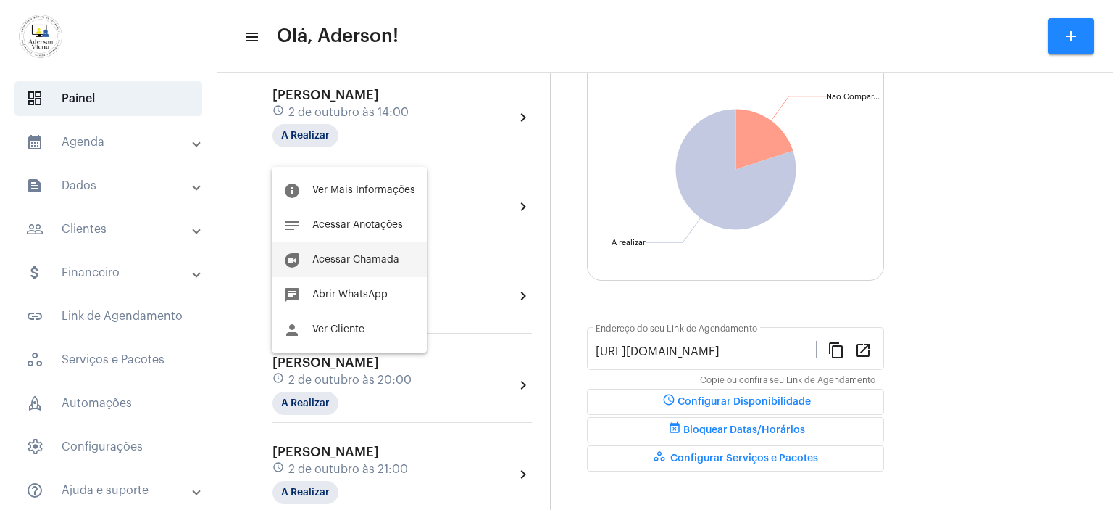
click at [341, 266] on button "duo [PERSON_NAME]" at bounding box center [349, 259] width 155 height 35
